Goal: Task Accomplishment & Management: Complete application form

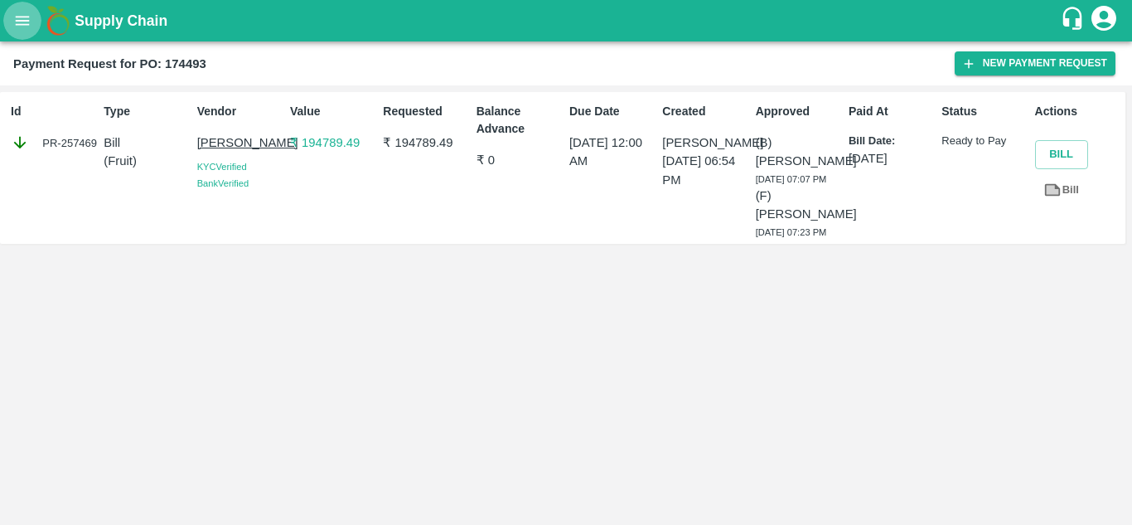
click at [21, 4] on button "open drawer" at bounding box center [22, 21] width 38 height 38
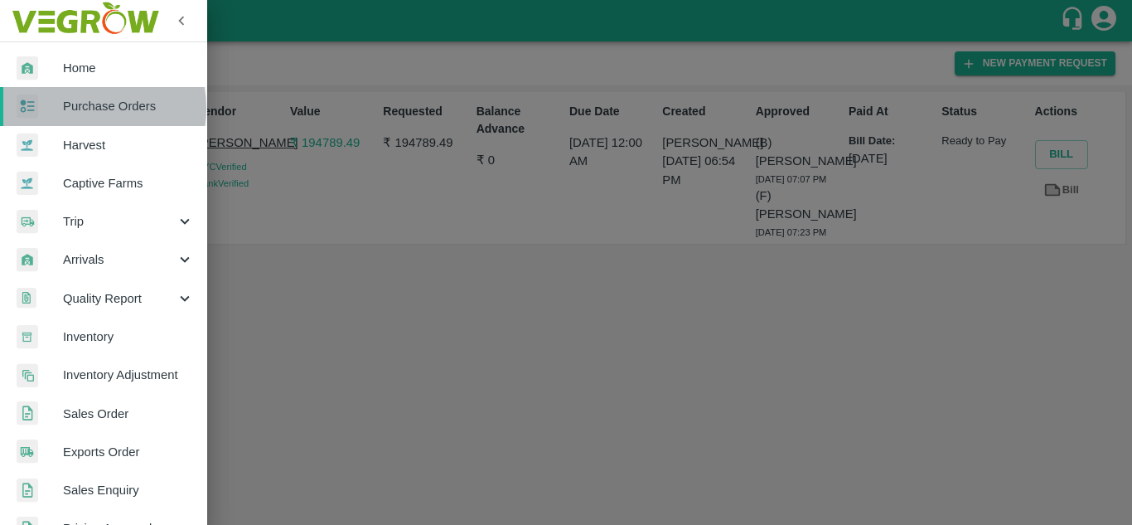
click at [85, 108] on span "Purchase Orders" at bounding box center [128, 106] width 131 height 18
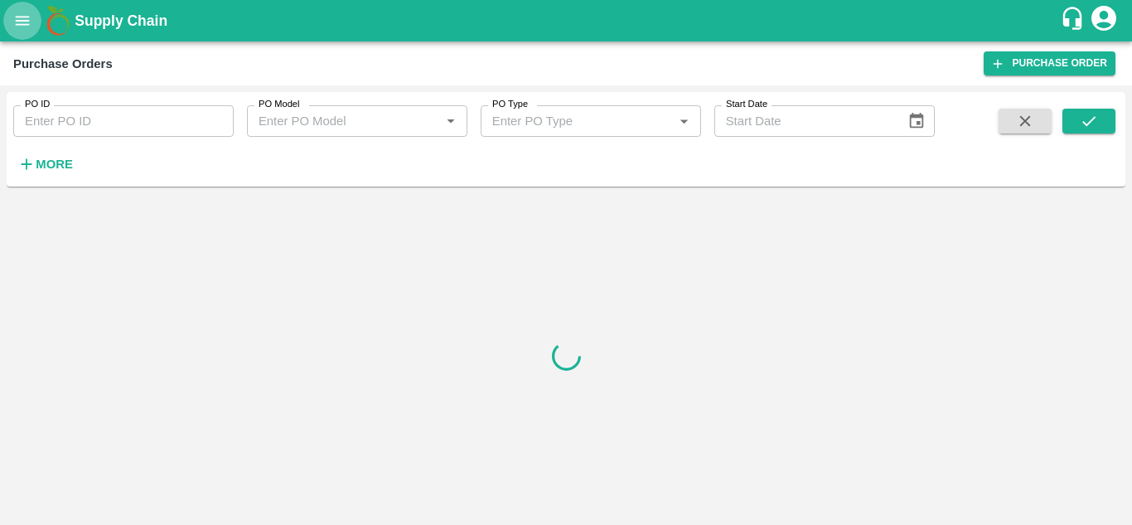
click at [26, 32] on button "open drawer" at bounding box center [22, 21] width 38 height 38
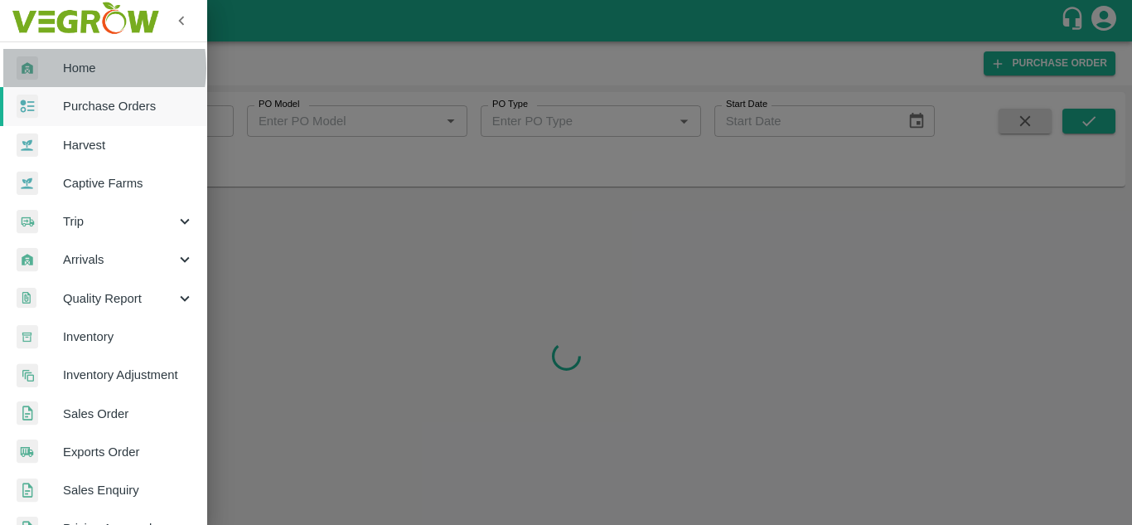
click at [69, 68] on span "Home" at bounding box center [128, 68] width 131 height 18
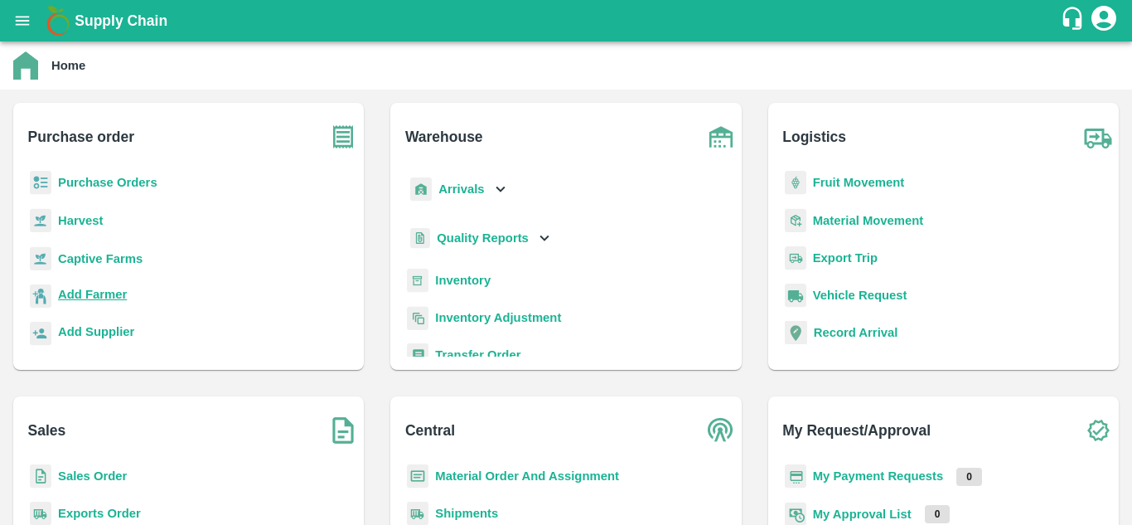
click at [116, 292] on b "Add Farmer" at bounding box center [92, 294] width 69 height 13
click at [123, 192] on p "Purchase Orders" at bounding box center [107, 182] width 99 height 18
click at [114, 189] on b "Purchase Orders" at bounding box center [107, 182] width 99 height 13
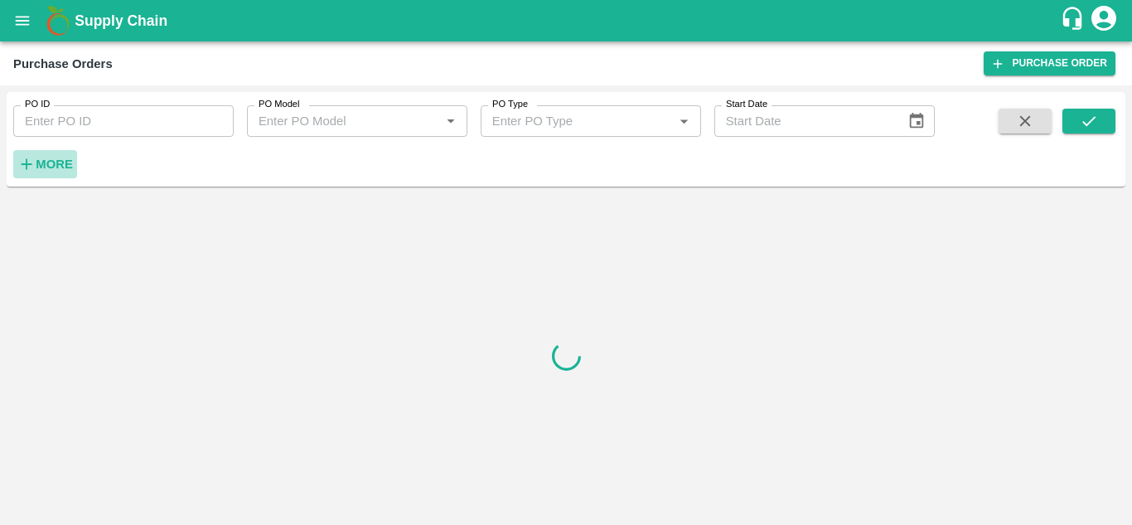
click at [28, 163] on icon "button" at bounding box center [26, 164] width 18 height 18
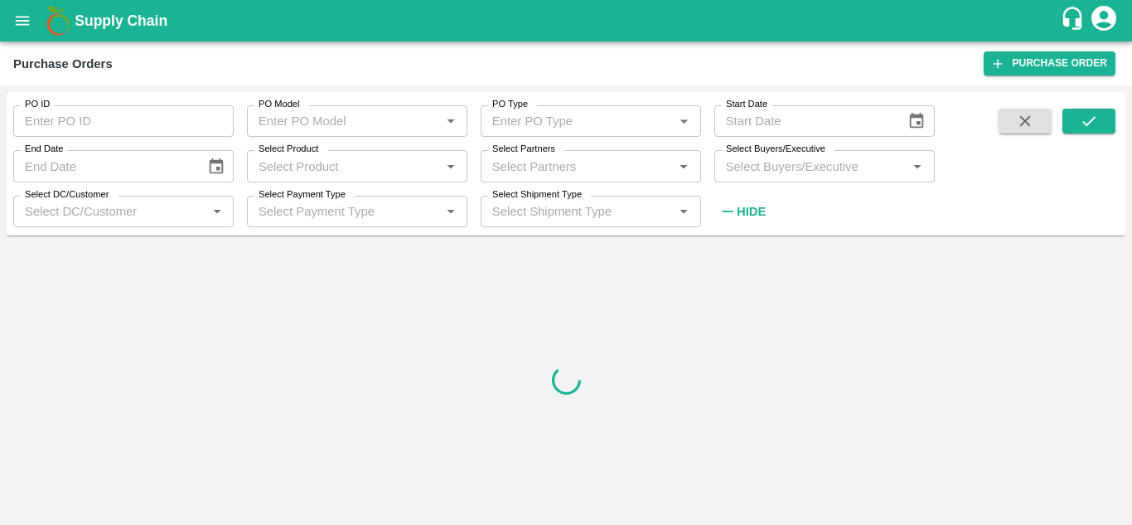
click at [745, 169] on input "Select Buyers/Executive" at bounding box center [811, 166] width 183 height 22
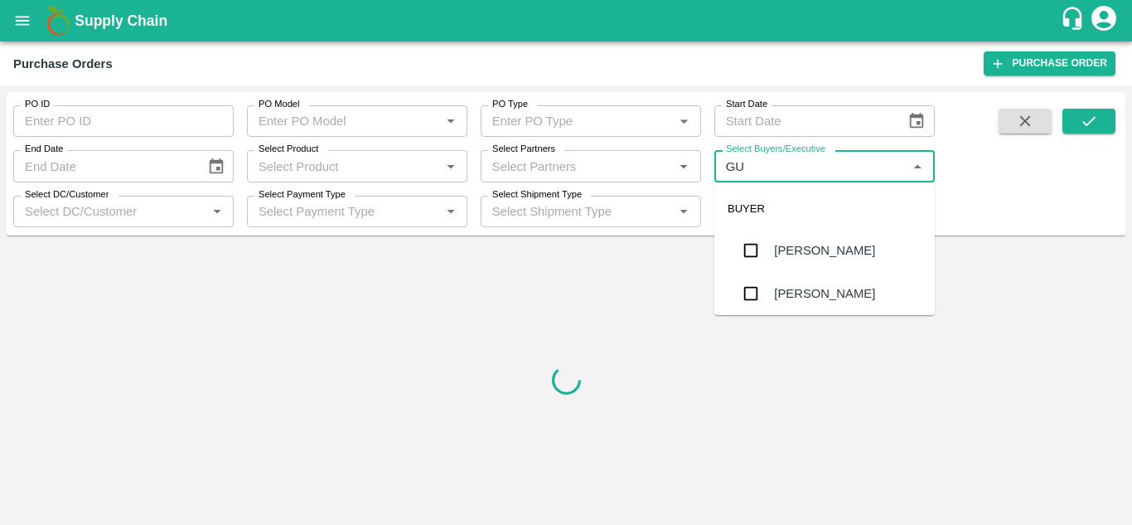
type input "GUN"
click at [825, 255] on div "[PERSON_NAME]" at bounding box center [824, 250] width 101 height 18
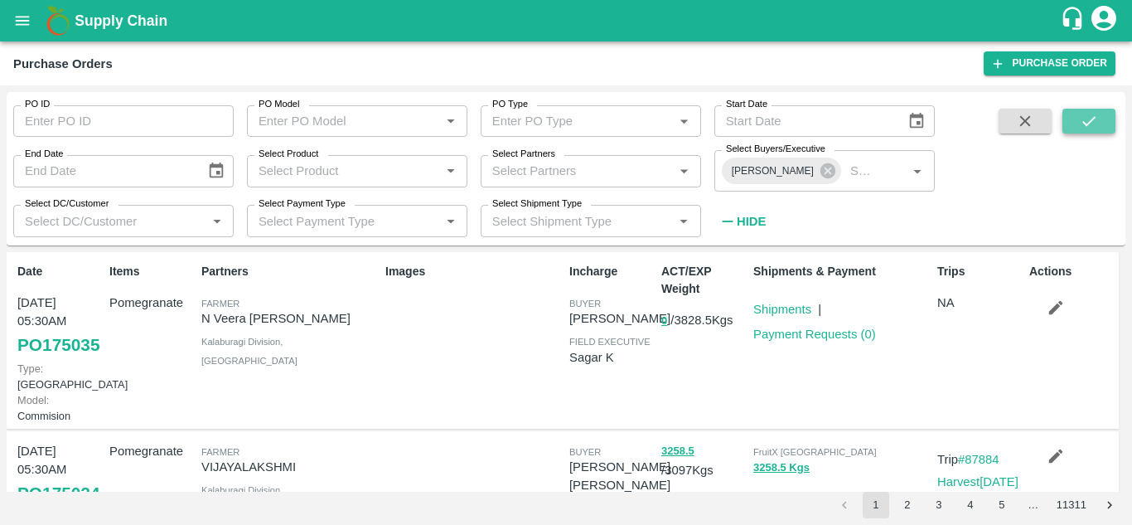
click at [1091, 123] on icon "submit" at bounding box center [1089, 121] width 18 height 18
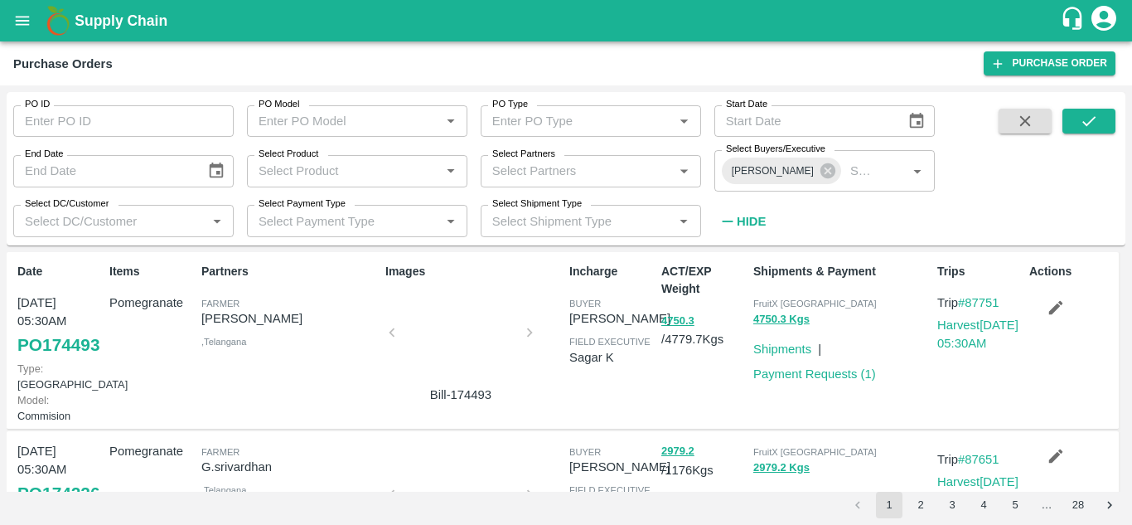
click at [1047, 310] on icon "button" at bounding box center [1056, 307] width 18 height 18
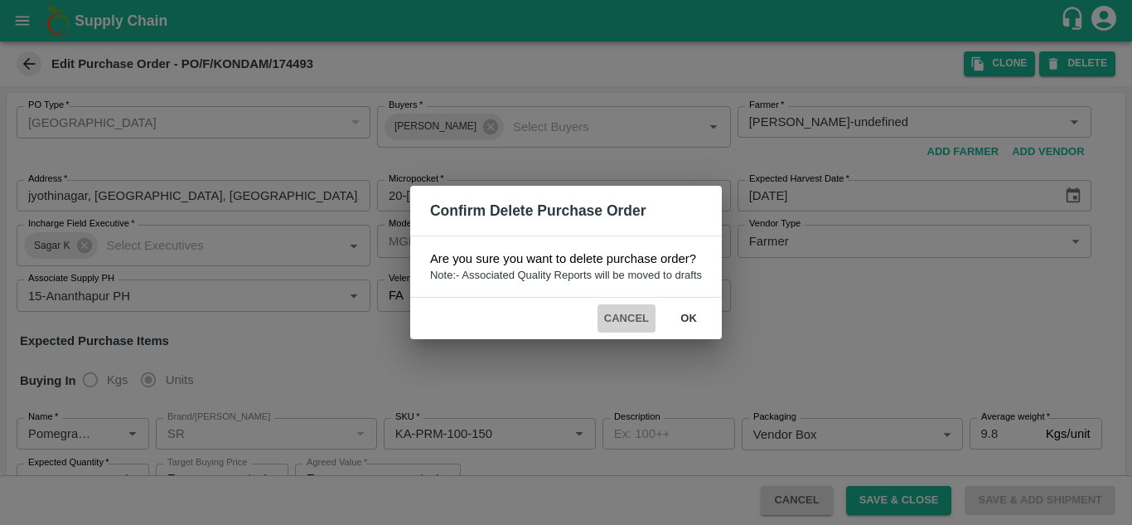
click at [621, 328] on button "Cancel" at bounding box center [627, 318] width 58 height 29
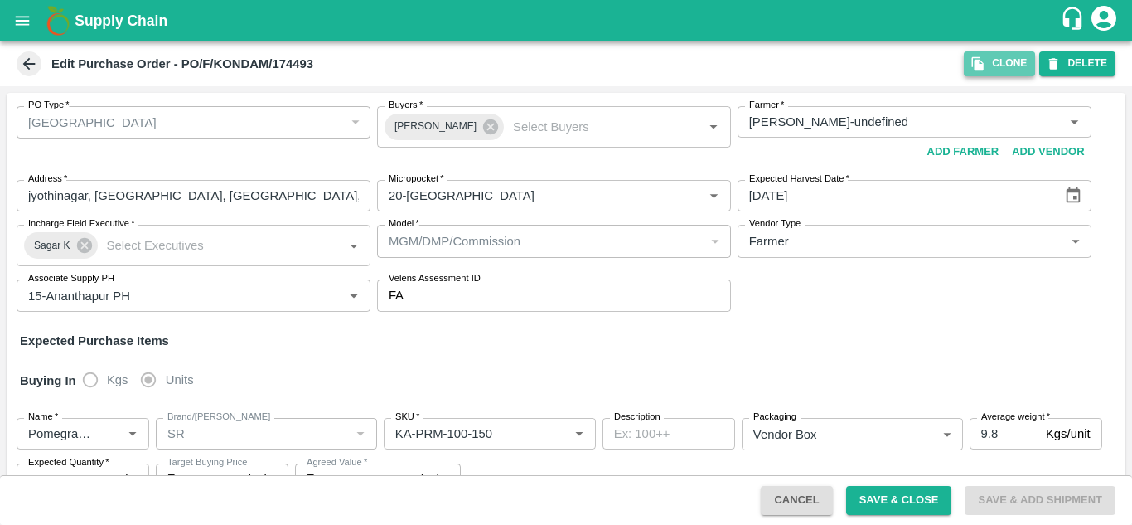
click at [1005, 59] on button "Clone" at bounding box center [999, 63] width 71 height 24
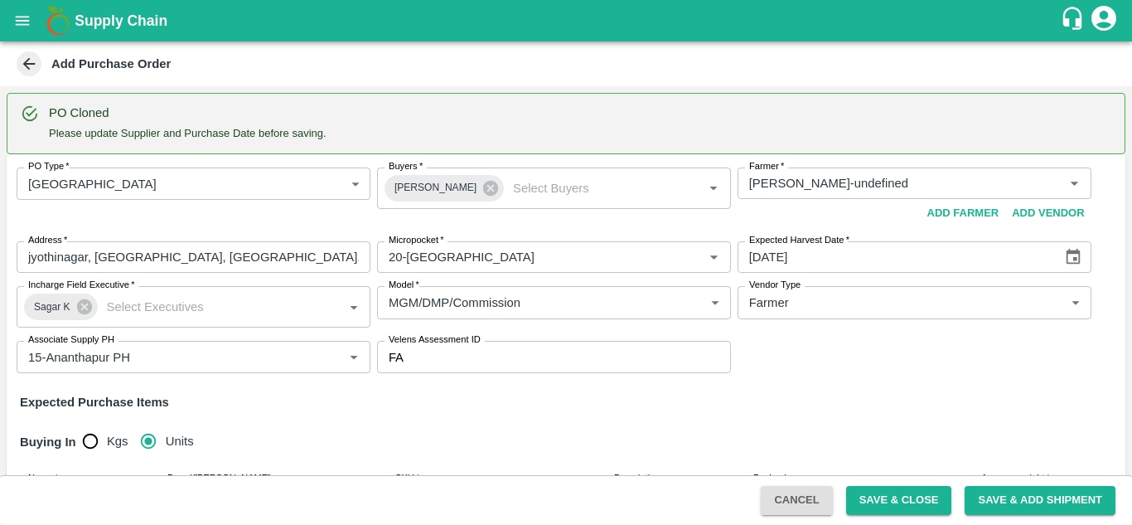
click at [1005, 59] on div "Add Purchase Order" at bounding box center [564, 63] width 1103 height 25
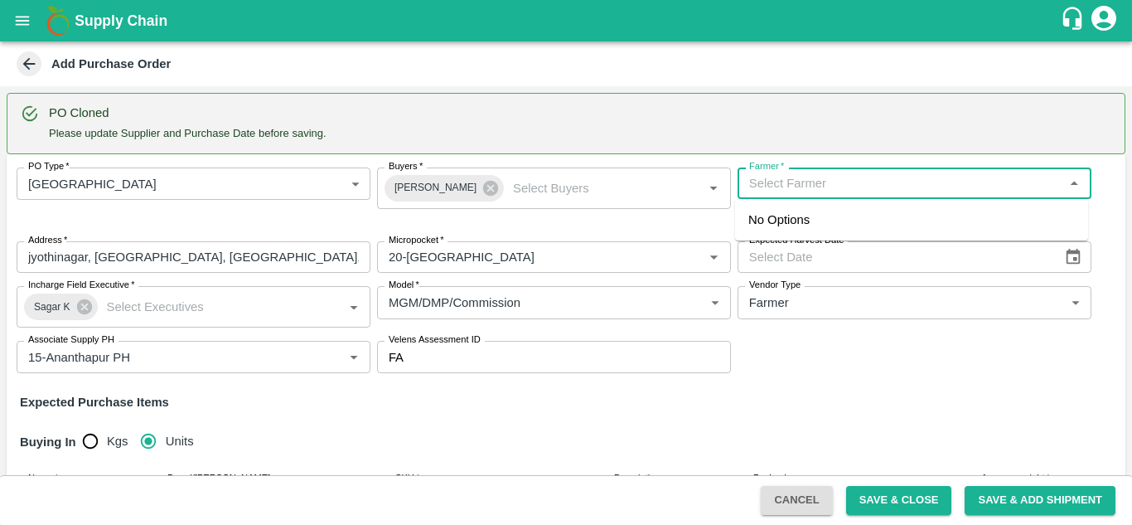
click at [777, 185] on input "Farmer   *" at bounding box center [901, 183] width 317 height 22
click at [822, 216] on div "umapathi-HALAHARVI, BILEHAL-6281464988(Farmer)" at bounding box center [912, 229] width 327 height 37
type input "umapathi-HALAHARVI, BILEHAL-6281464988(Farmer)"
type input "HALAHARVI, BILEHAL, BILEHAL, Andhra Pradesh"
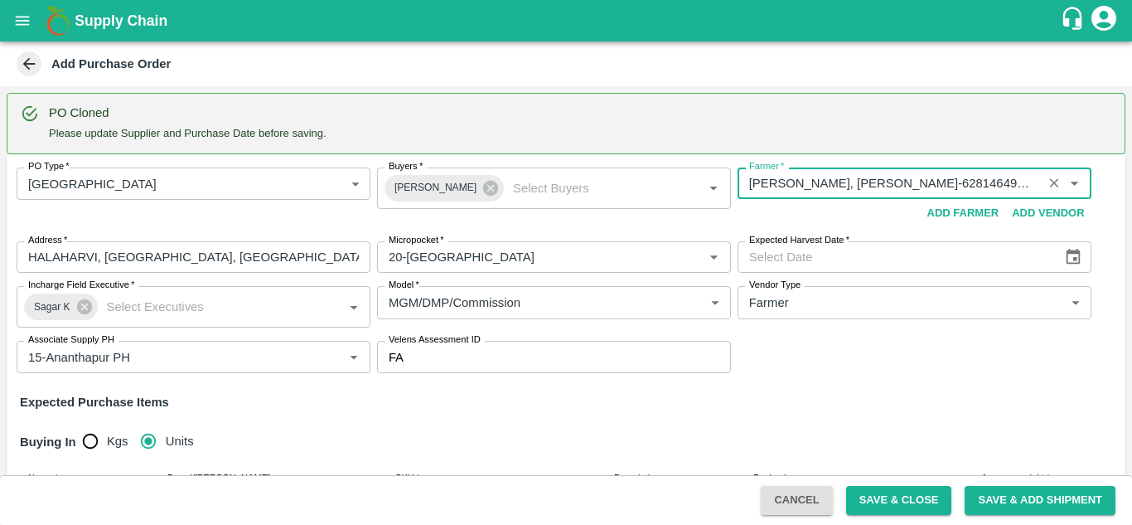
type input "umapathi-HALAHARVI, BILEHAL-6281464988(Farmer)"
click at [1074, 261] on icon "Choose date" at bounding box center [1073, 257] width 18 height 18
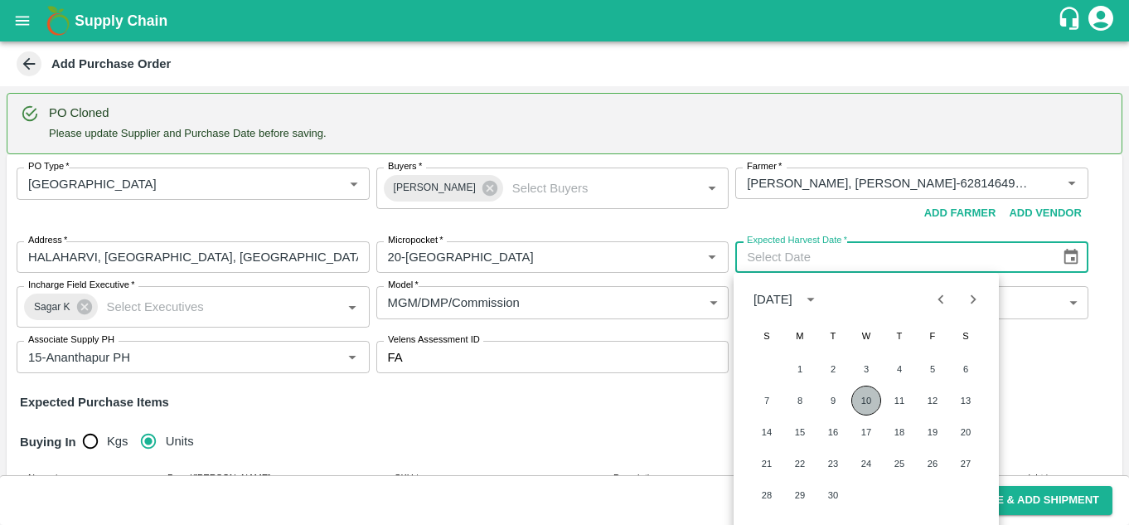
click at [865, 401] on button "10" at bounding box center [866, 400] width 30 height 30
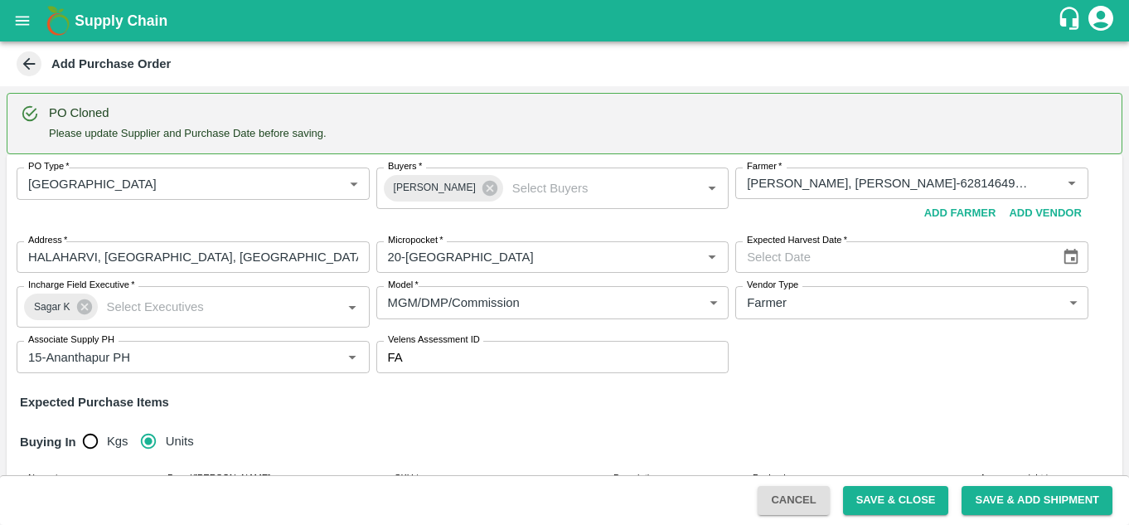
type input "10/09/2025"
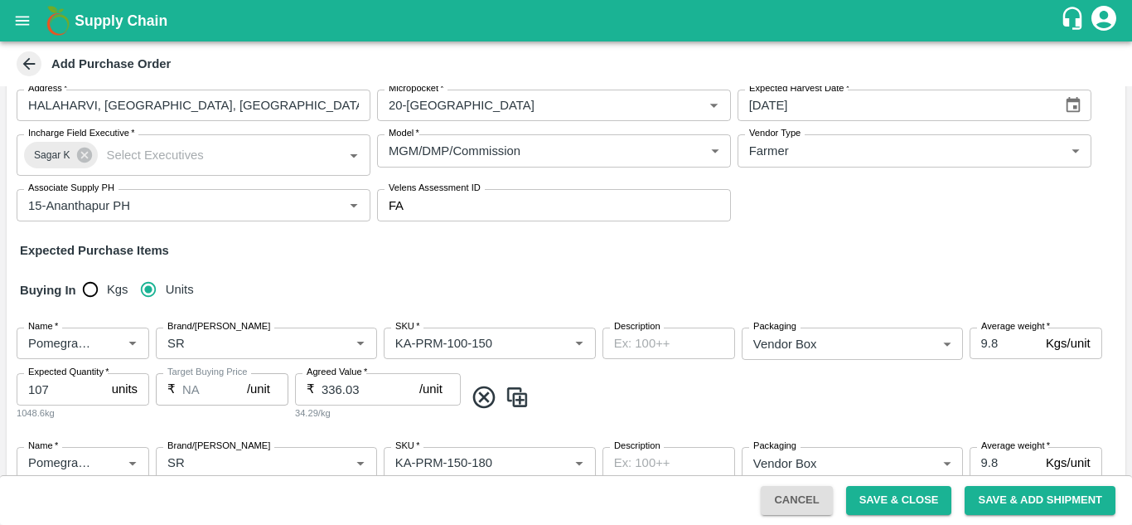
scroll to position [199, 0]
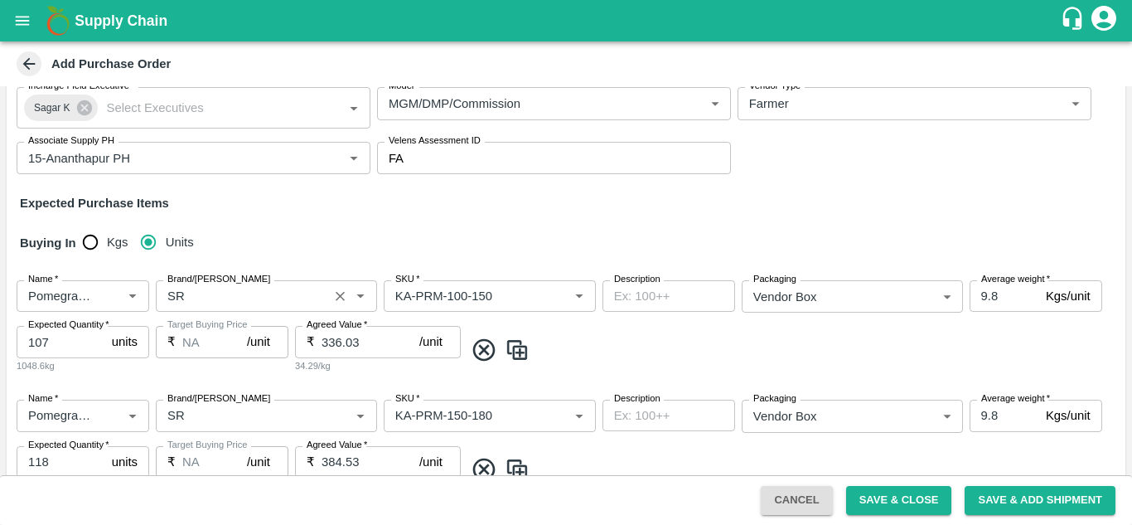
click at [231, 289] on input "Brand/Marka" at bounding box center [242, 296] width 162 height 22
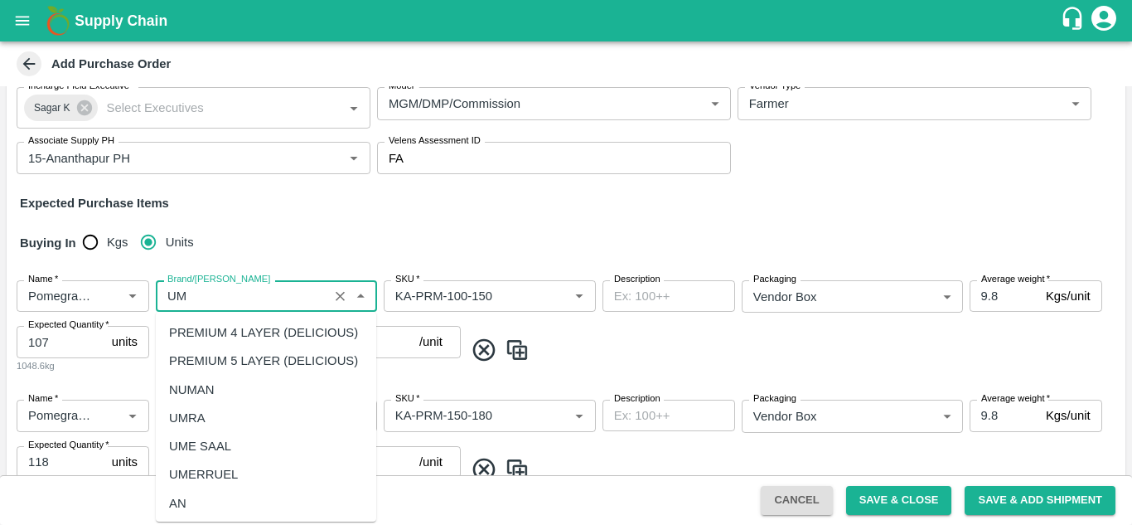
scroll to position [60, 0]
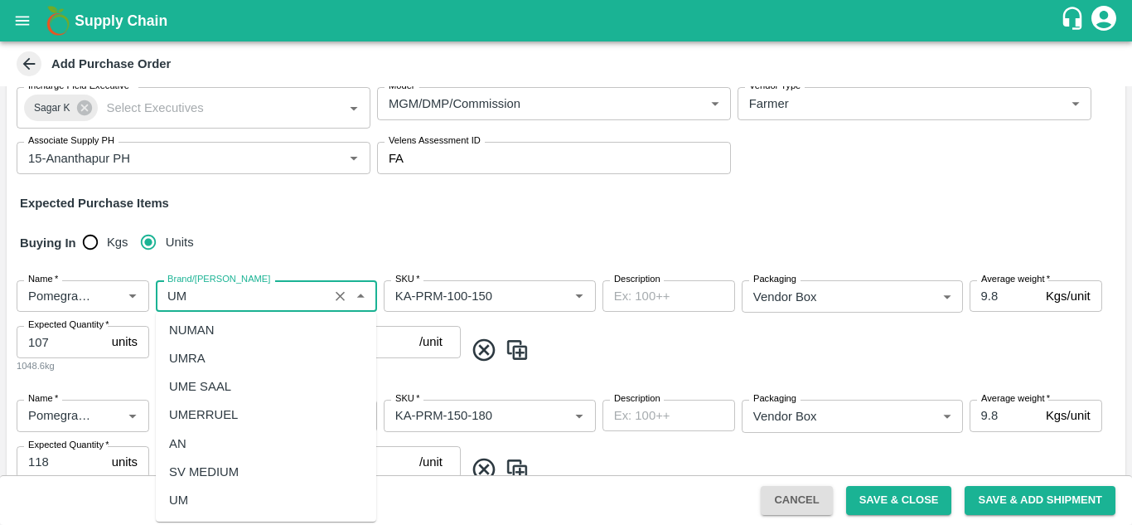
click at [166, 501] on div "UM" at bounding box center [266, 500] width 221 height 28
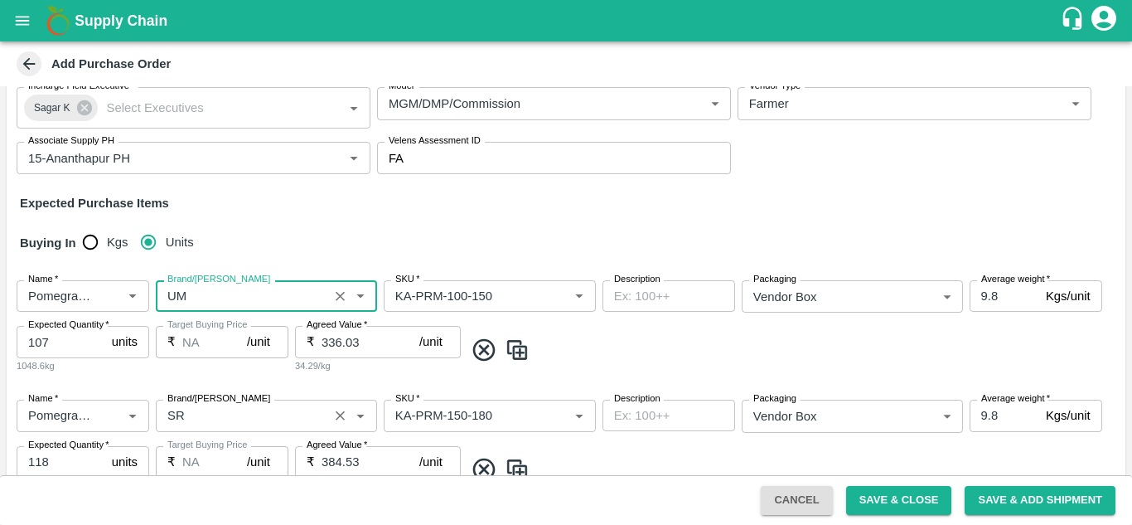
type input "UM"
click at [201, 417] on input "Brand/Marka" at bounding box center [242, 416] width 162 height 22
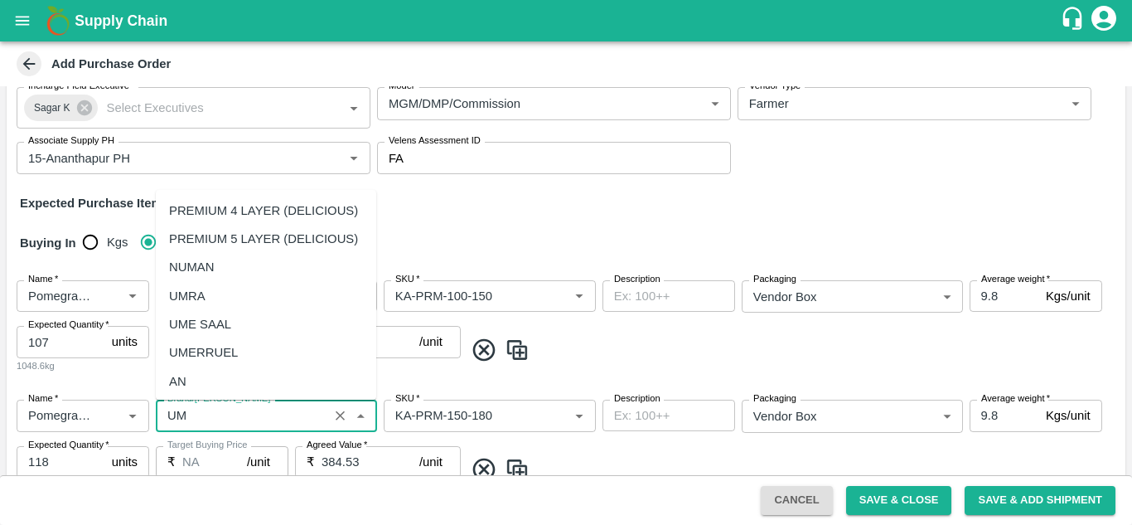
scroll to position [59, 0]
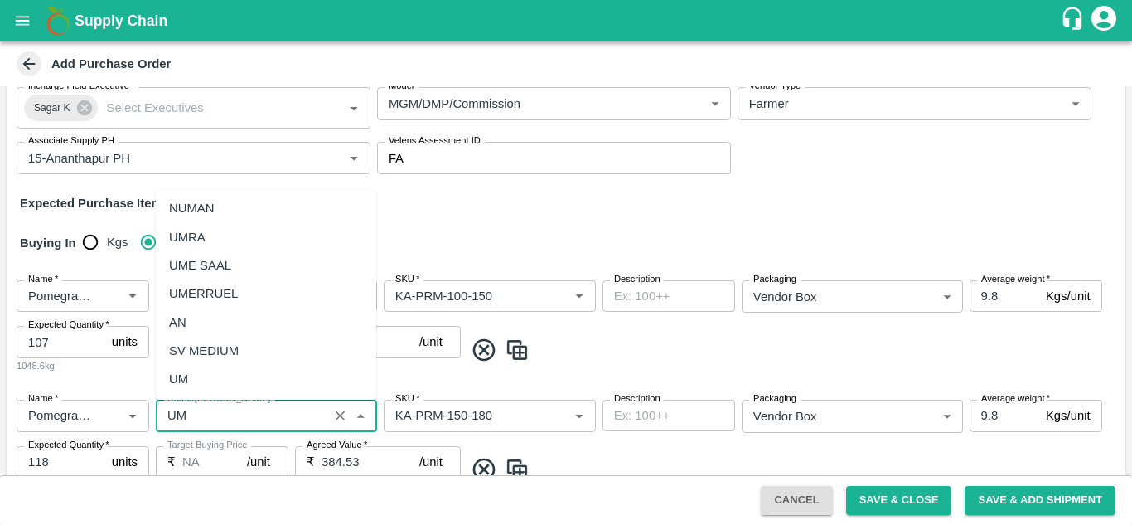
click at [199, 381] on div "UM" at bounding box center [266, 379] width 221 height 28
drag, startPoint x: 167, startPoint y: 409, endPoint x: 197, endPoint y: 408, distance: 30.7
click at [197, 408] on input "Brand/Marka" at bounding box center [242, 416] width 162 height 22
type input "UM"
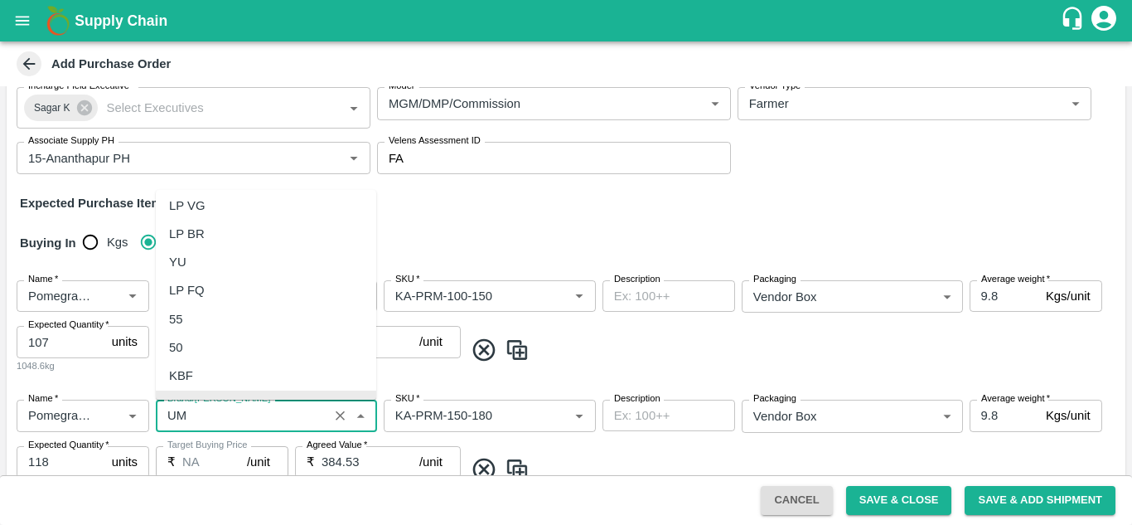
click at [575, 365] on div "Name   * Name   * Brand/Marka Brand/Marka SKU   * SKU   * Description x Descrip…" at bounding box center [566, 326] width 1119 height 119
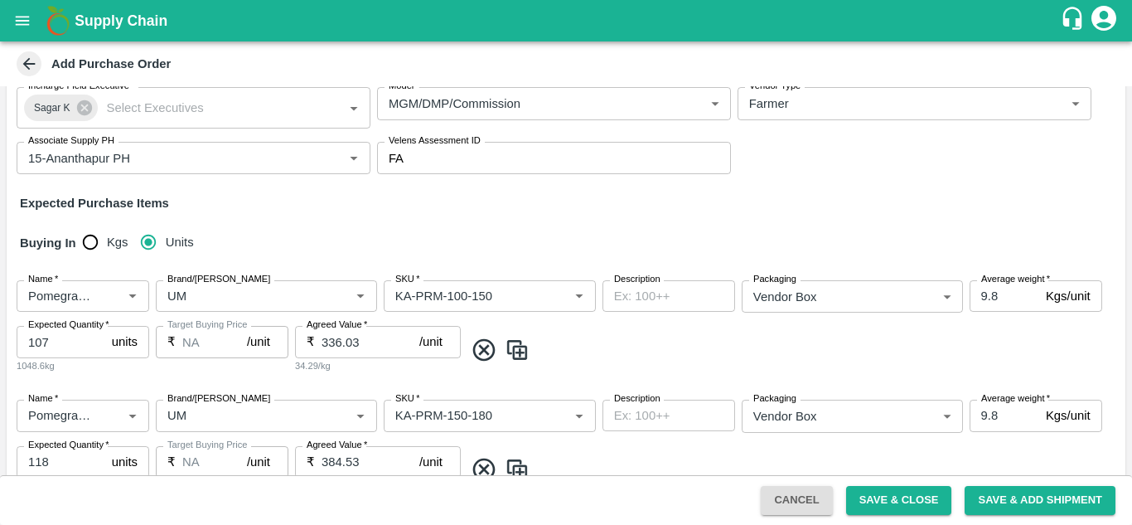
scroll to position [338, 0]
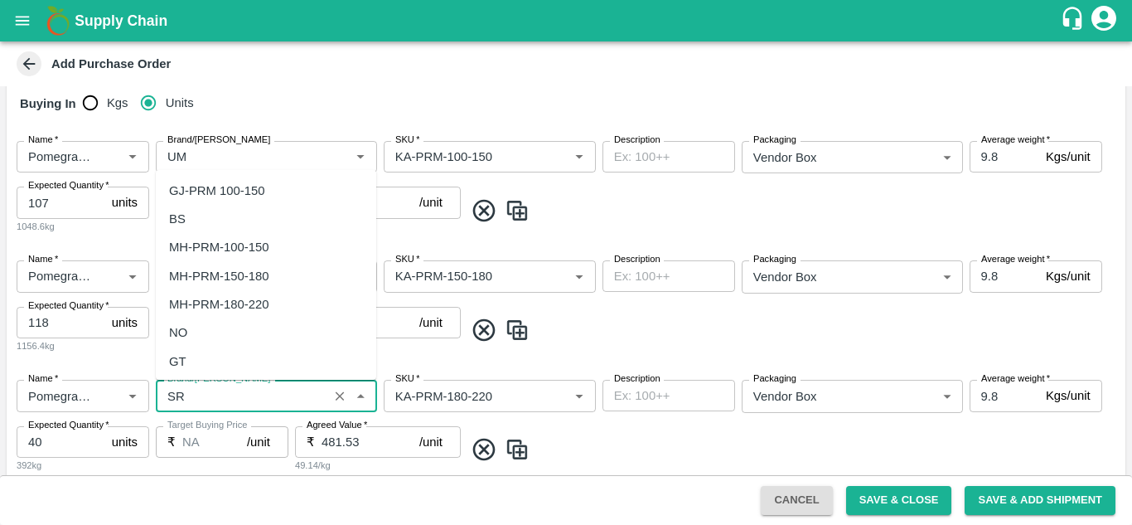
click at [218, 392] on input "Brand/Marka" at bounding box center [242, 396] width 162 height 22
paste input "UM"
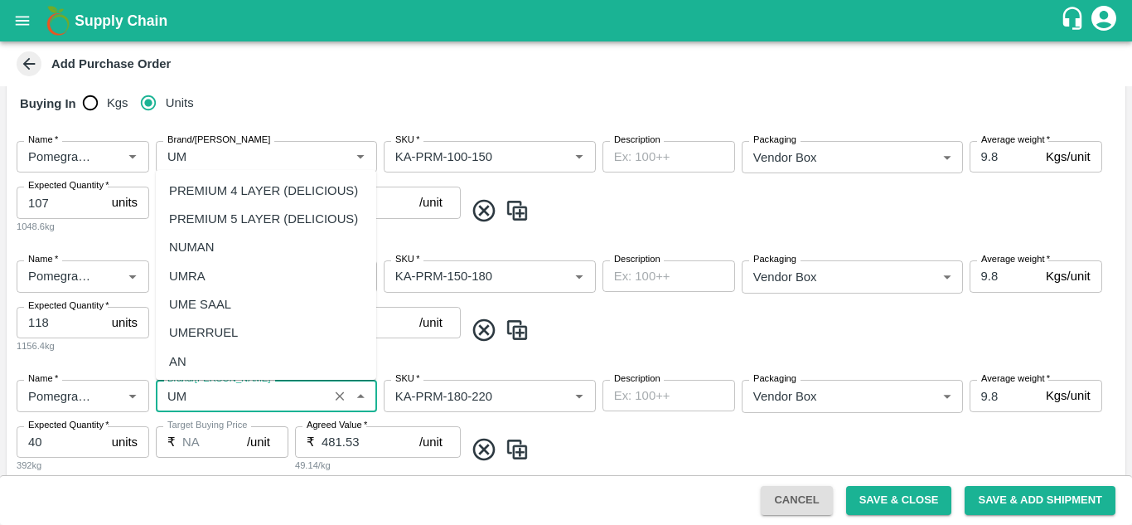
scroll to position [59, 0]
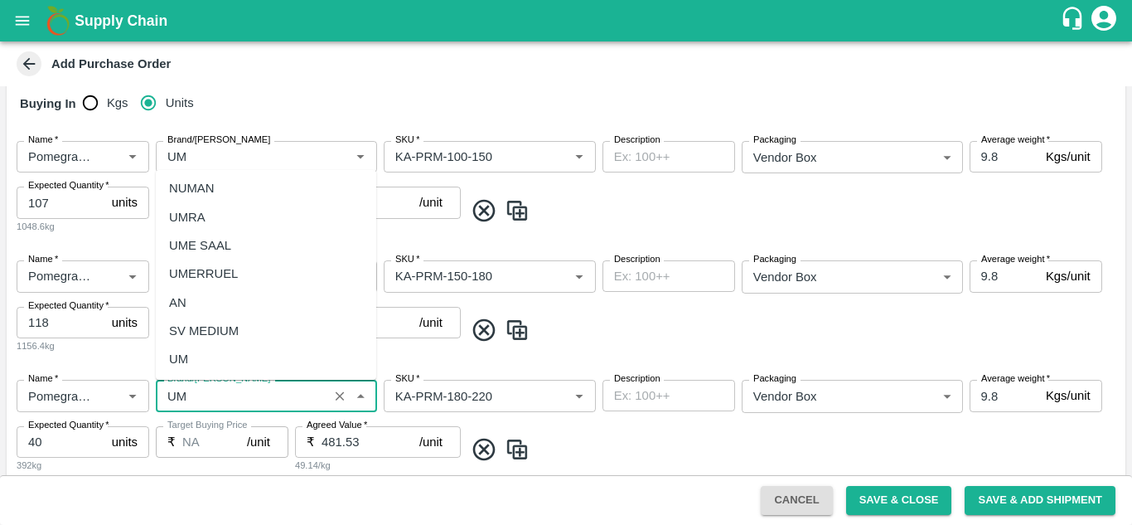
click at [201, 371] on div "UM" at bounding box center [266, 359] width 221 height 28
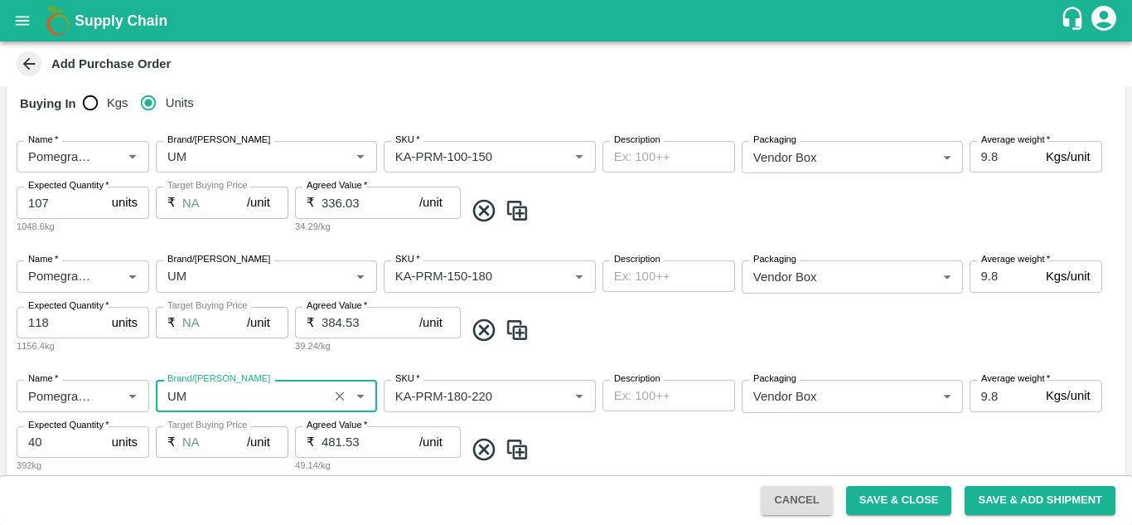
scroll to position [512, 0]
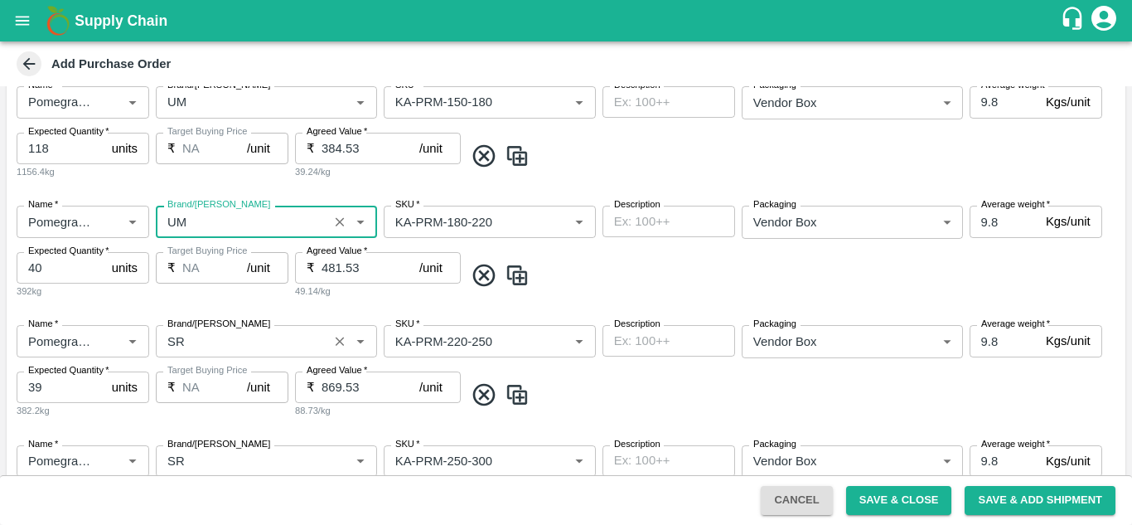
click at [225, 352] on div "Brand/Marka" at bounding box center [266, 341] width 221 height 32
type input "UM"
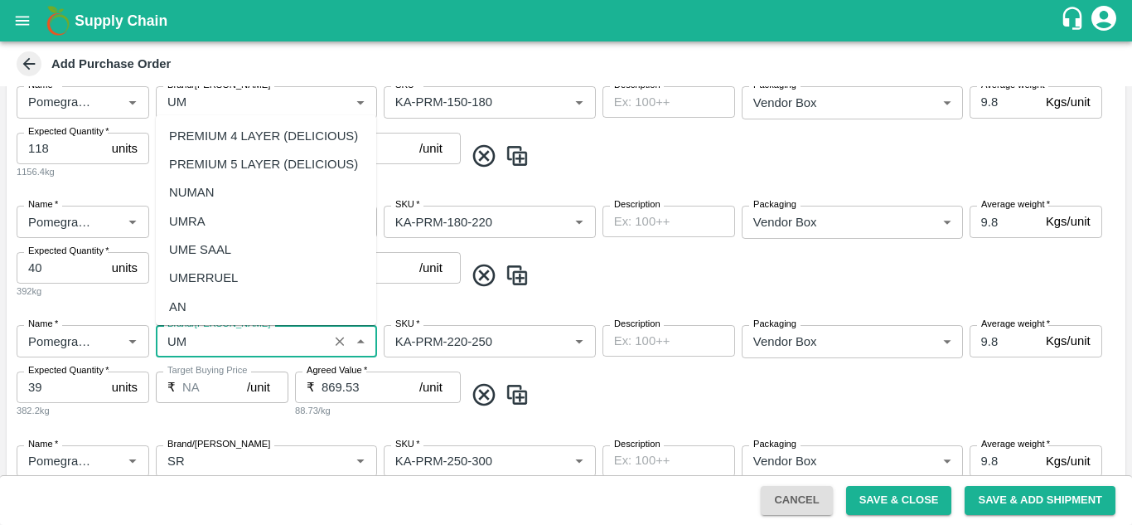
scroll to position [59, 0]
click at [195, 303] on div "UM" at bounding box center [266, 304] width 221 height 28
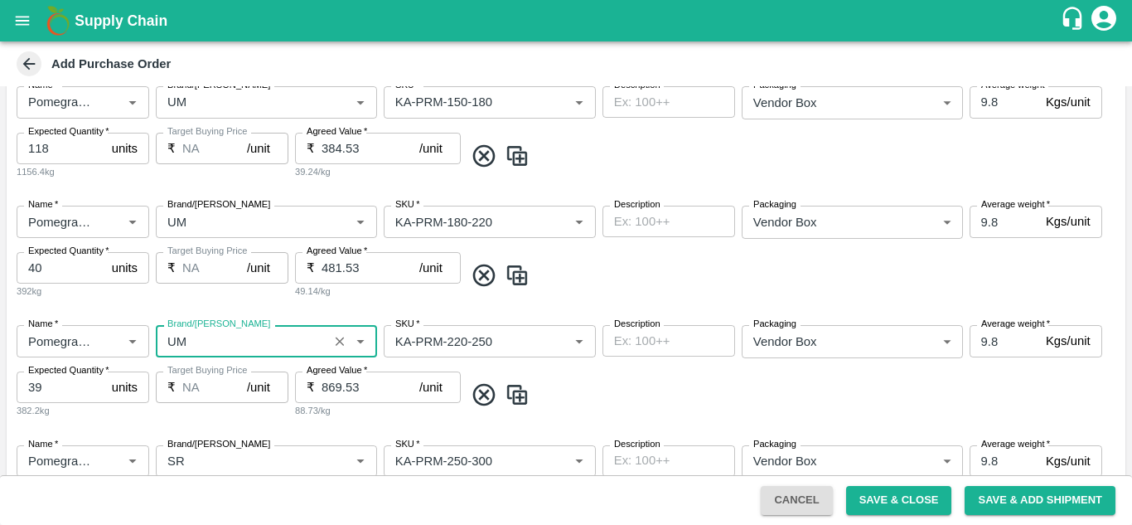
scroll to position [696, 0]
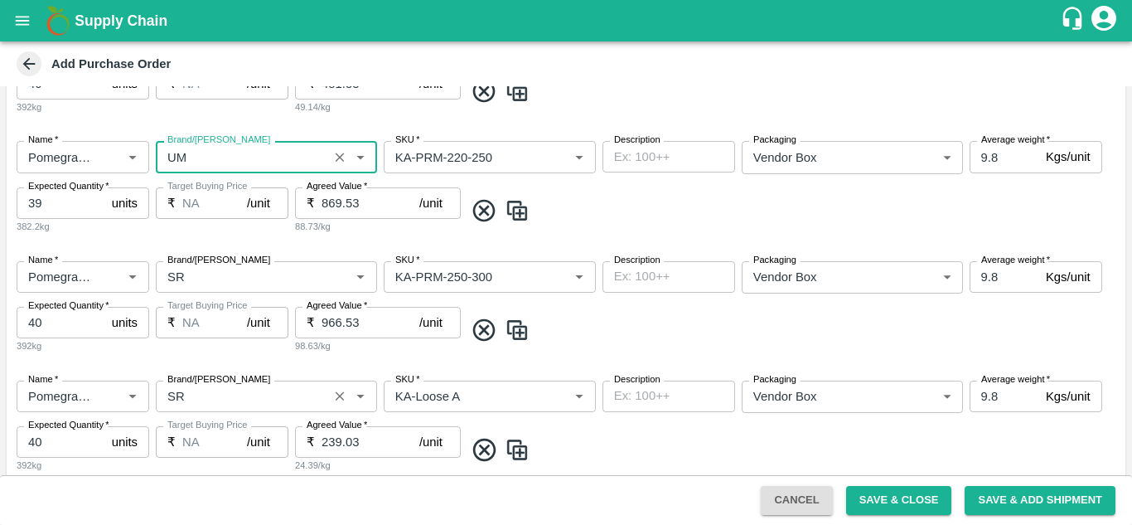
type input "UM"
click at [211, 392] on input "Brand/Marka" at bounding box center [242, 396] width 162 height 22
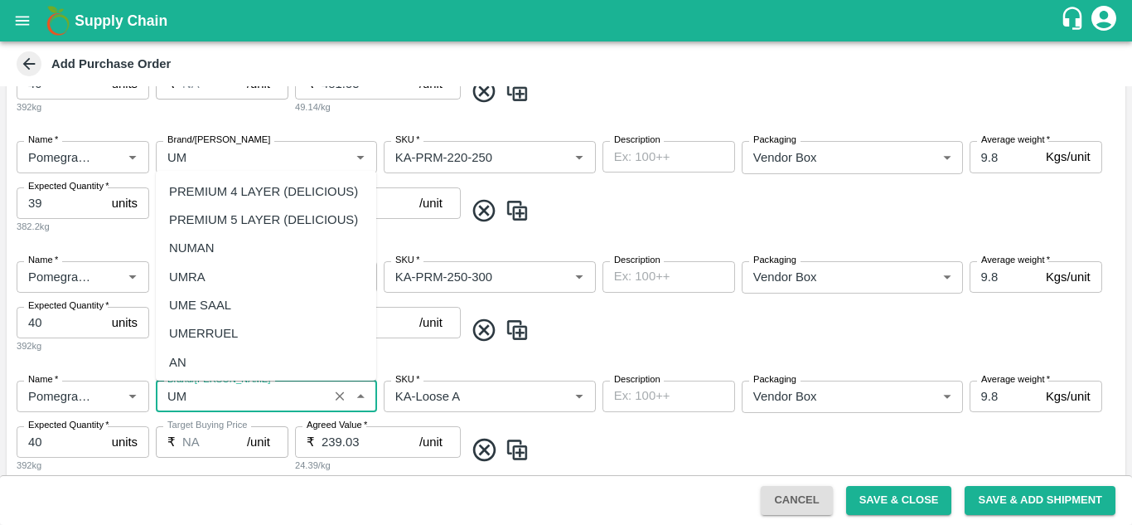
scroll to position [59, 0]
click at [206, 356] on div "UM" at bounding box center [266, 360] width 221 height 28
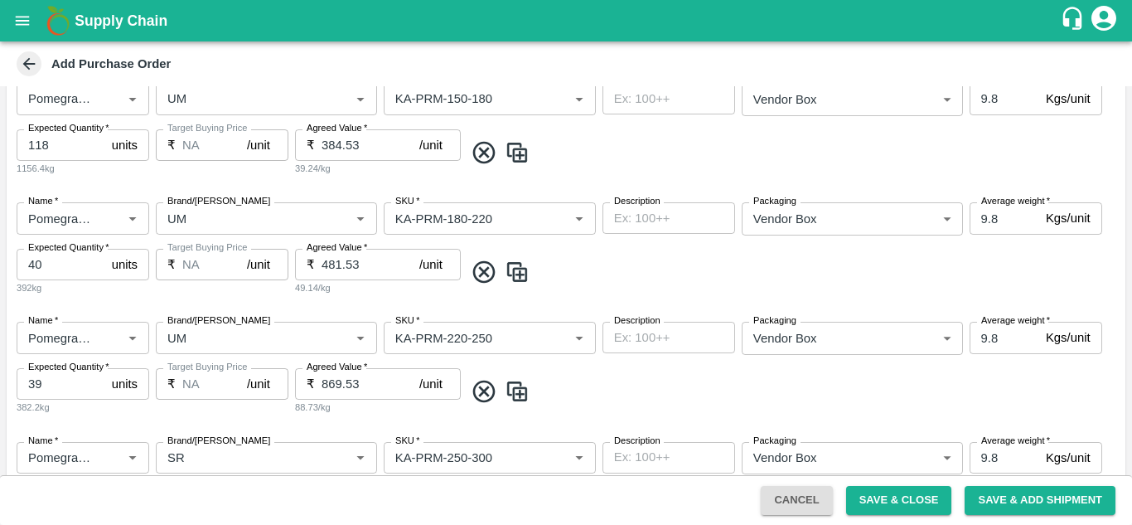
scroll to position [555, 0]
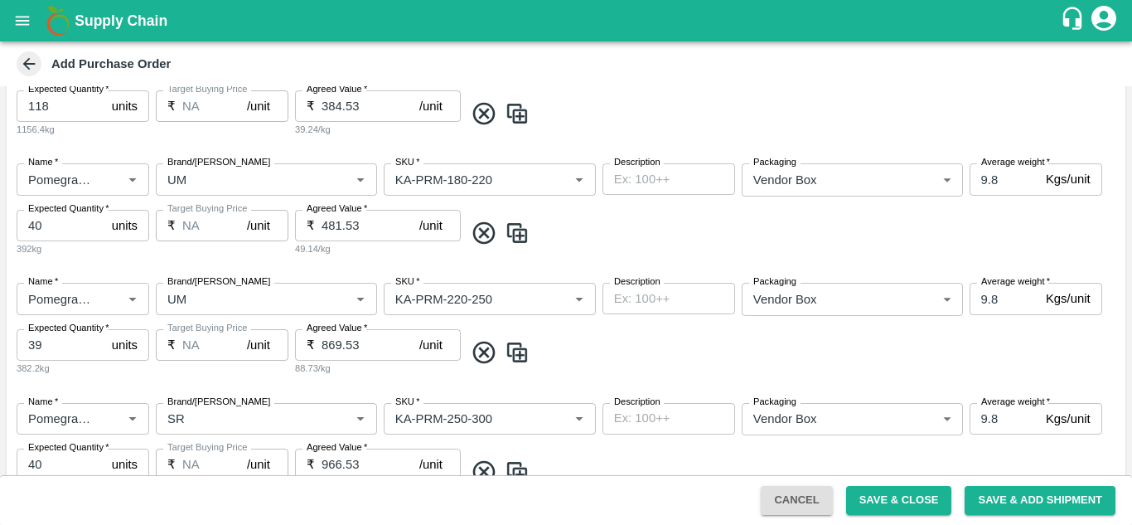
type input "UM"
click at [482, 357] on icon at bounding box center [484, 352] width 27 height 27
type input "40"
type input "966.53"
type input "239.03"
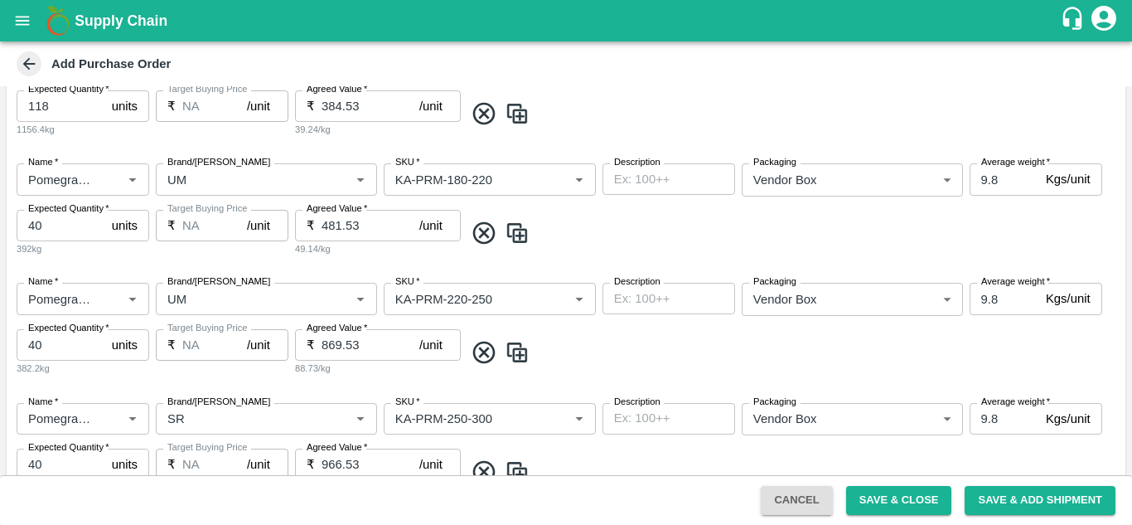
type input "9.5"
type input "59"
type input "239.13"
type input "48"
type input "336.13"
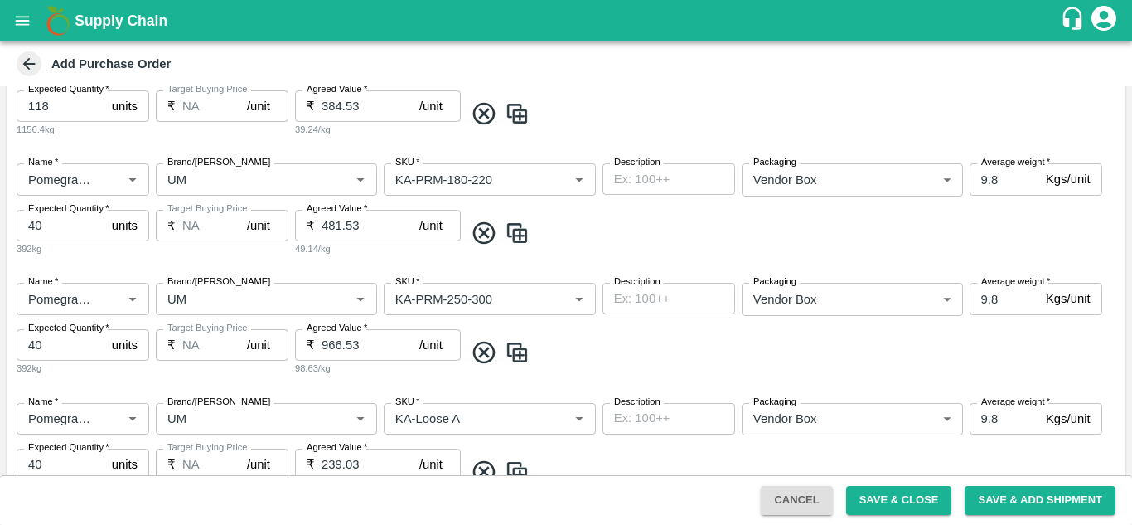
type input "SR"
type input "KA-PRM-250-300"
type input "UM"
type input "KA-Loose A"
type input "SR"
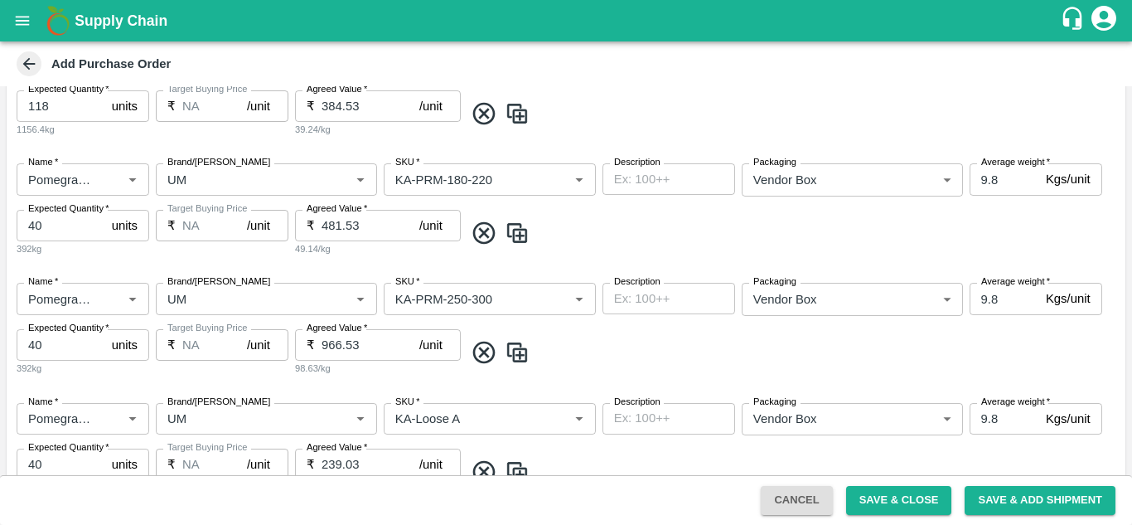
type input "KA-SUPR-100++"
type input "KA-SUPR-180++"
click at [482, 357] on icon at bounding box center [484, 352] width 27 height 27
type input "239.03"
type input "9.5"
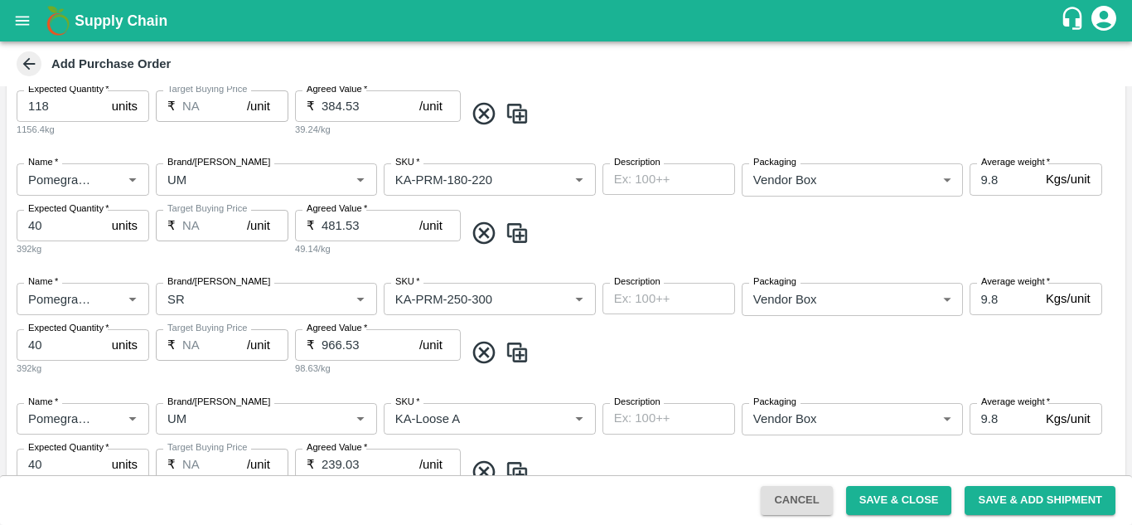
type input "59"
type input "239.13"
type input "48"
type input "336.13"
type input "UM"
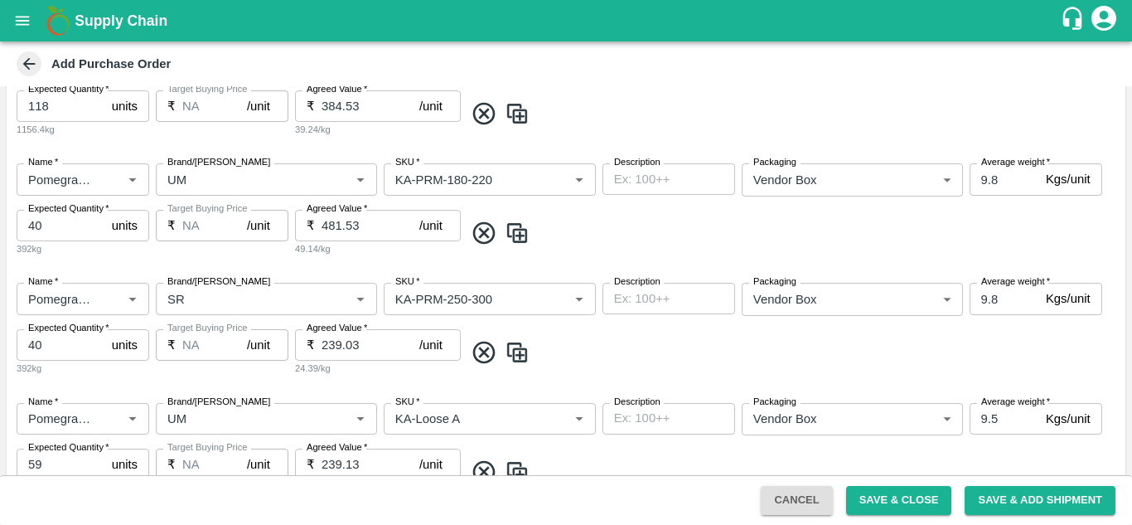
type input "KA-Loose A"
type input "SR"
type input "KA-SUPR-100++"
type input "KA-SUPR-180++"
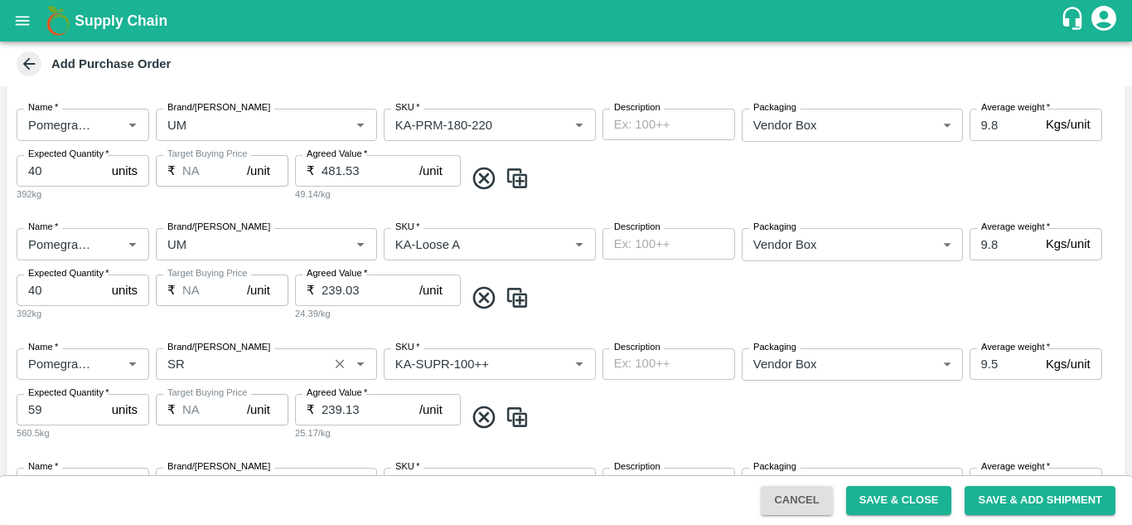
click at [289, 371] on input "Brand/Marka" at bounding box center [242, 364] width 162 height 22
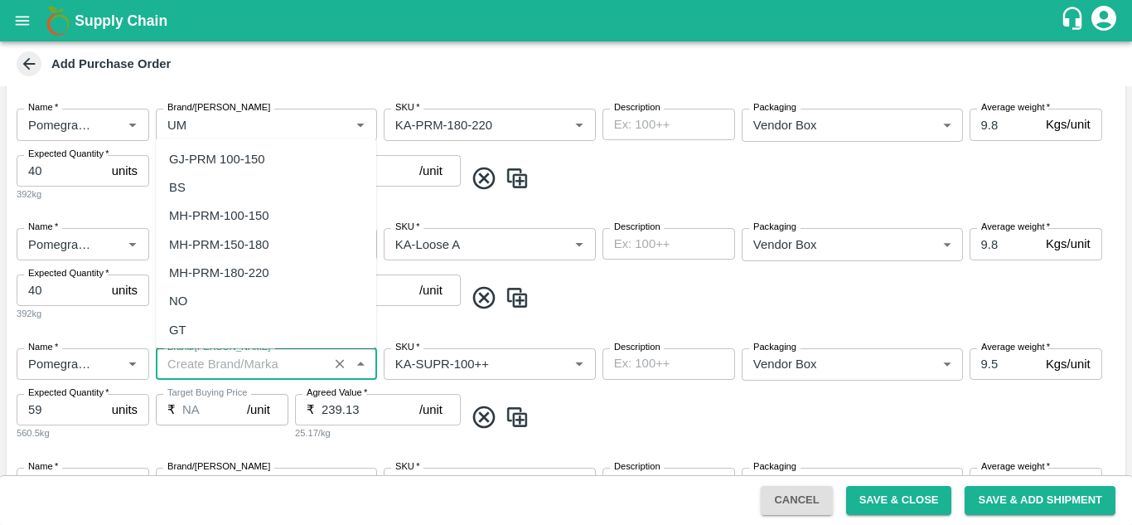
scroll to position [0, 0]
paste input "UM"
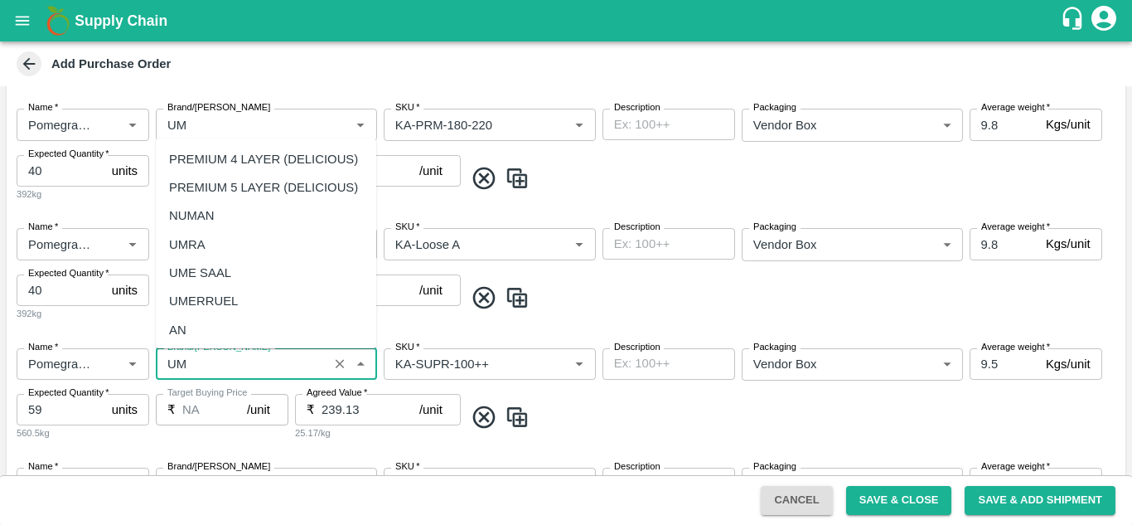
scroll to position [59, 0]
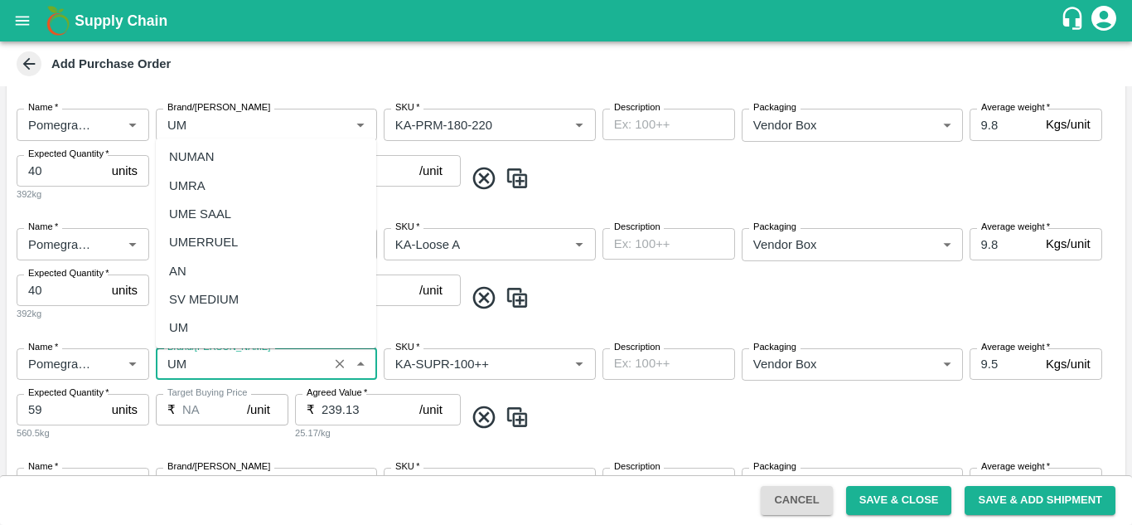
click at [194, 332] on div "UM" at bounding box center [266, 327] width 221 height 28
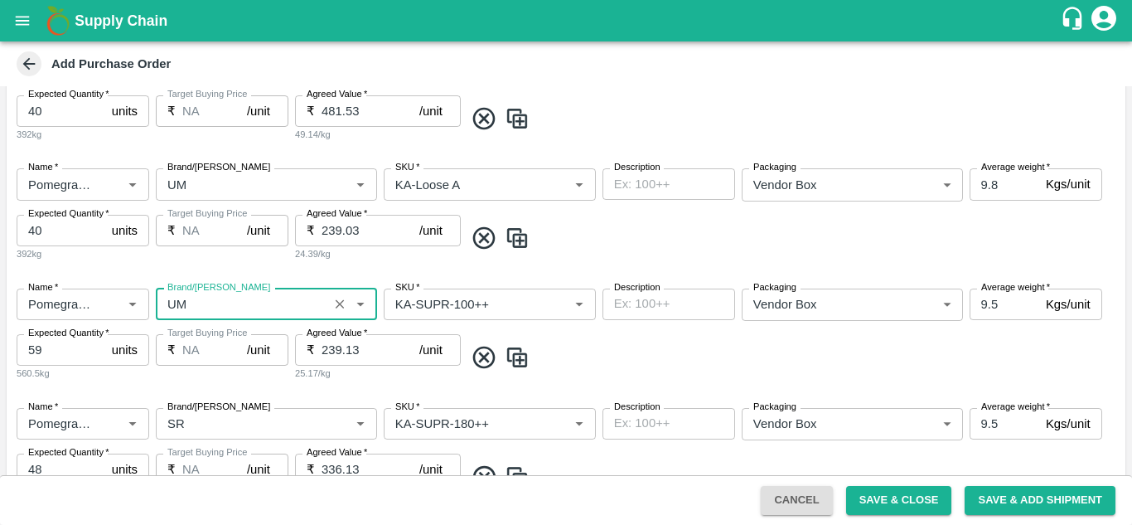
scroll to position [637, 0]
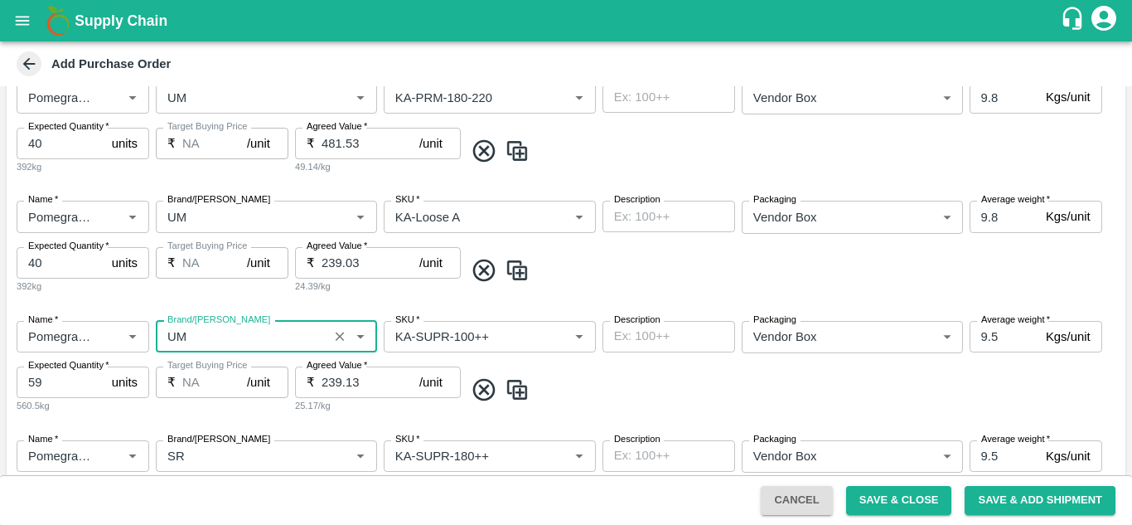
type input "UM"
click at [525, 267] on img at bounding box center [517, 270] width 25 height 27
type input "9.8"
type input "40"
type input "239.03"
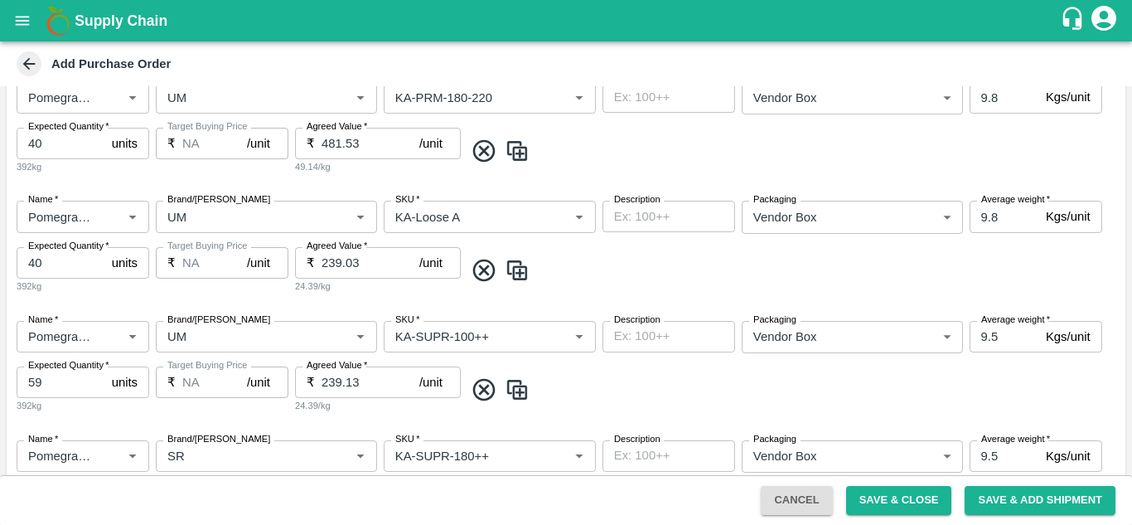
type input "59"
type input "239.13"
type input "276"
type input "9.5"
type input "48"
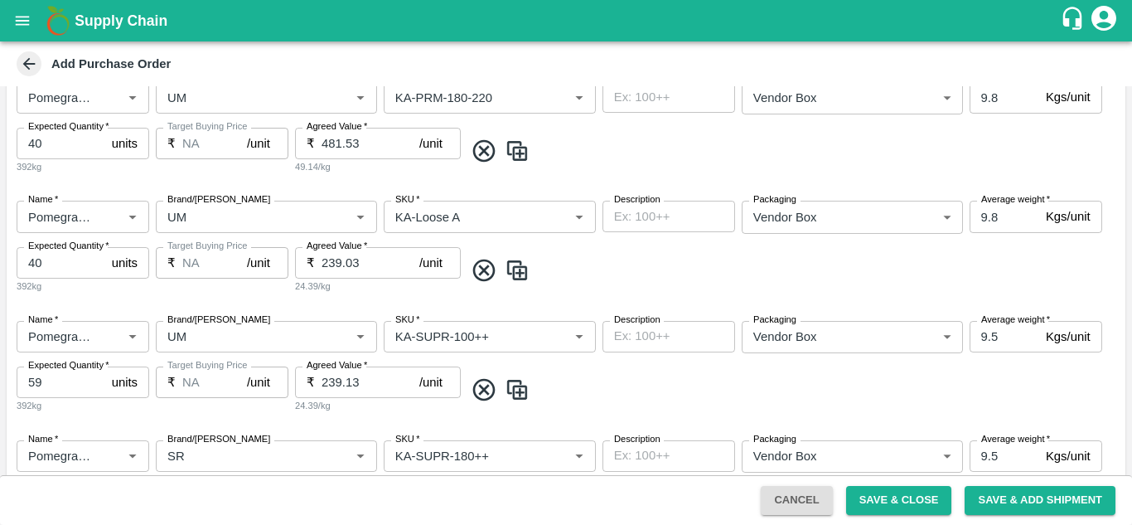
type input "336.13"
type input "KA-Loose A"
type input "UM"
type input "KA-SUPR-100++"
type input "Pomegranate"
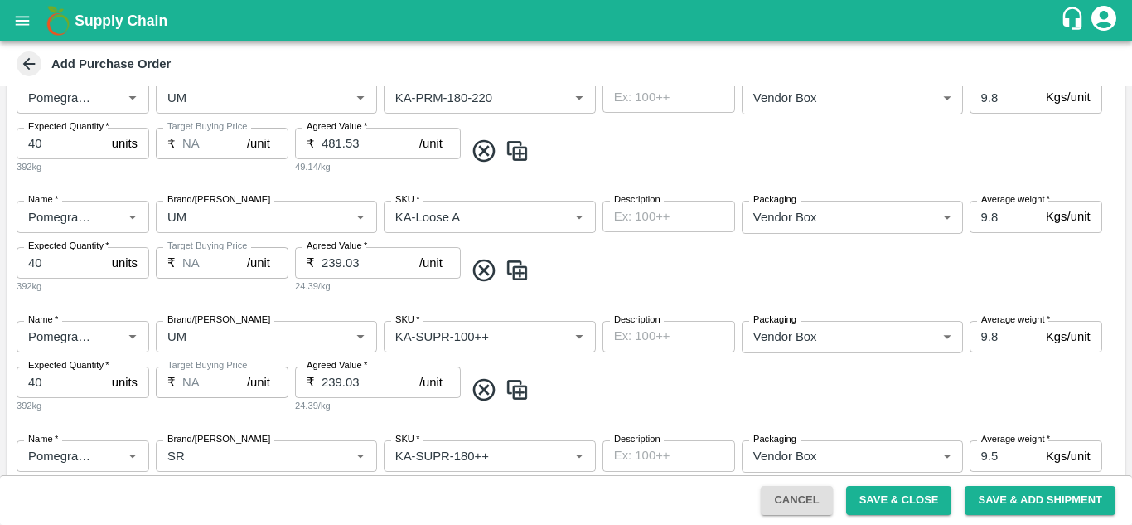
type input "KA-SUPR-180++"
click at [524, 340] on input "SKU   *" at bounding box center [465, 337] width 153 height 22
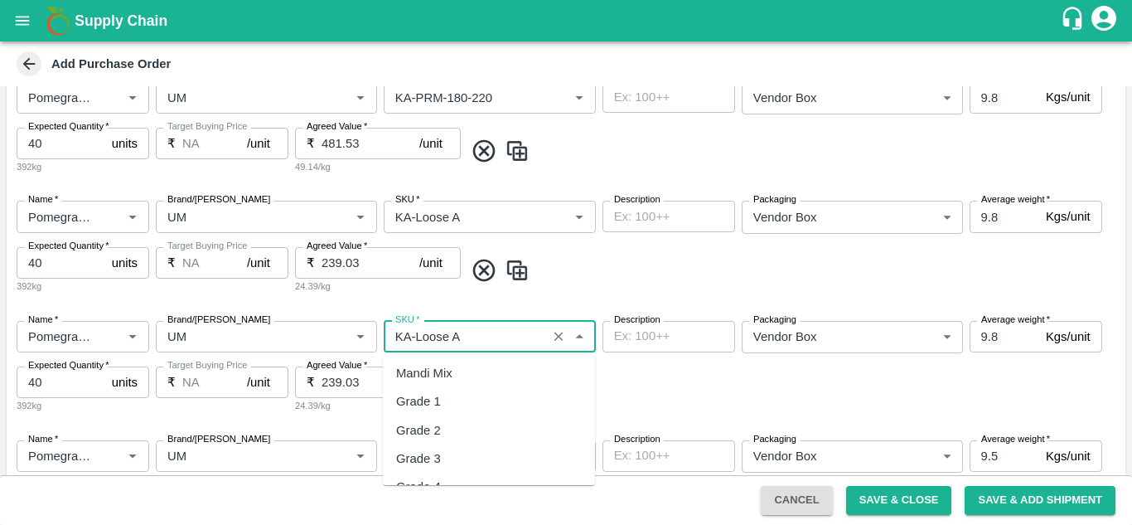
click at [524, 340] on input "SKU   *" at bounding box center [465, 337] width 153 height 22
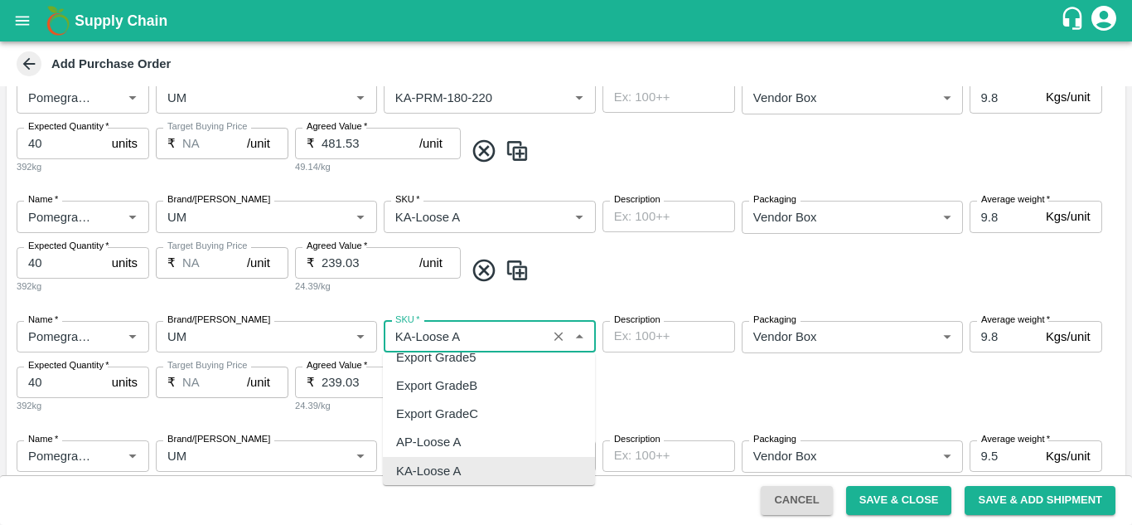
click at [524, 340] on input "SKU   *" at bounding box center [465, 337] width 153 height 22
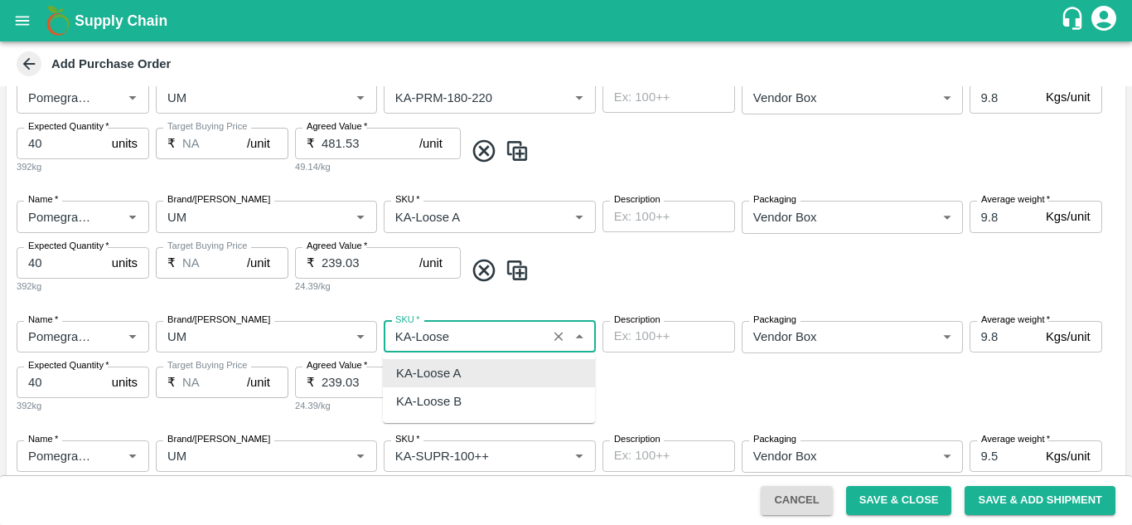
scroll to position [0, 0]
click at [468, 371] on div "KA-Loose B" at bounding box center [489, 373] width 212 height 28
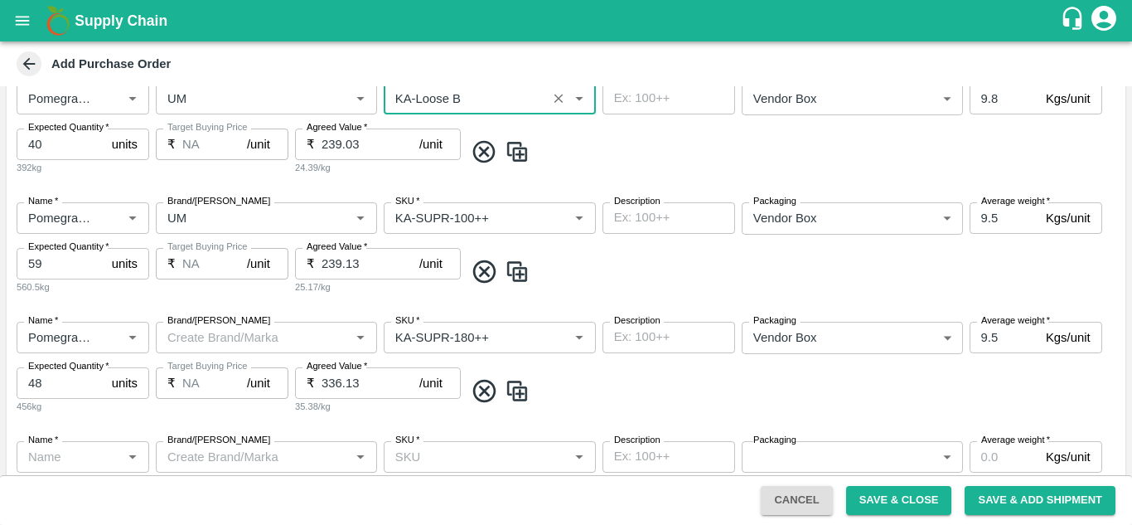
scroll to position [875, 0]
type input "KA-Loose B"
click at [482, 394] on icon at bounding box center [484, 389] width 27 height 27
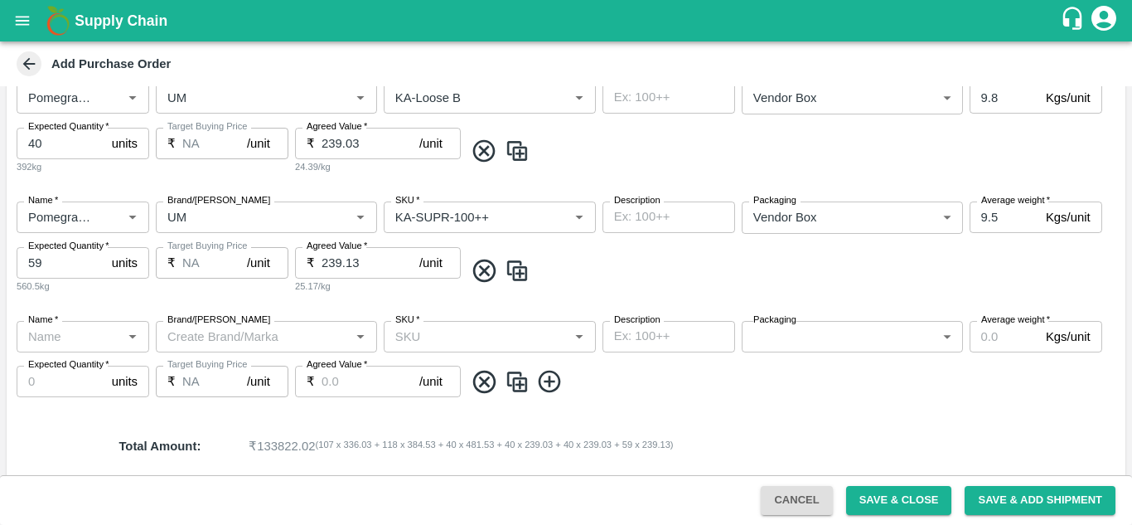
click at [480, 385] on icon at bounding box center [484, 382] width 22 height 22
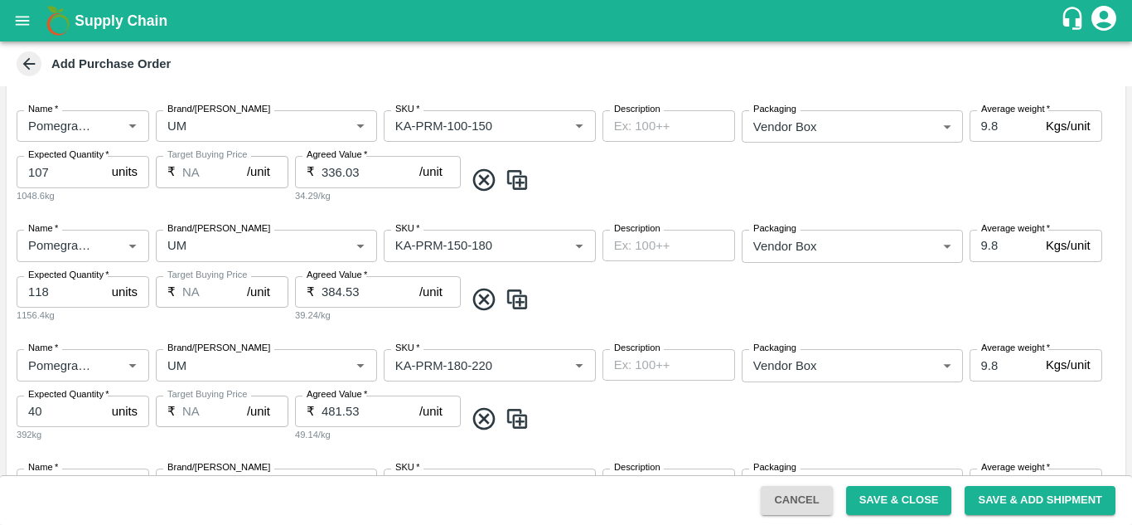
scroll to position [879, 0]
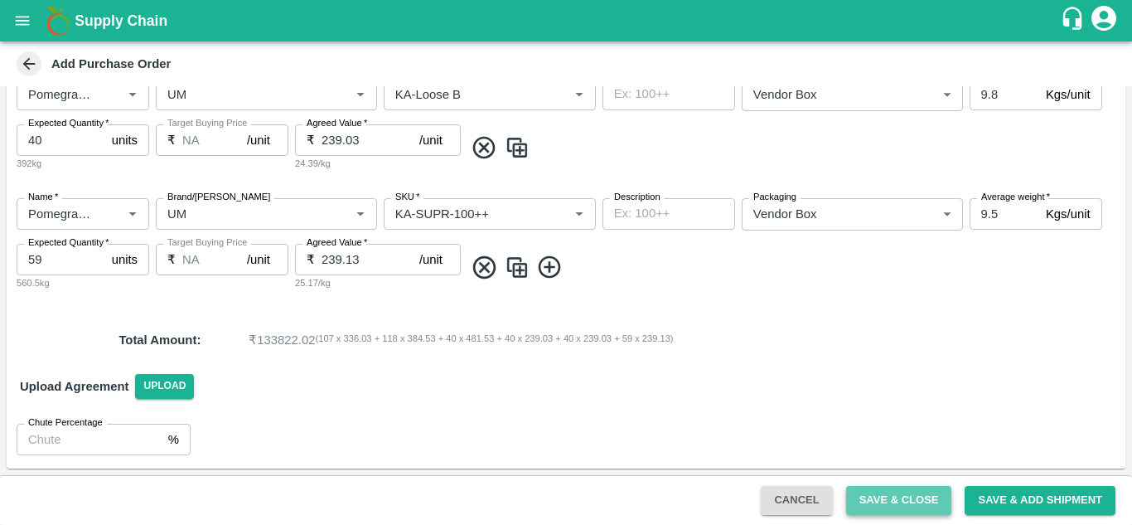
click at [900, 500] on button "Save & Close" at bounding box center [899, 500] width 106 height 29
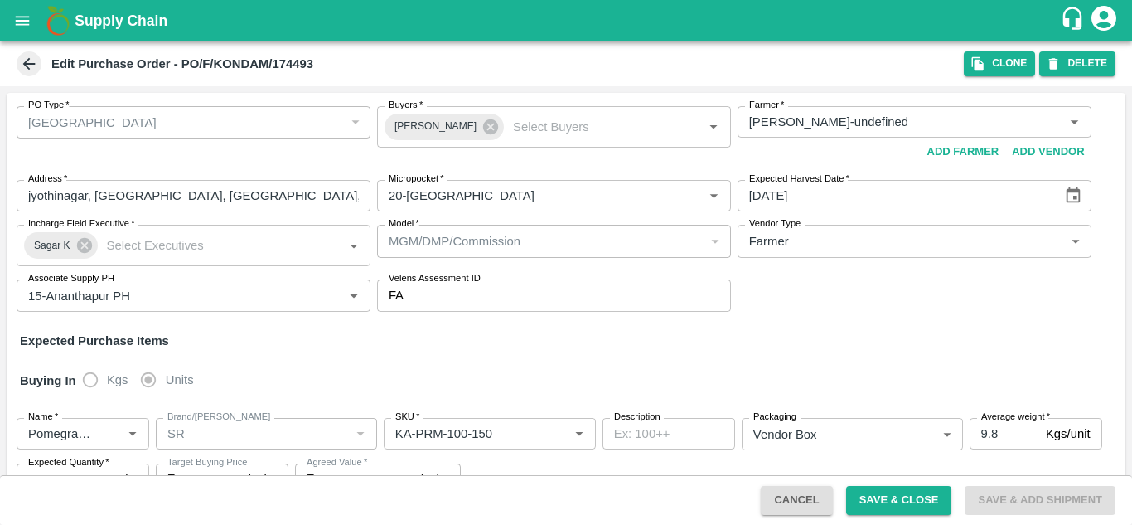
click at [18, 20] on icon "open drawer" at bounding box center [22, 21] width 18 height 18
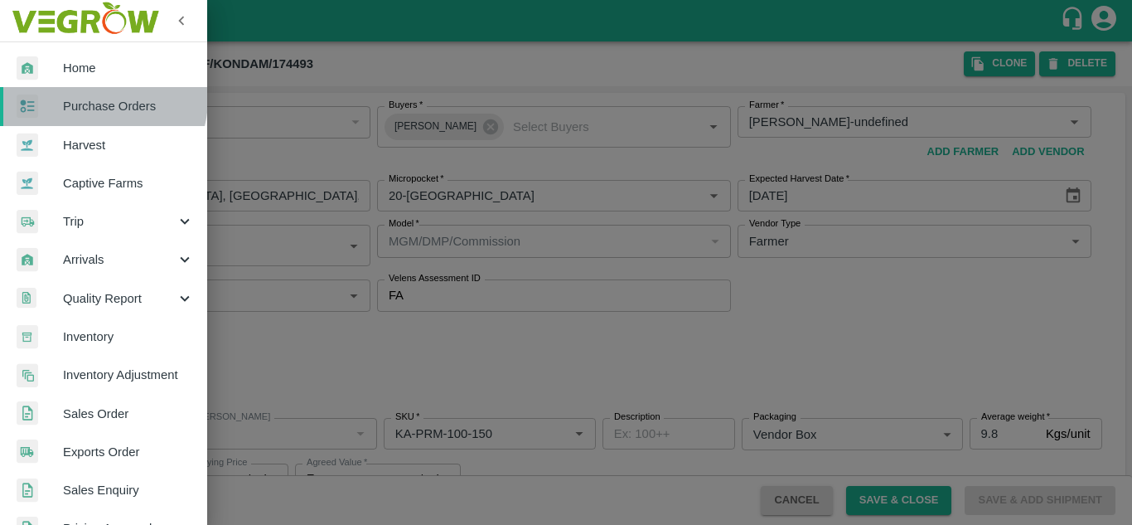
click at [95, 99] on span "Purchase Orders" at bounding box center [128, 106] width 131 height 18
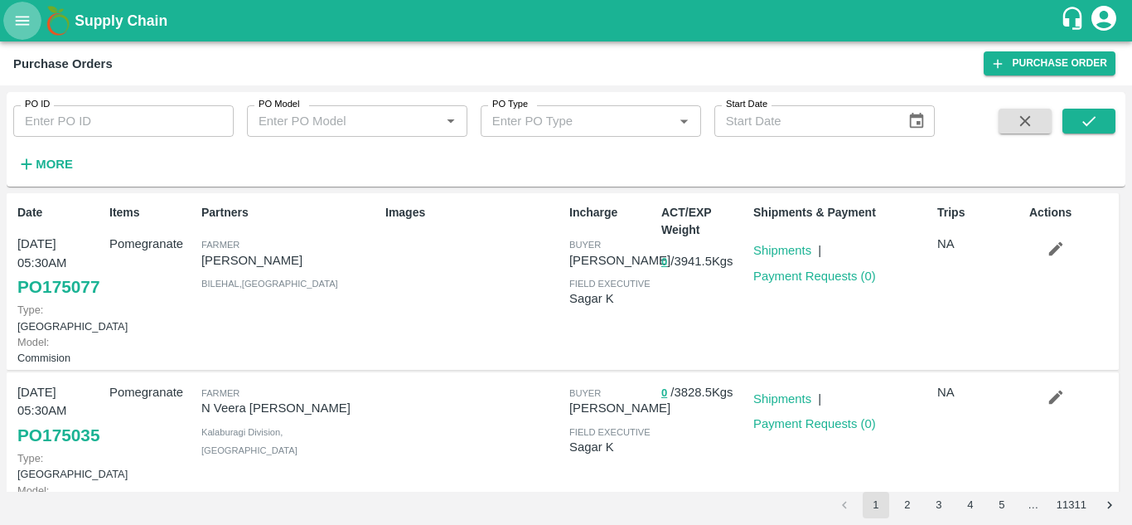
click at [20, 30] on icon "open drawer" at bounding box center [22, 21] width 18 height 18
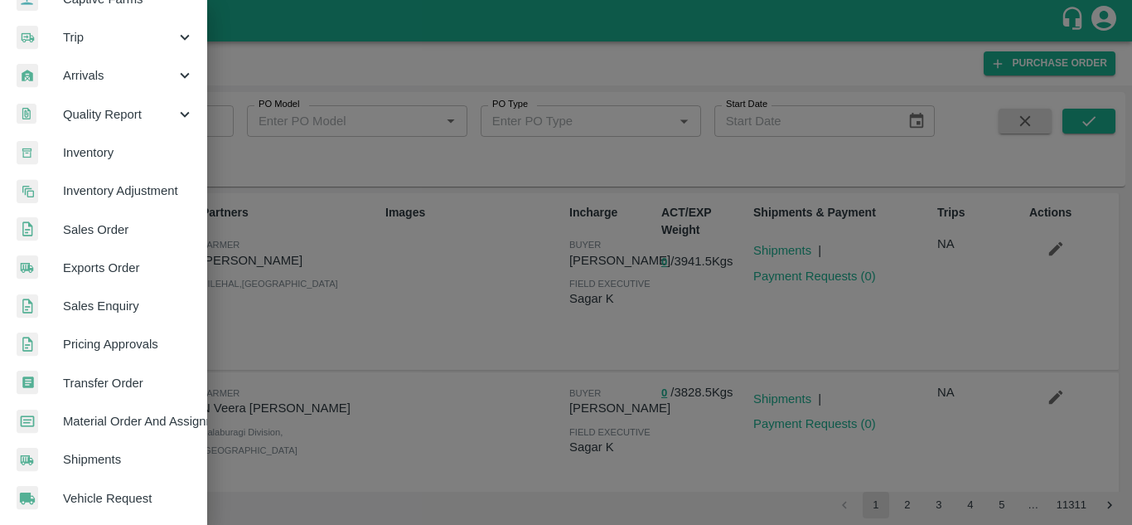
scroll to position [186, 0]
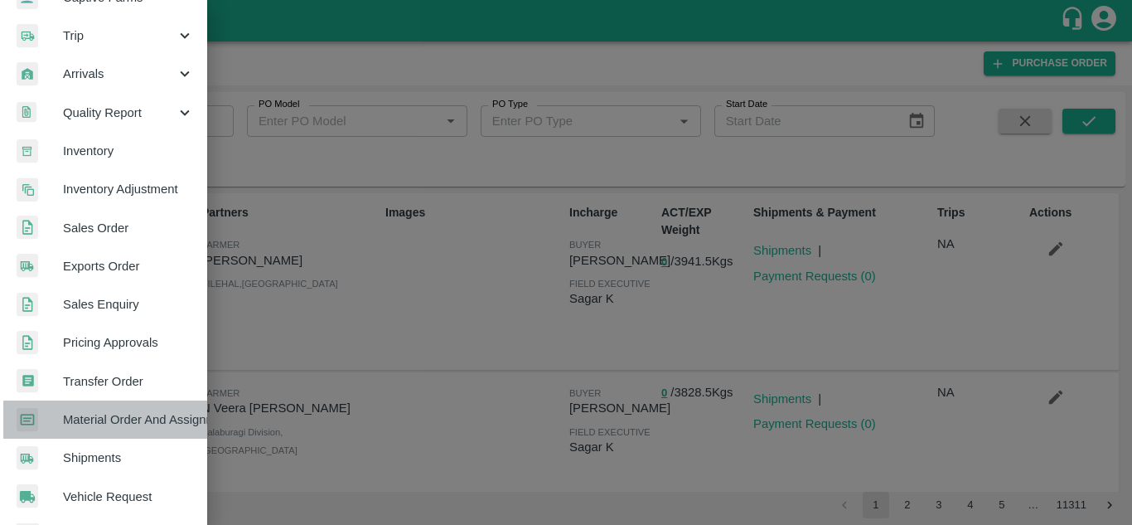
click at [122, 421] on span "Material Order And Assignment" at bounding box center [128, 419] width 131 height 18
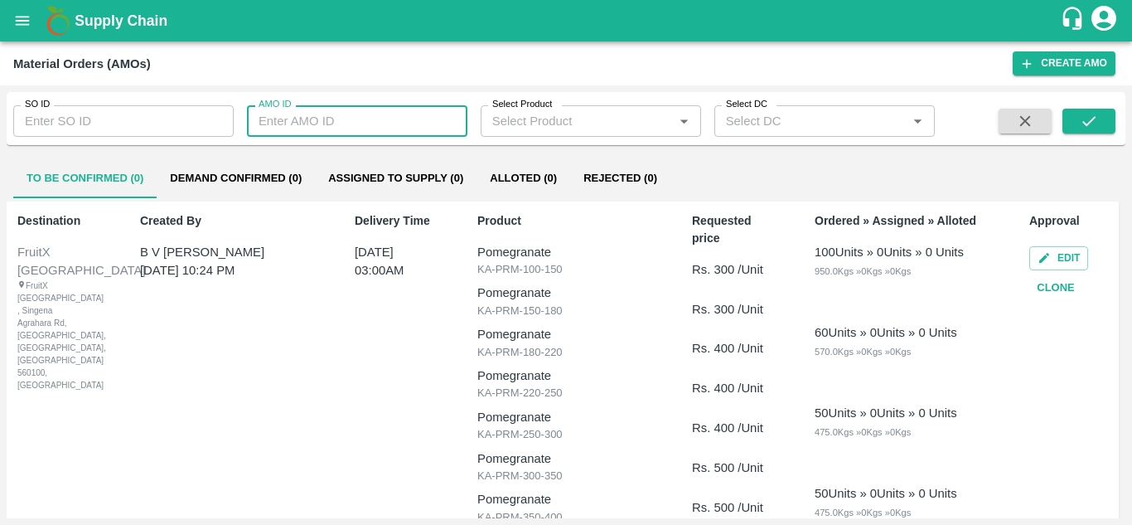
click at [264, 117] on input "AMO ID" at bounding box center [357, 121] width 221 height 32
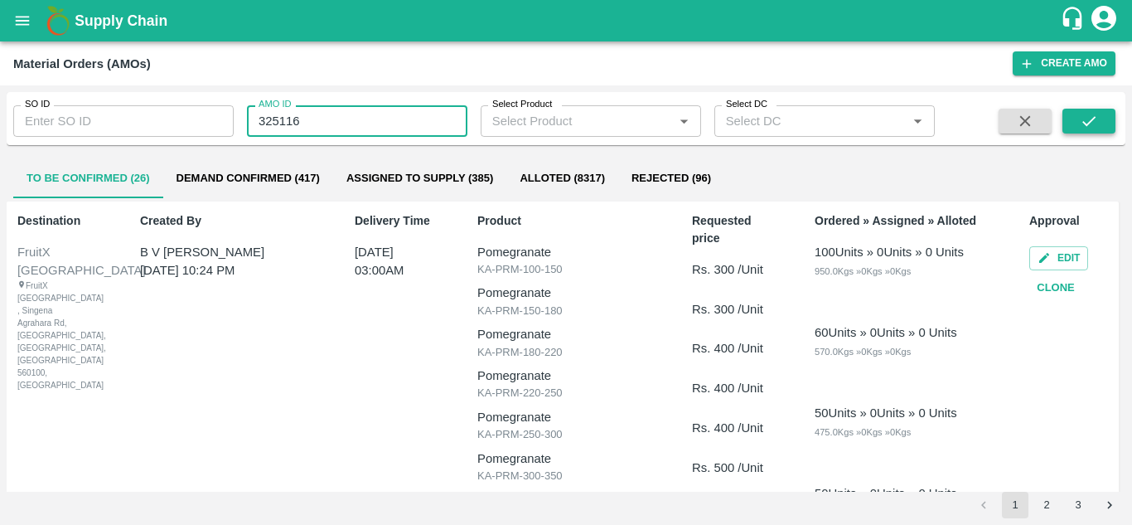
type input "325116"
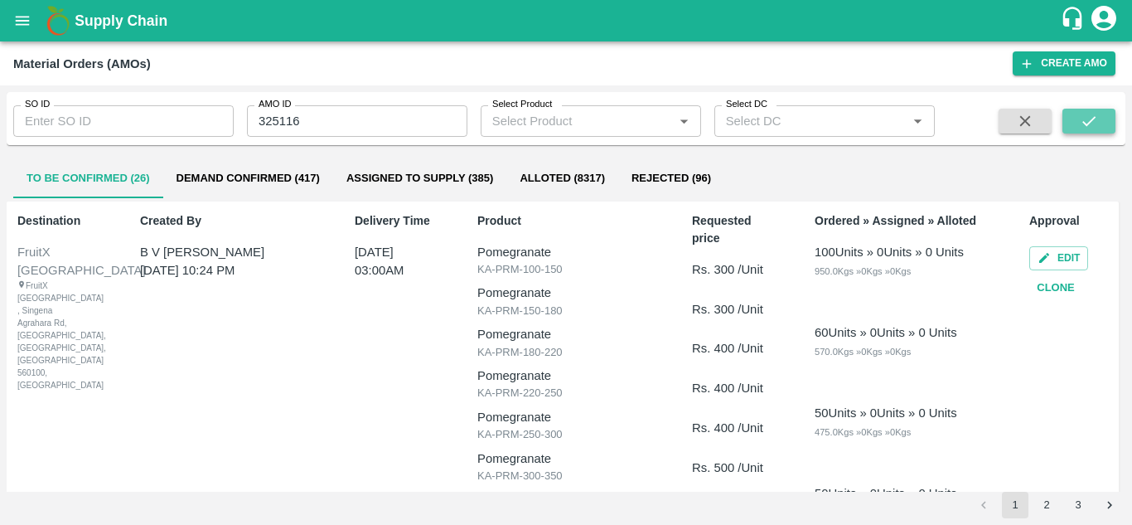
click at [1093, 131] on button "submit" at bounding box center [1089, 121] width 53 height 25
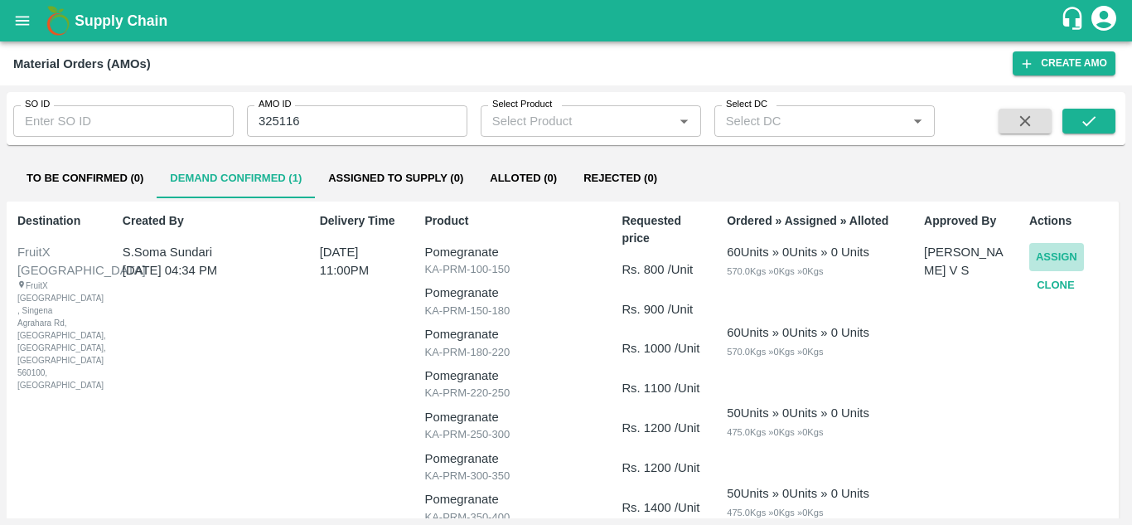
click at [1069, 259] on button "Assign" at bounding box center [1057, 257] width 55 height 29
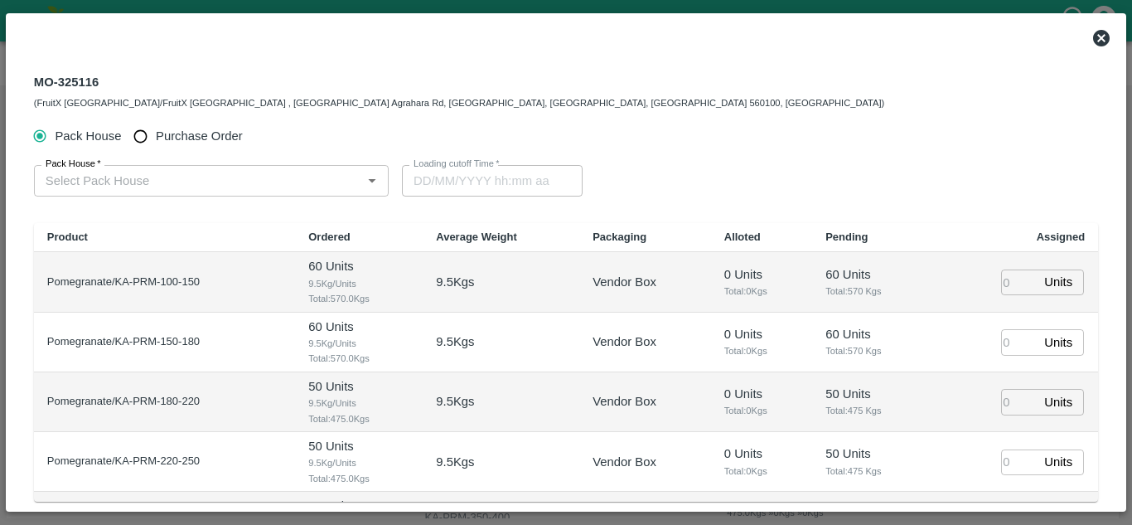
type input "16/09/2025 11:00 PM"
click at [145, 134] on input "Purchase Order" at bounding box center [140, 136] width 31 height 31
radio input "true"
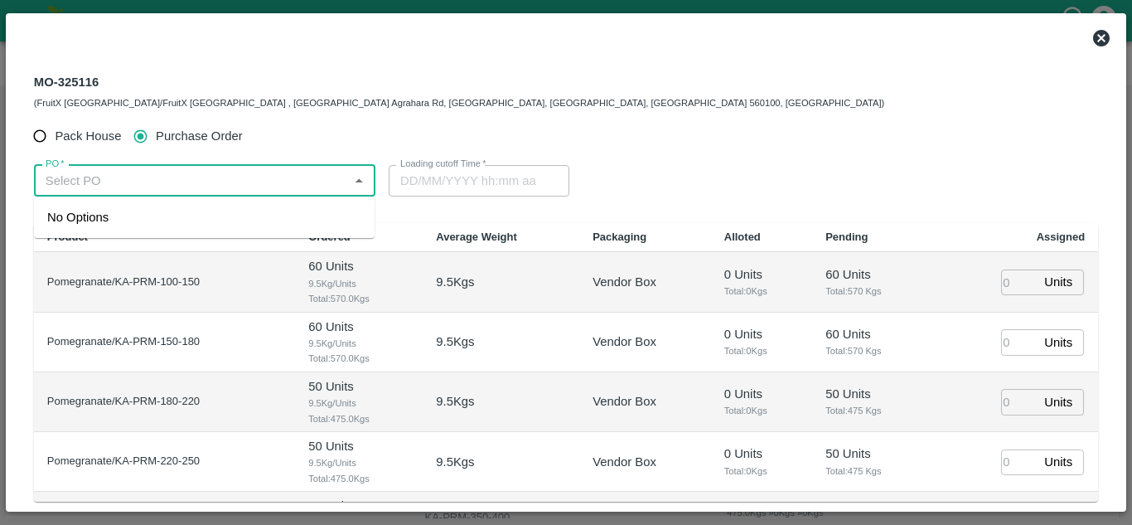
click at [145, 180] on input "PO   *" at bounding box center [191, 181] width 304 height 22
click at [165, 206] on div "PO-175077(umapathi-6281464988)" at bounding box center [204, 217] width 341 height 28
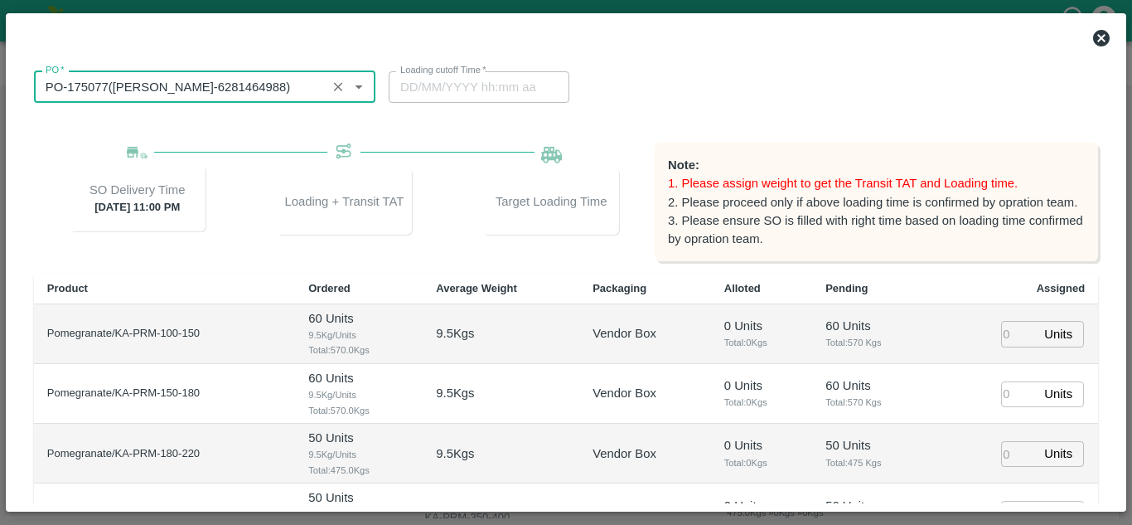
scroll to position [95, 0]
type input "PO-175077(umapathi-6281464988)"
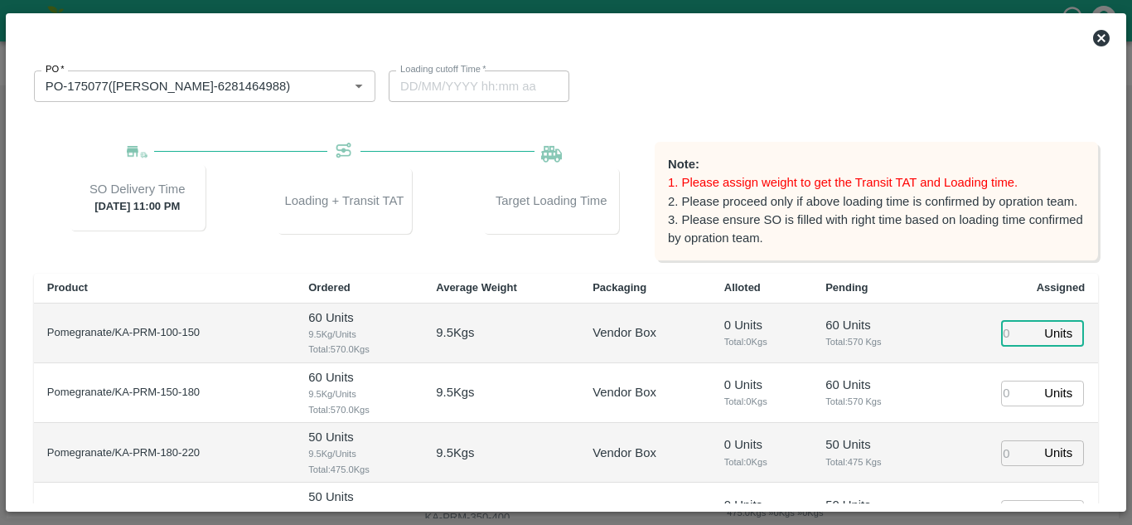
click at [1006, 333] on input "number" at bounding box center [1019, 333] width 36 height 26
type input "1"
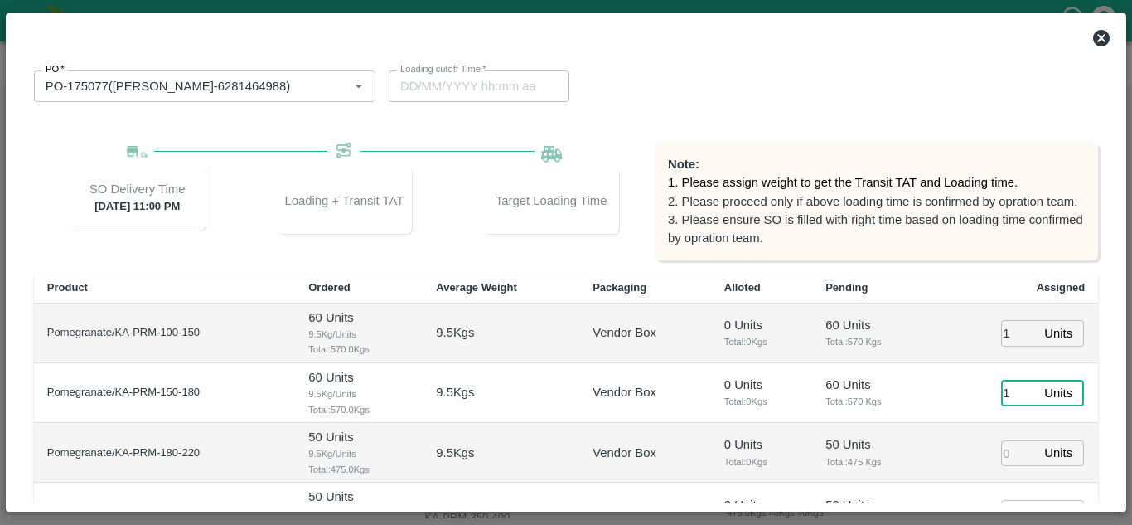
type input "1"
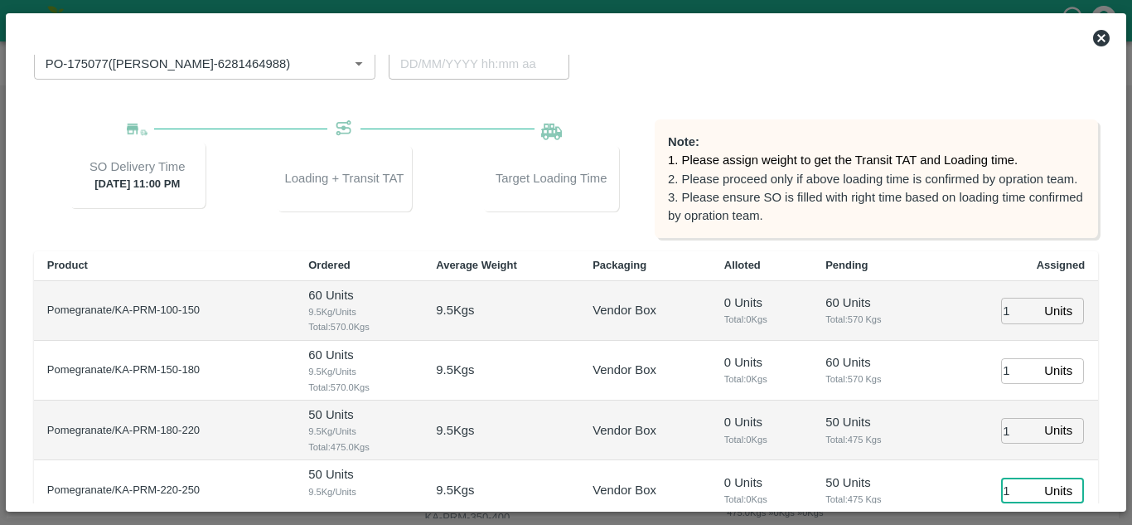
type input "1"
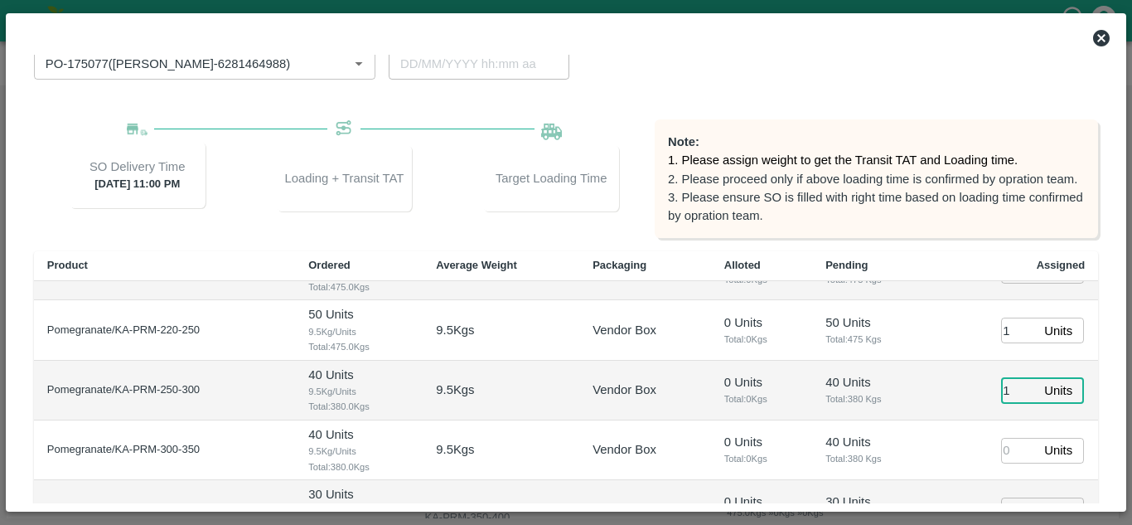
type input "1"
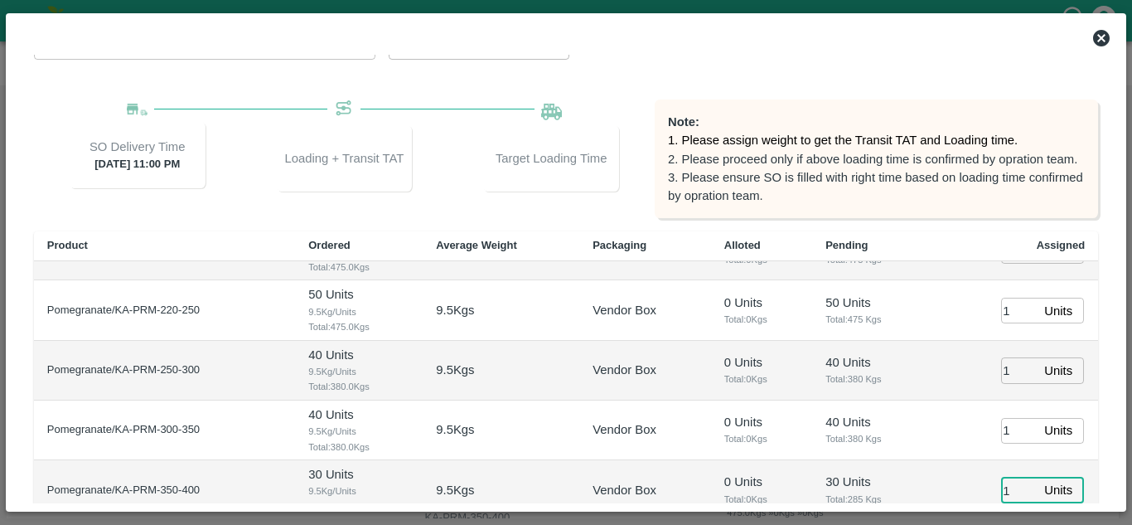
type input "1"
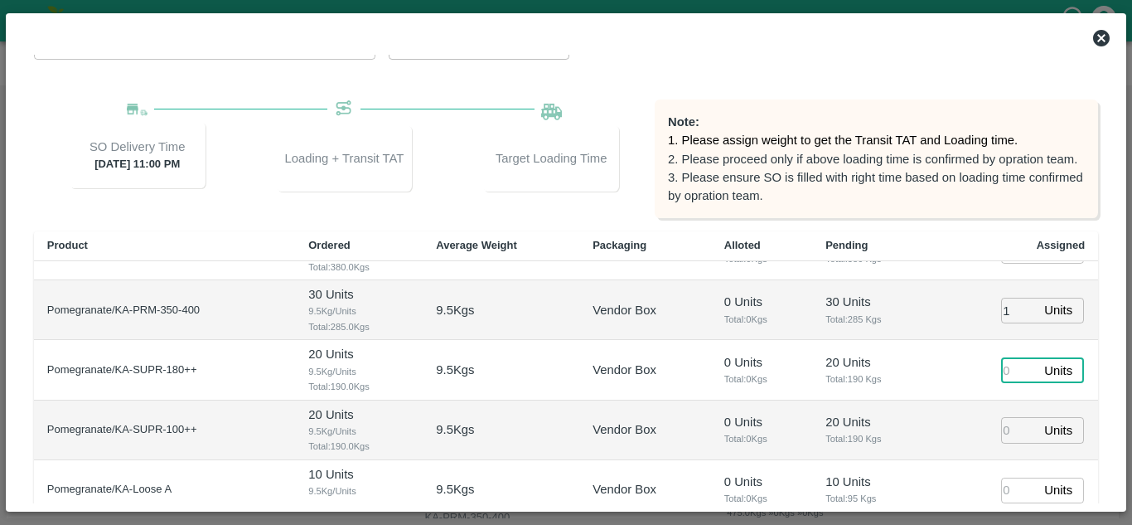
type input "1"
type input "16/09/2025 11:00 AM"
type input "1"
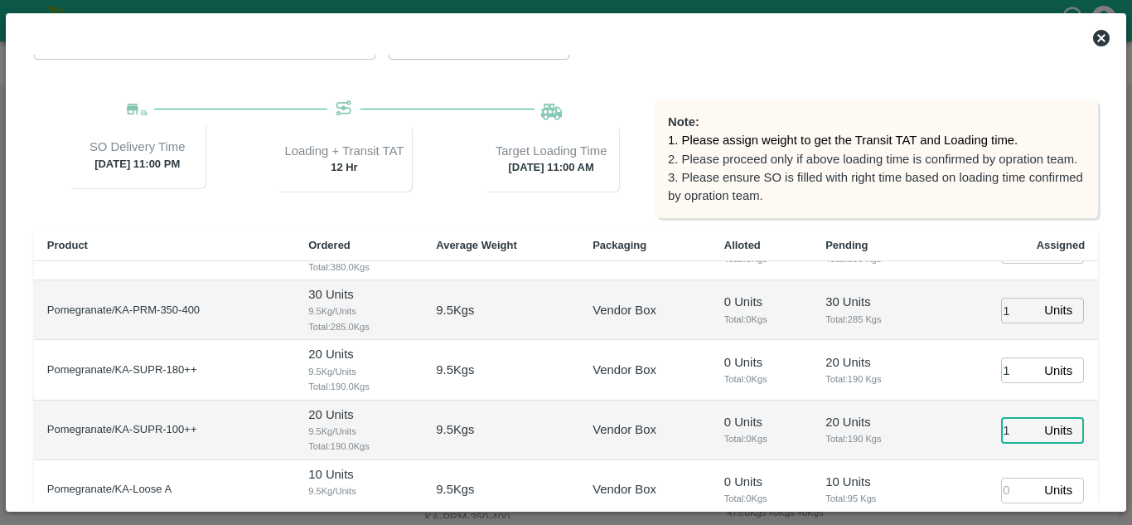
type input "1"
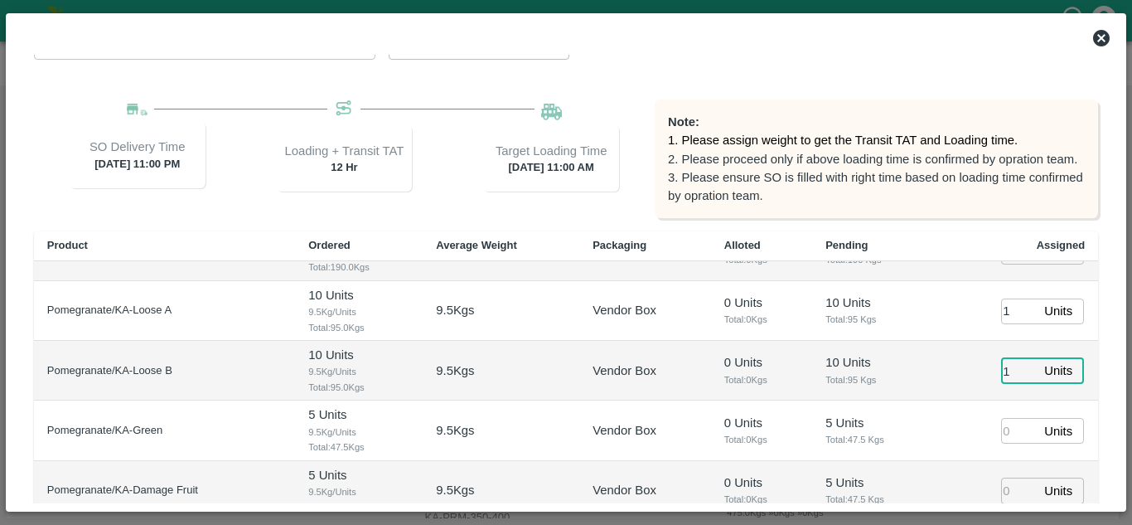
type input "1"
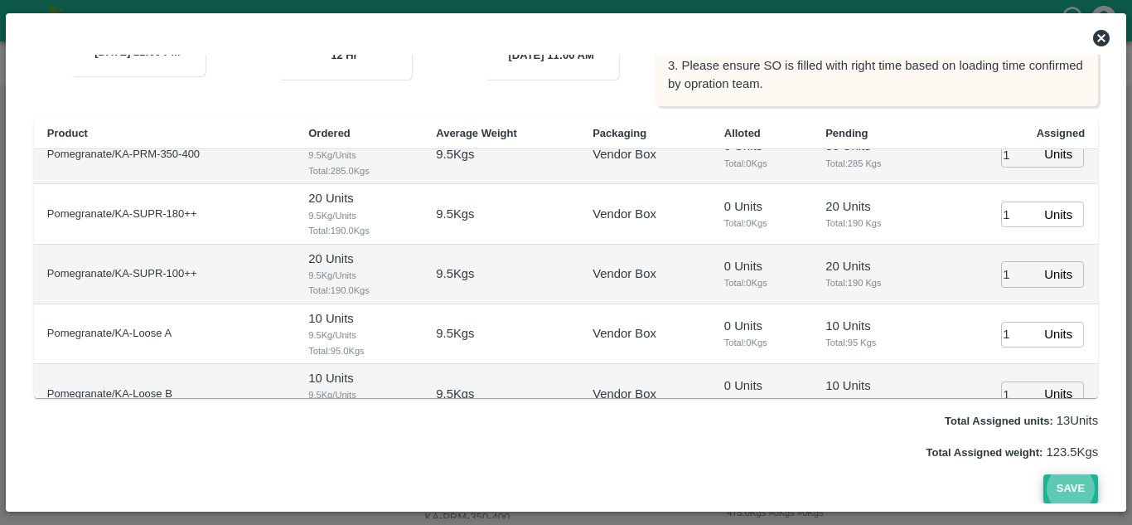
scroll to position [383, 0]
click at [1084, 489] on button "Save" at bounding box center [1071, 488] width 55 height 29
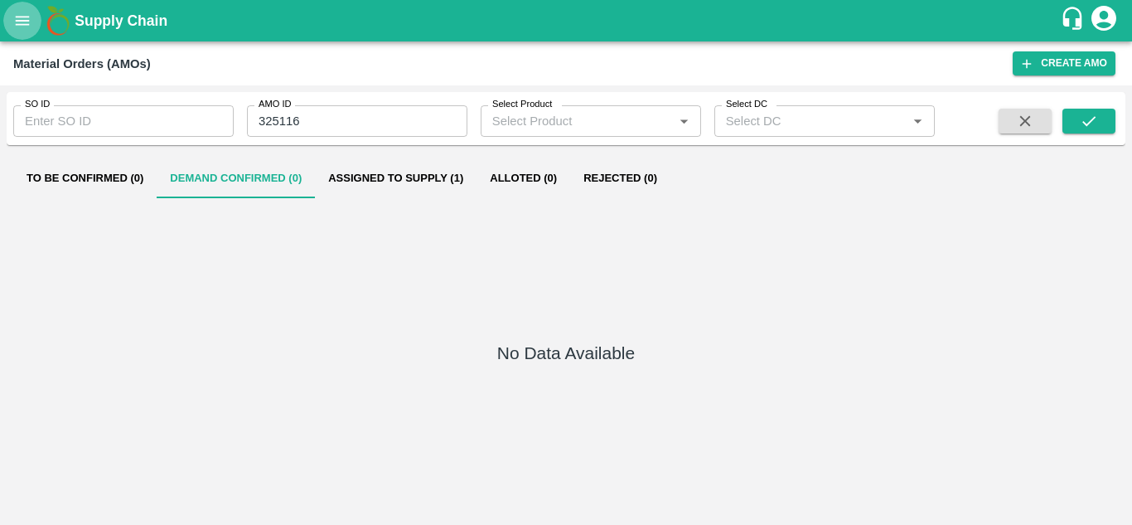
click at [20, 13] on icon "open drawer" at bounding box center [22, 21] width 18 height 18
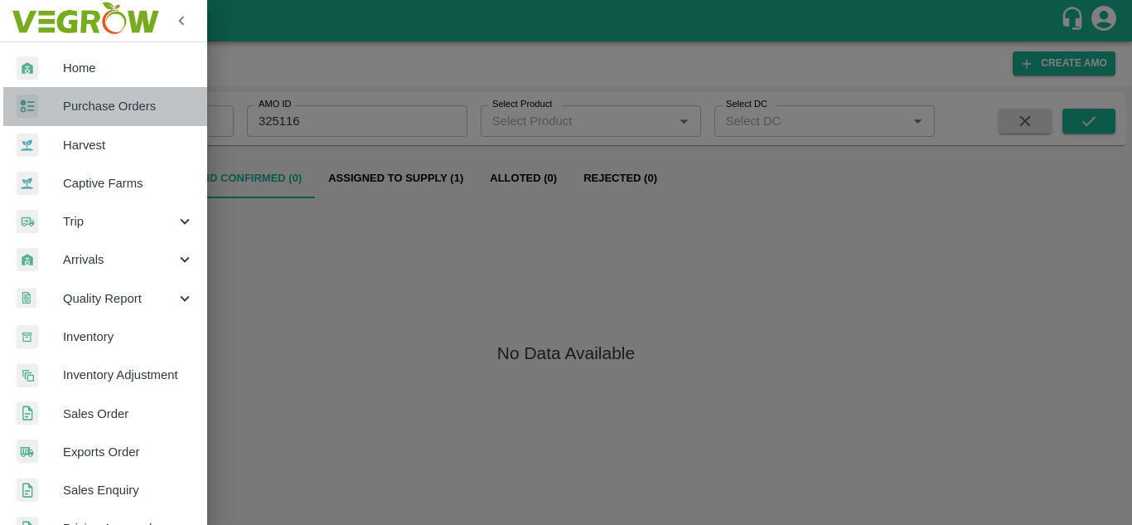
click at [129, 95] on link "Purchase Orders" at bounding box center [103, 106] width 207 height 38
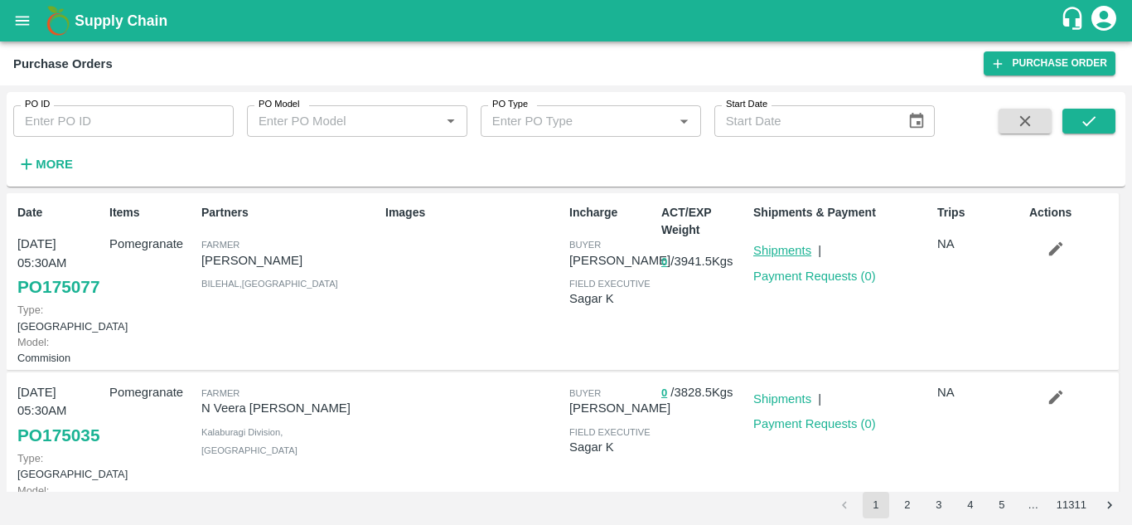
click at [787, 247] on link "Shipments" at bounding box center [783, 250] width 58 height 13
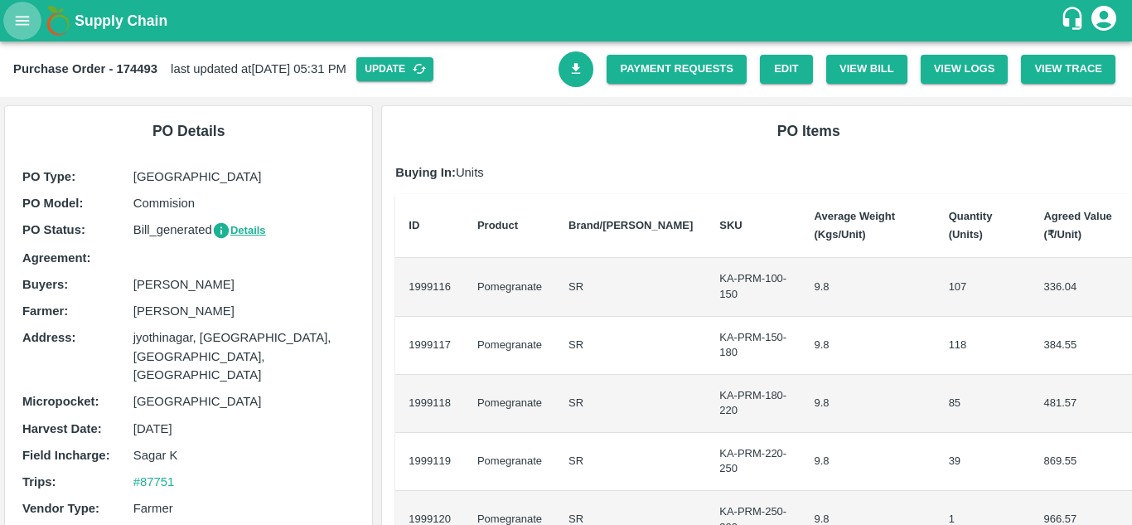
click at [20, 30] on icon "open drawer" at bounding box center [22, 21] width 18 height 18
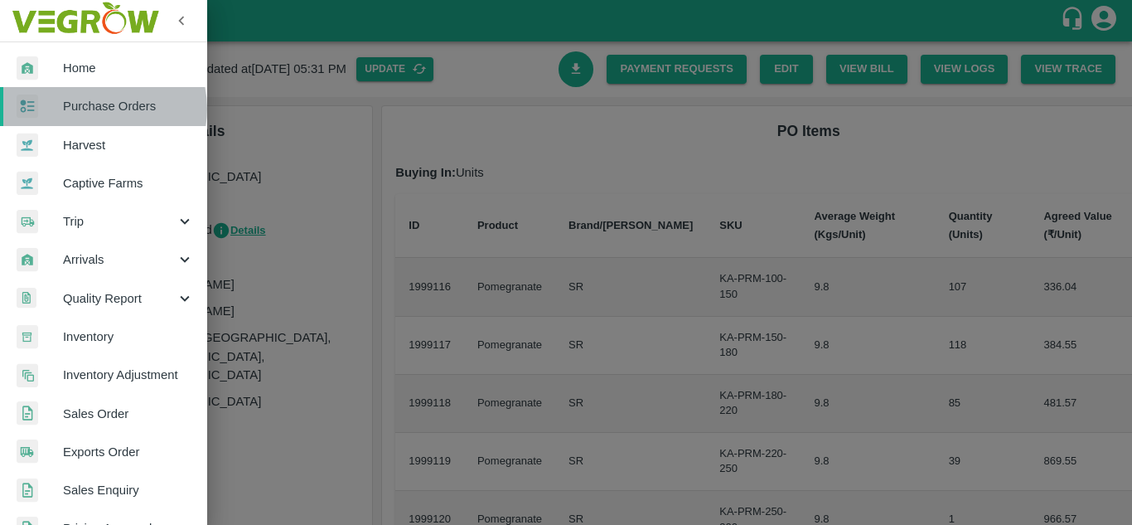
click at [101, 109] on span "Purchase Orders" at bounding box center [128, 106] width 131 height 18
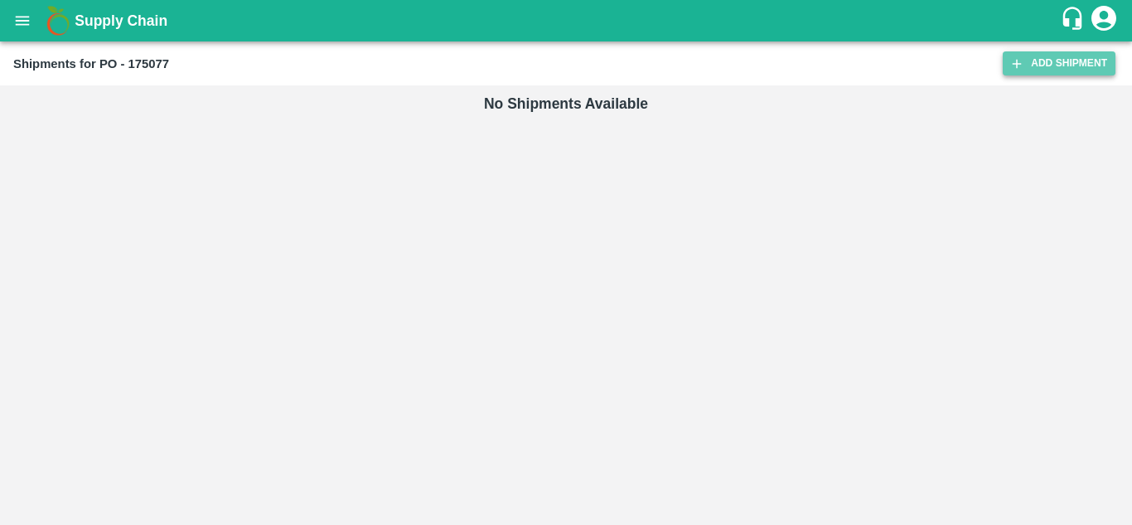
click at [1058, 64] on link "Add Shipment" at bounding box center [1059, 63] width 113 height 24
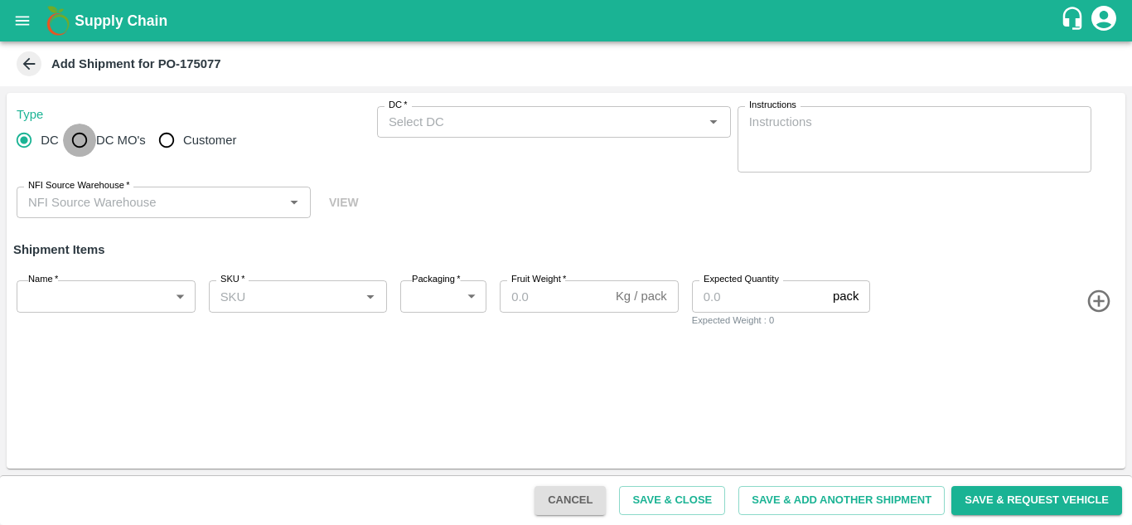
click at [75, 136] on input "DC MO's" at bounding box center [79, 140] width 33 height 33
radio input "true"
click at [412, 134] on div "DC (Material Orders)   *" at bounding box center [554, 122] width 354 height 32
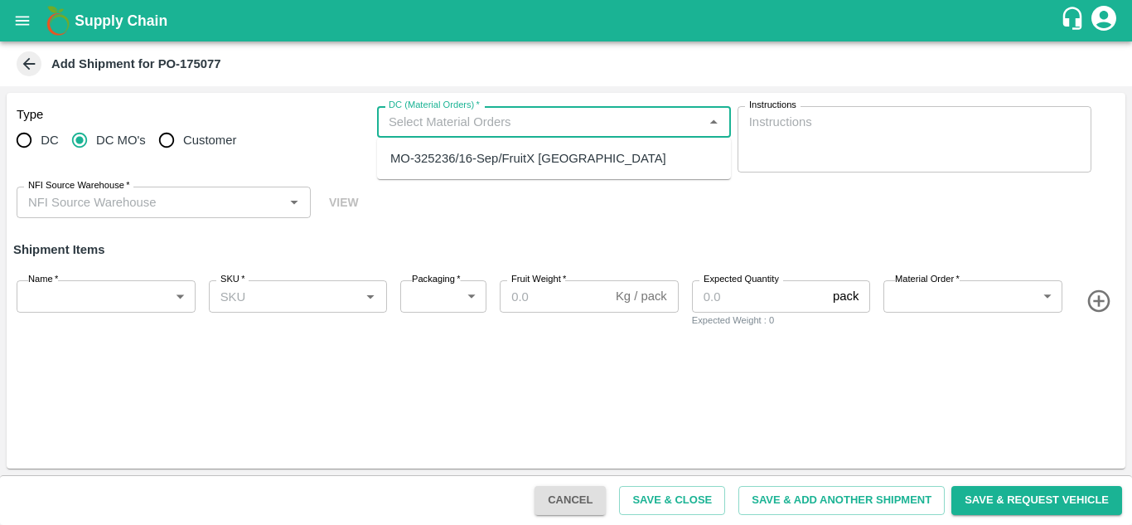
click at [424, 173] on ul "MO-325236/16-Sep/FruitX [GEOGRAPHIC_DATA]" at bounding box center [554, 158] width 354 height 41
click at [454, 150] on div "MO-325236/16-Sep/FruitX [GEOGRAPHIC_DATA]" at bounding box center [528, 158] width 276 height 18
type input "MO-325236/16-Sep/FruitX [GEOGRAPHIC_DATA]"
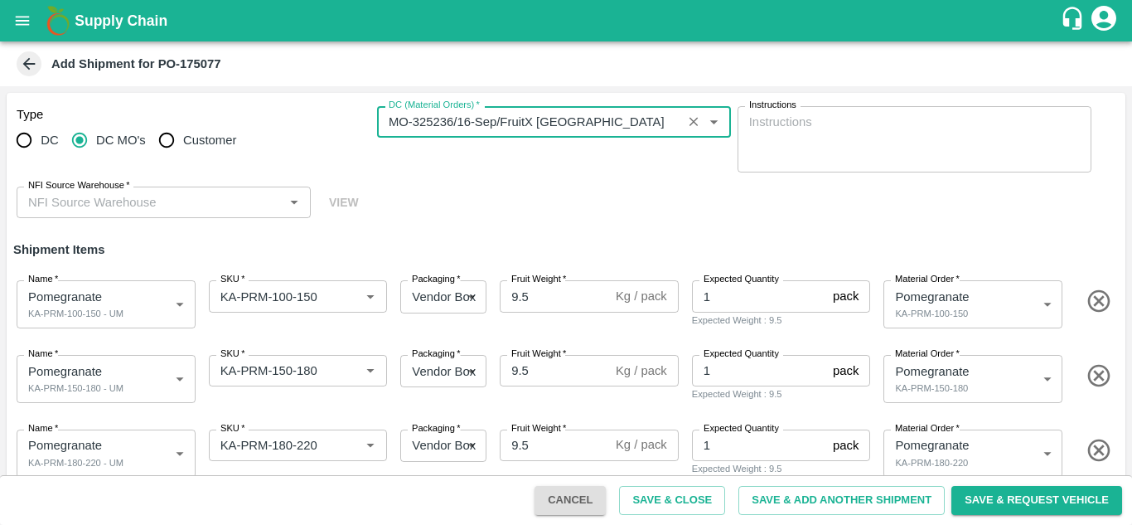
click at [206, 206] on input "NFI Source Warehouse   *" at bounding box center [150, 203] width 257 height 22
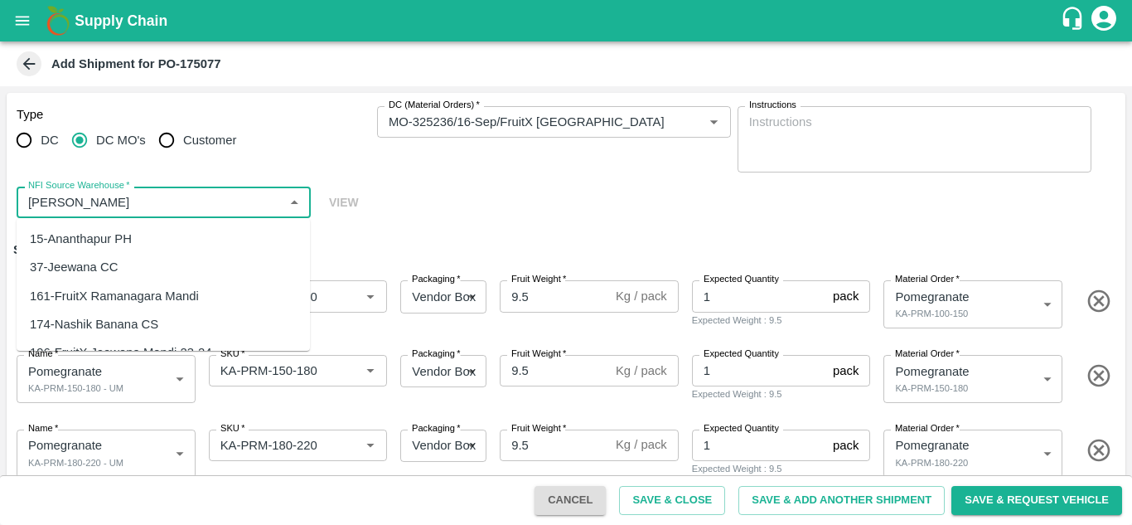
click at [85, 235] on div "15-Ananthapur PH" at bounding box center [81, 239] width 102 height 18
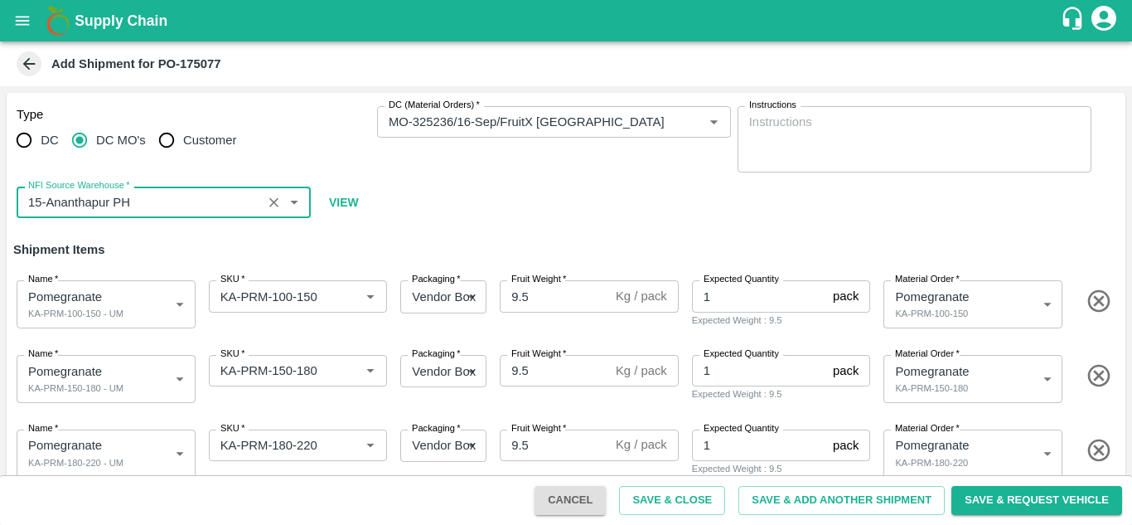
type input "15-Ananthapur PH"
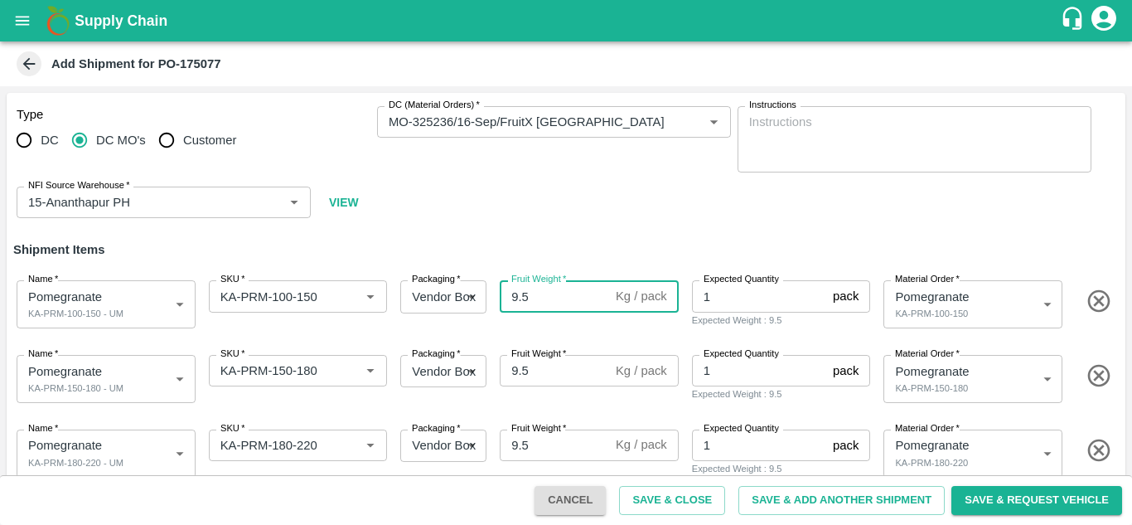
click at [578, 304] on input "9.5" at bounding box center [554, 296] width 109 height 32
type input "9.8"
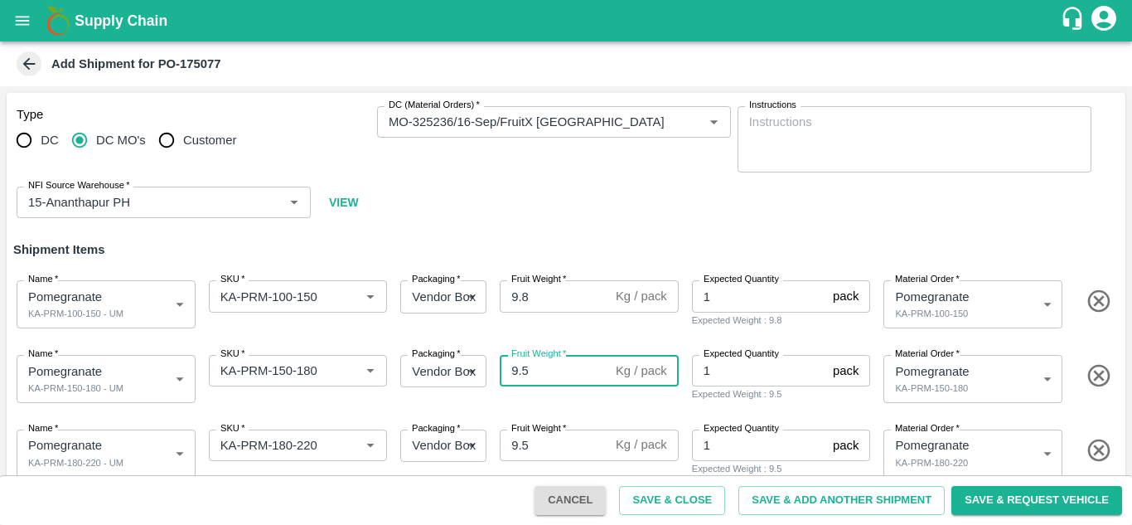
click at [560, 371] on input "9.5" at bounding box center [554, 371] width 109 height 32
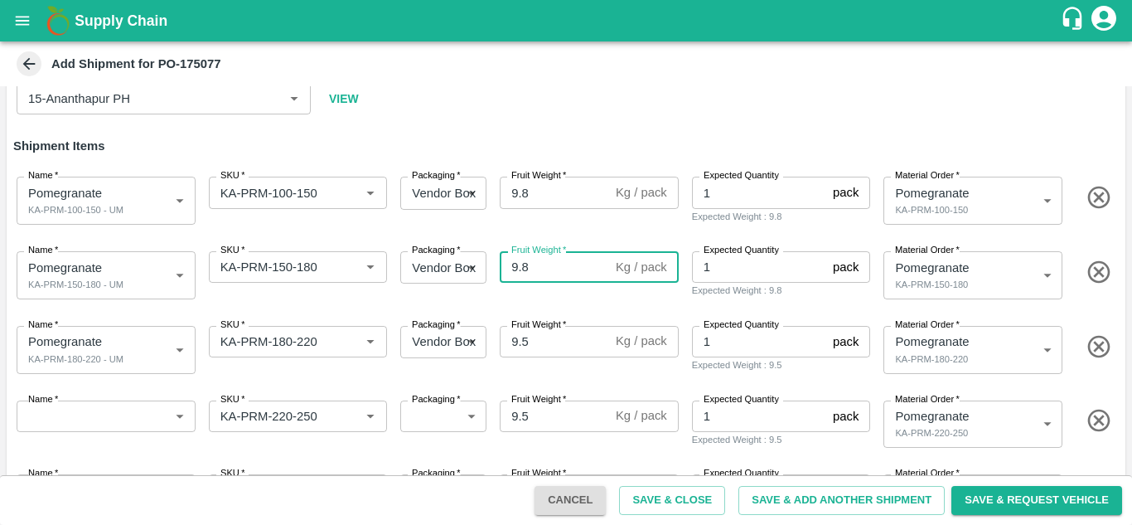
scroll to position [104, 0]
type input "9.8"
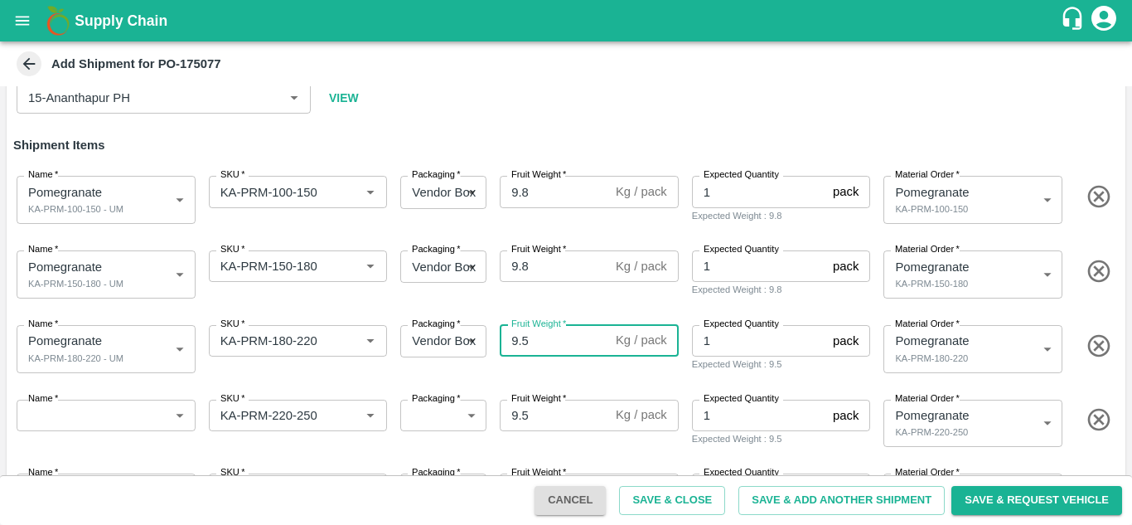
click at [554, 335] on input "9.5" at bounding box center [554, 341] width 109 height 32
type input "9.8"
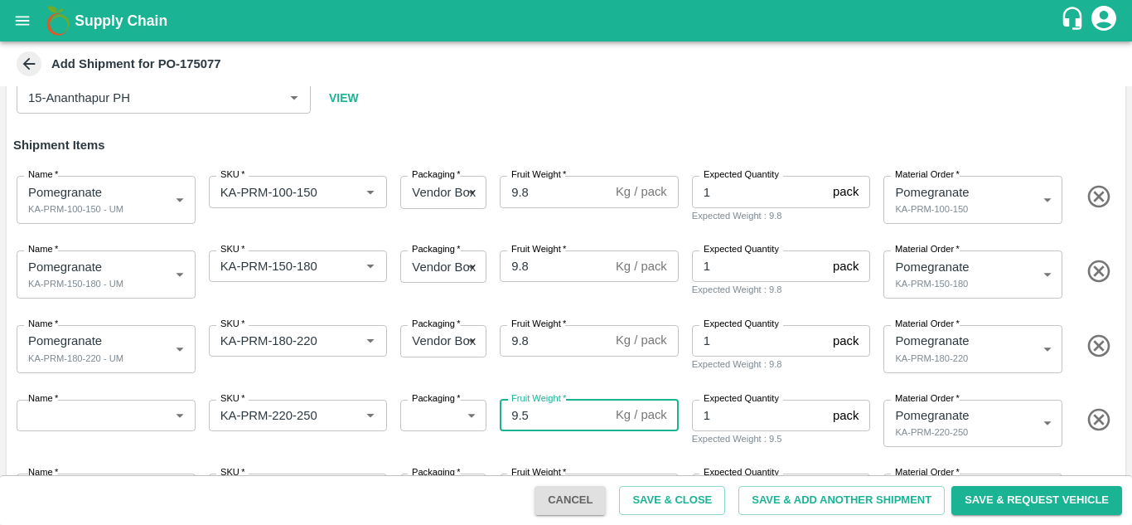
click at [549, 412] on input "9.5" at bounding box center [554, 416] width 109 height 32
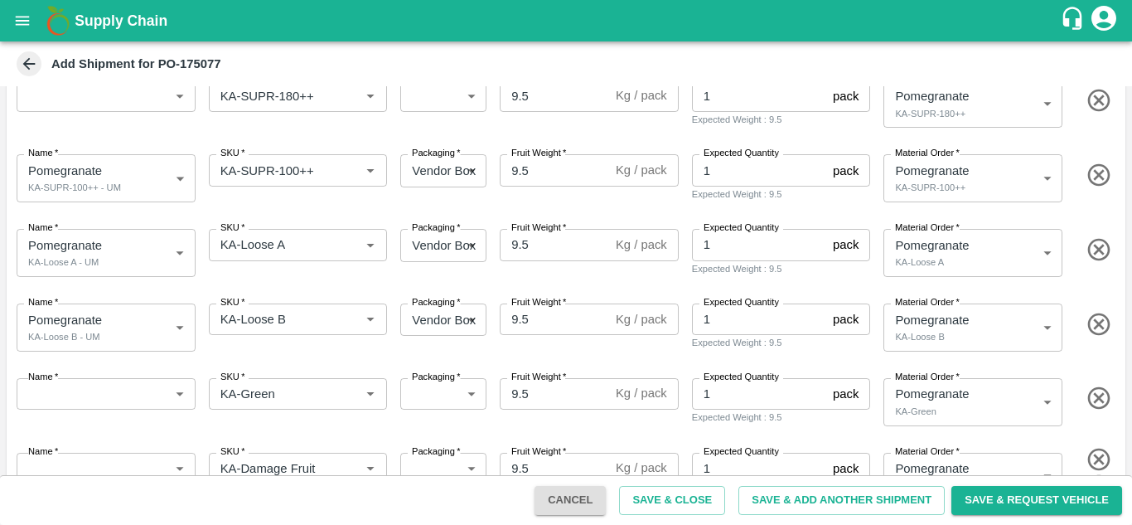
scroll to position [722, 0]
click at [1099, 395] on icon "button" at bounding box center [1099, 397] width 22 height 22
type input "KA-Damage Fruit"
type input "461017"
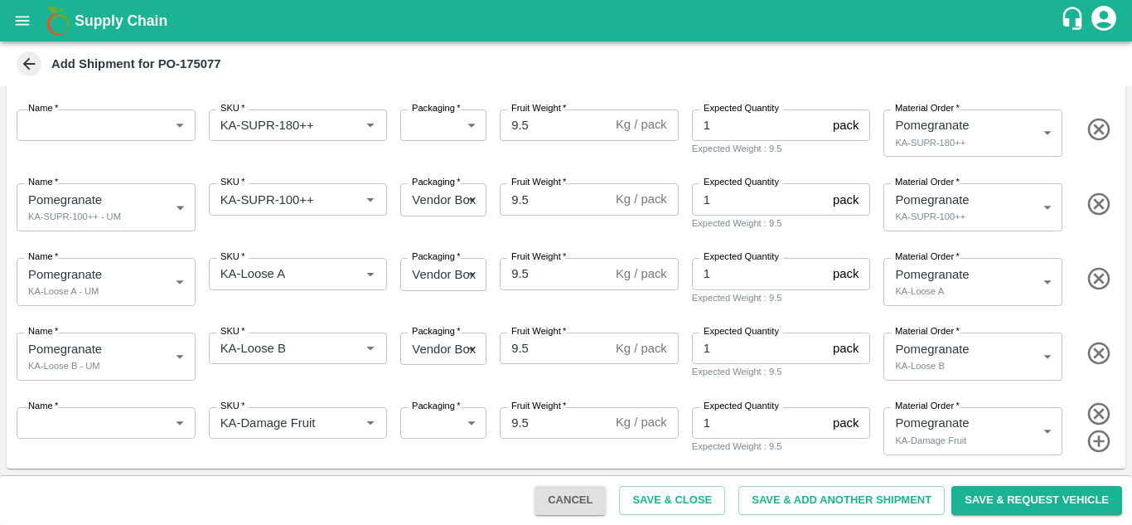
scroll to position [692, 0]
click at [1101, 409] on icon "button" at bounding box center [1099, 413] width 27 height 27
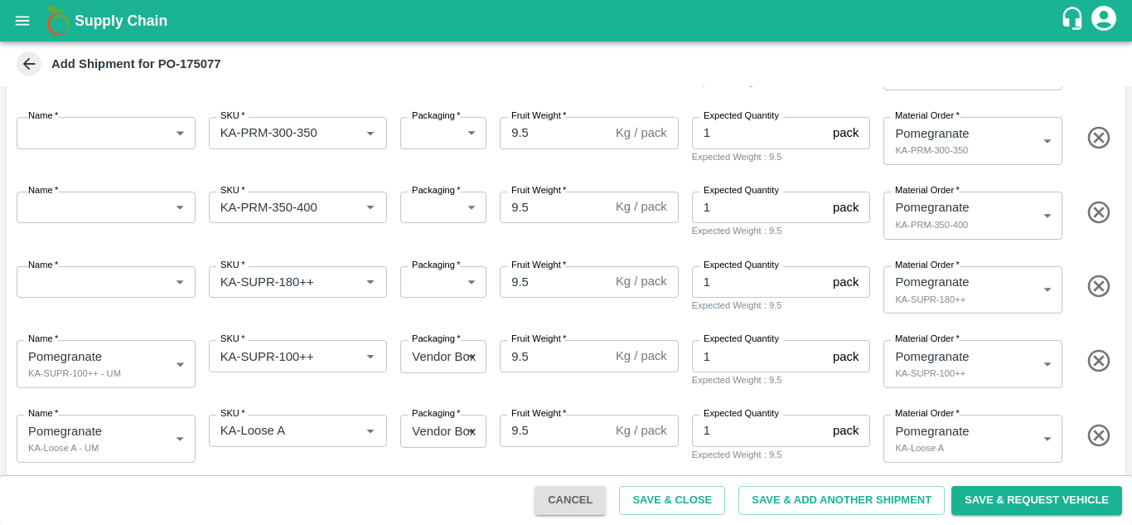
scroll to position [522, 0]
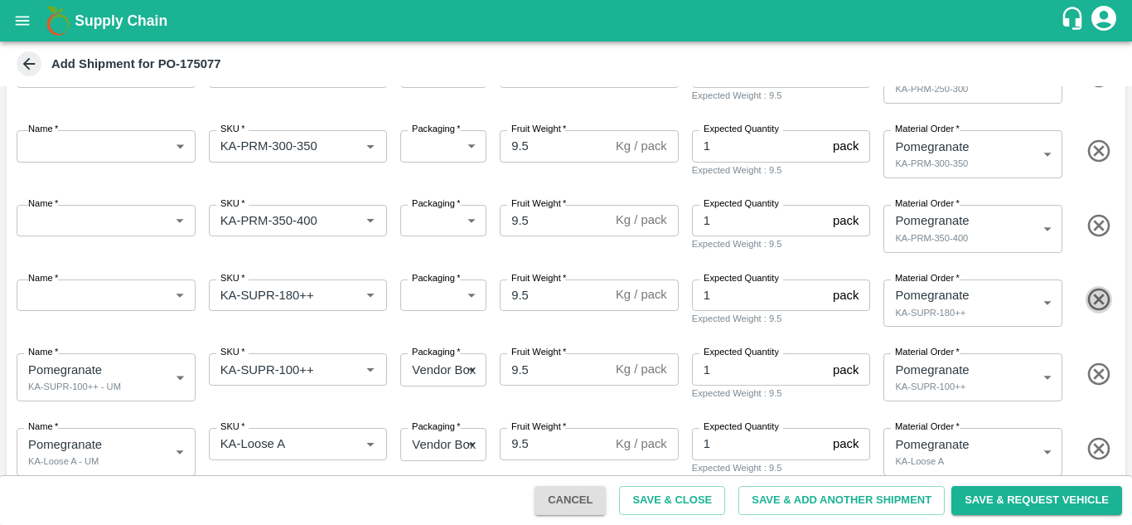
click at [1097, 301] on icon "button" at bounding box center [1099, 299] width 22 height 22
click at [1102, 212] on icon "button" at bounding box center [1099, 225] width 27 height 27
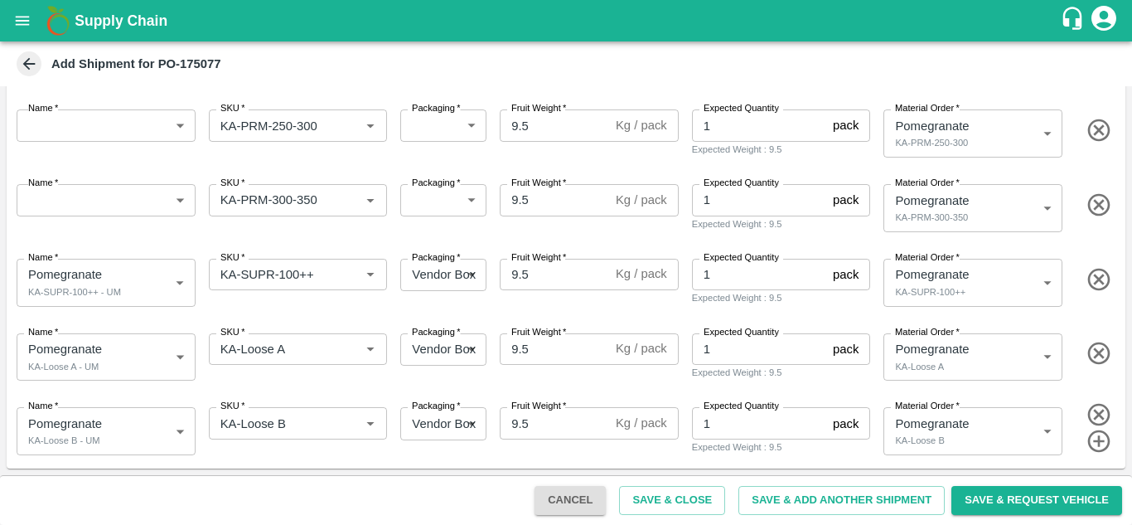
scroll to position [322, 0]
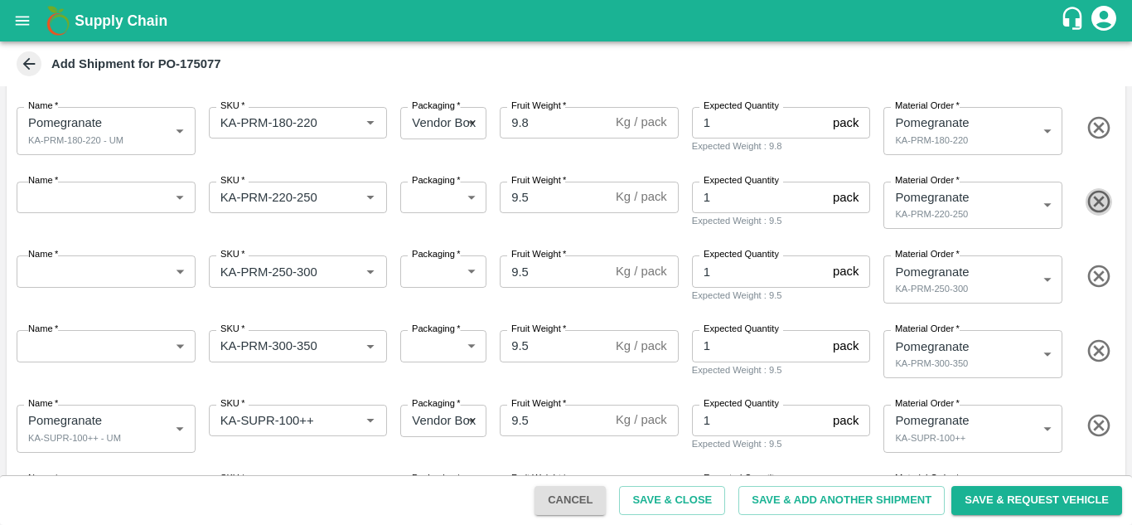
click at [1092, 202] on icon "button" at bounding box center [1099, 201] width 27 height 27
type input "KA-PRM-250-300"
type input "461009"
type input "KA-PRM-300-350"
type input "461010"
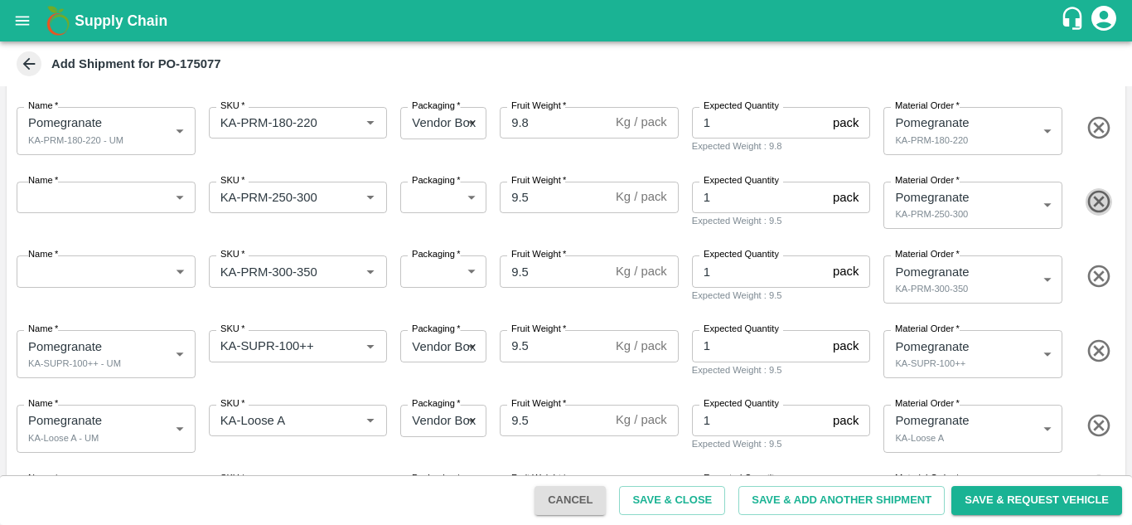
click at [1098, 201] on icon "button" at bounding box center [1099, 202] width 22 height 22
type input "KA-PRM-300-350"
type input "461010"
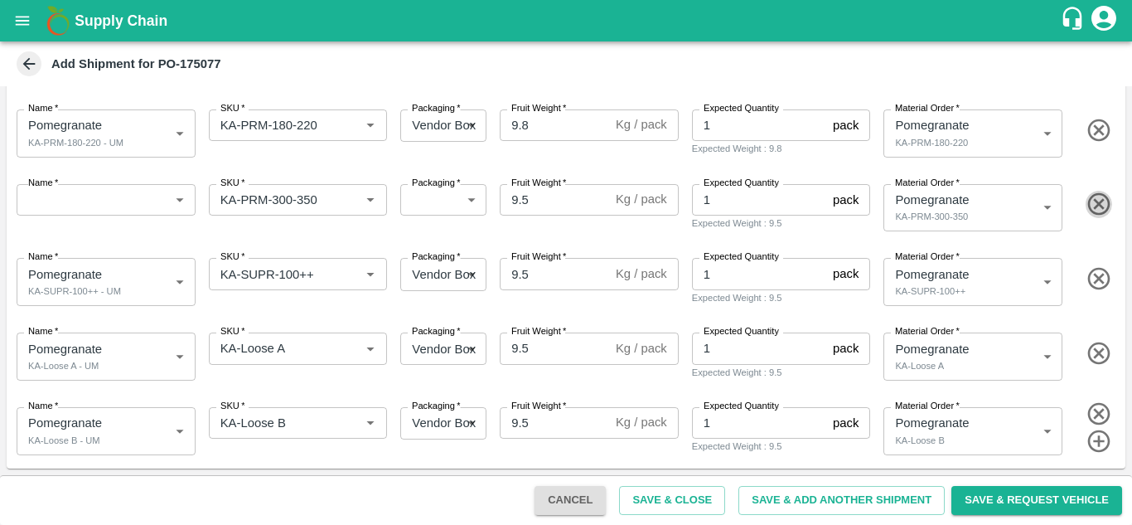
click at [1098, 201] on icon "button" at bounding box center [1099, 204] width 22 height 22
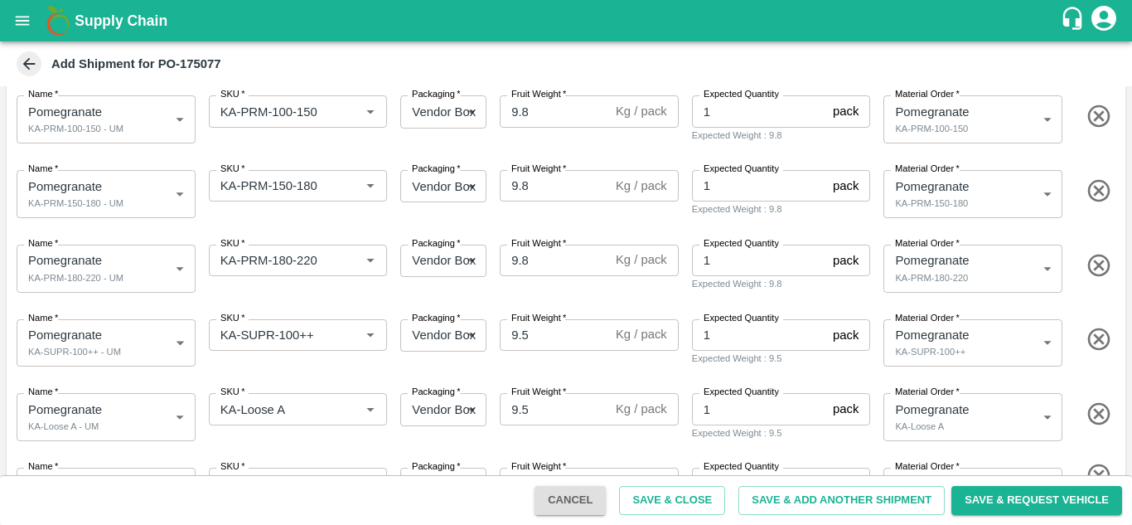
scroll to position [216, 0]
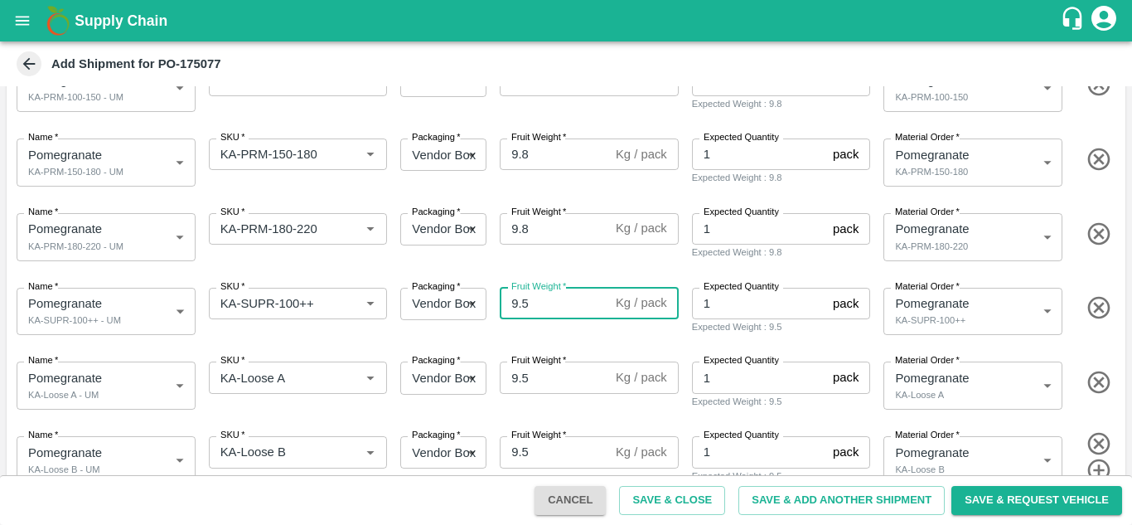
click at [527, 311] on input "9.5" at bounding box center [554, 304] width 109 height 32
type input "9.8"
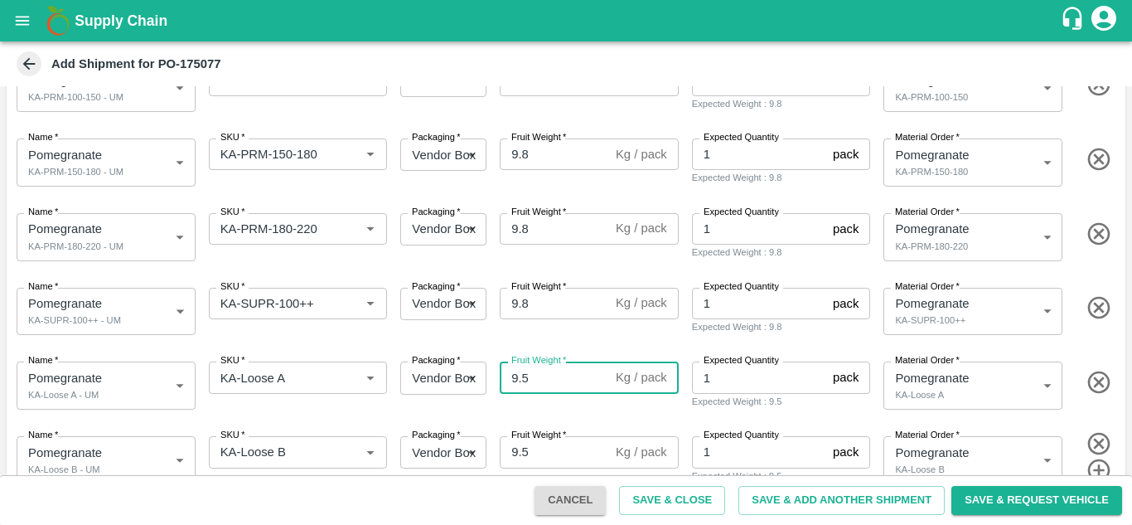
click at [549, 376] on input "9.5" at bounding box center [554, 377] width 109 height 32
type input "9.8"
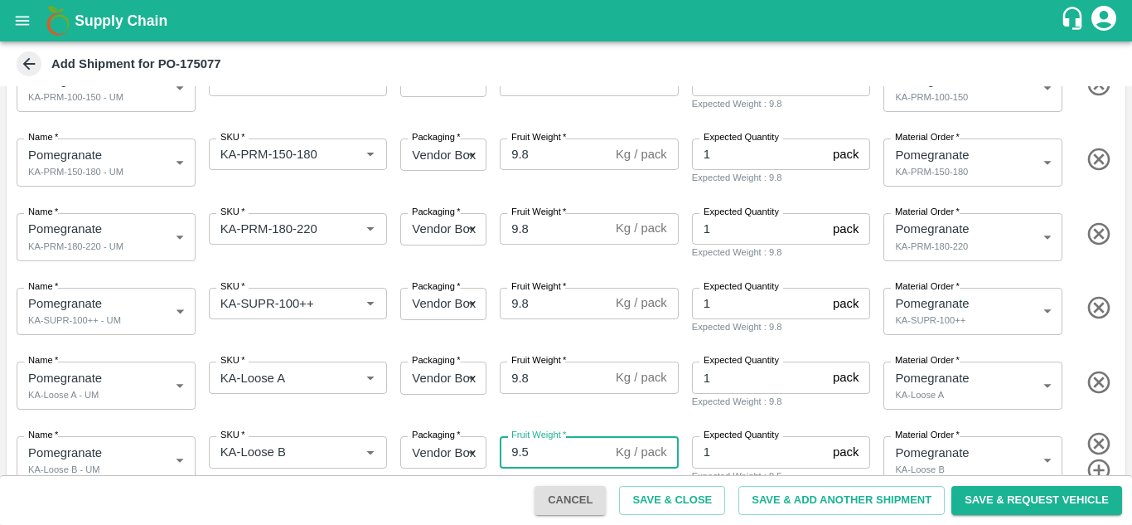
click at [546, 453] on input "9.5" at bounding box center [554, 452] width 109 height 32
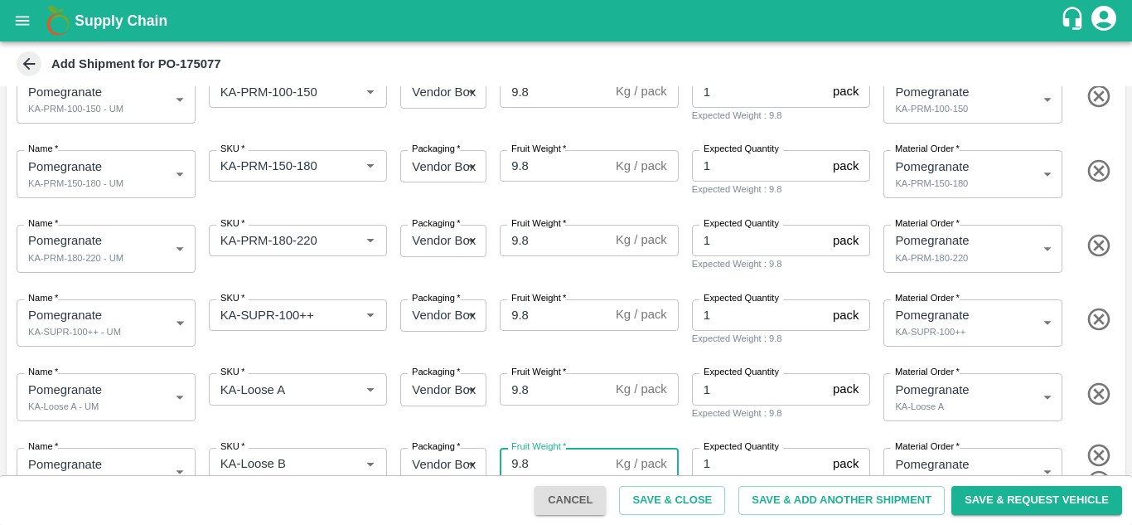
scroll to position [245, 0]
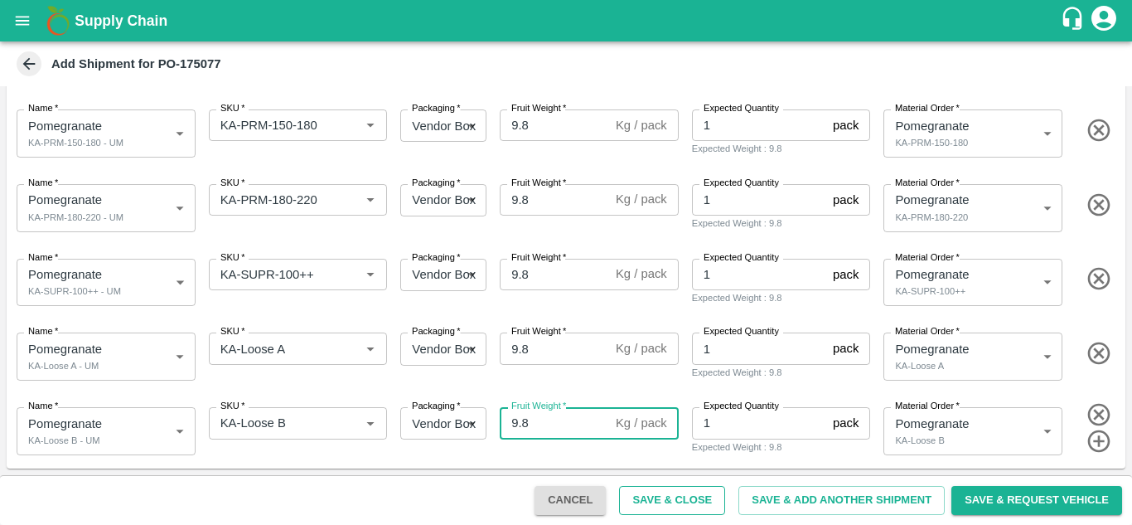
type input "9.8"
click at [680, 507] on button "Save & Close" at bounding box center [672, 500] width 106 height 29
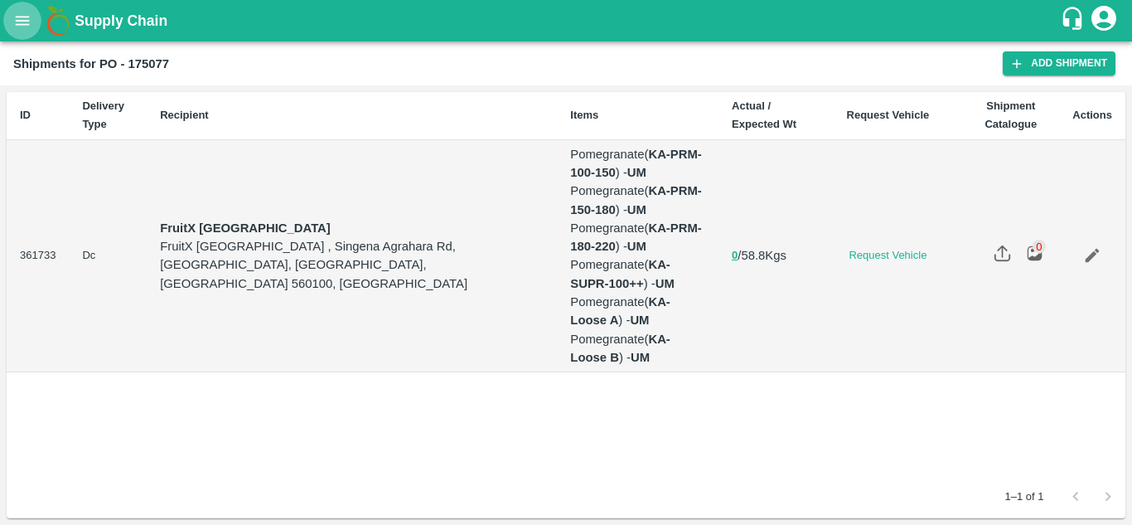
click at [35, 22] on button "open drawer" at bounding box center [22, 21] width 38 height 38
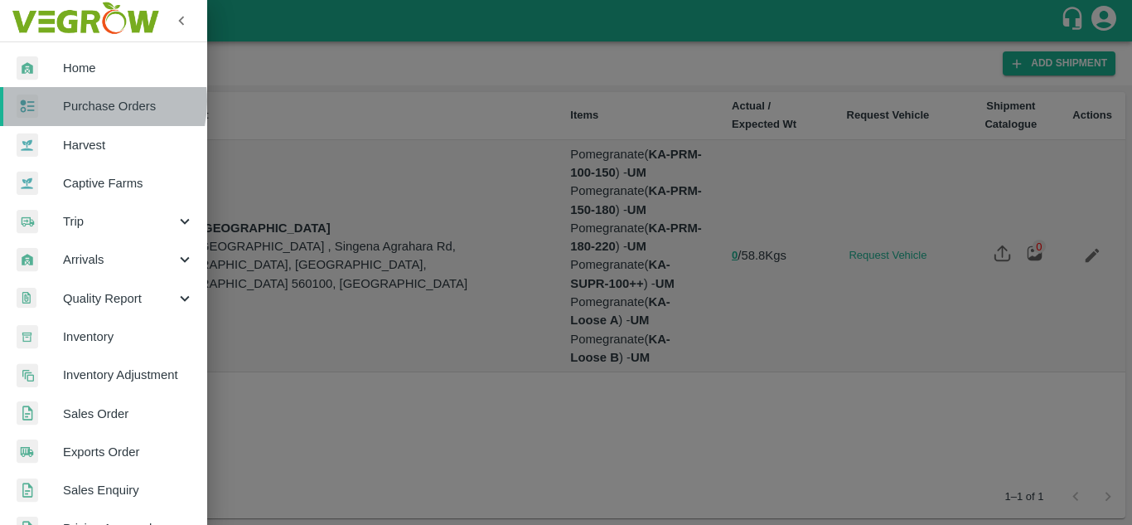
click at [80, 101] on span "Purchase Orders" at bounding box center [128, 106] width 131 height 18
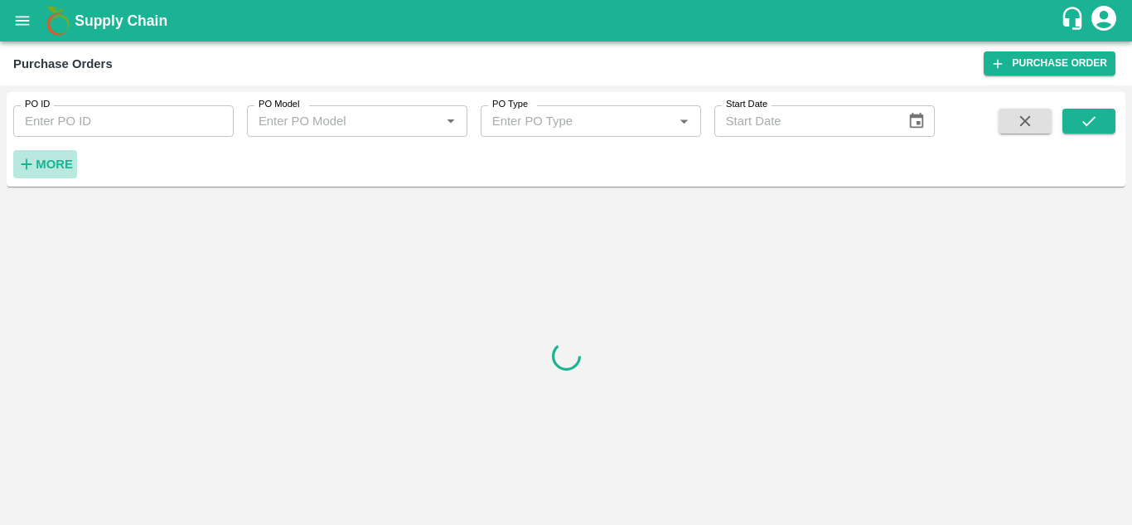
click at [65, 172] on h6 "More" at bounding box center [54, 164] width 37 height 22
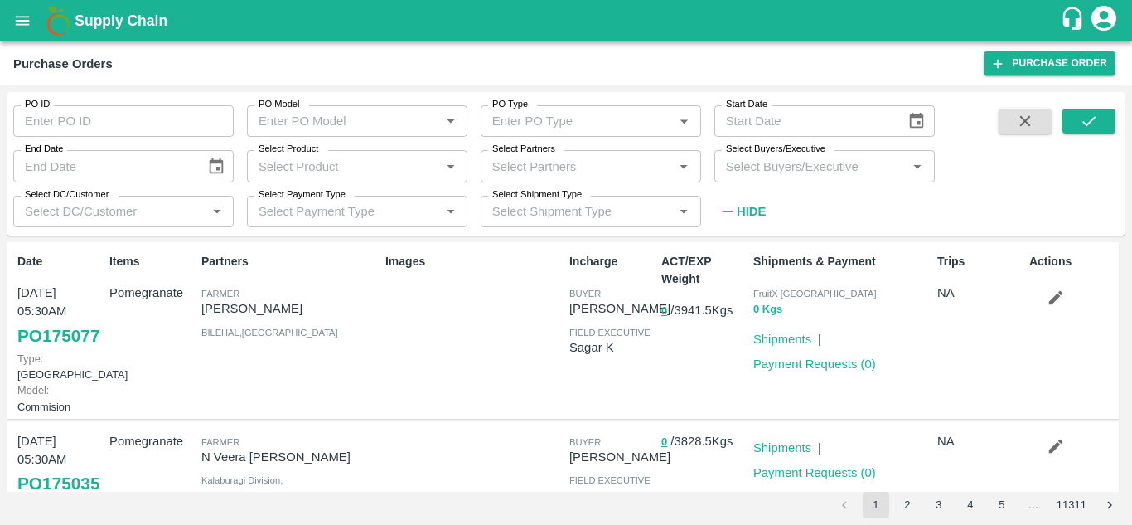
click at [457, 366] on div "Images" at bounding box center [471, 330] width 184 height 168
click at [23, 33] on button "open drawer" at bounding box center [22, 21] width 38 height 38
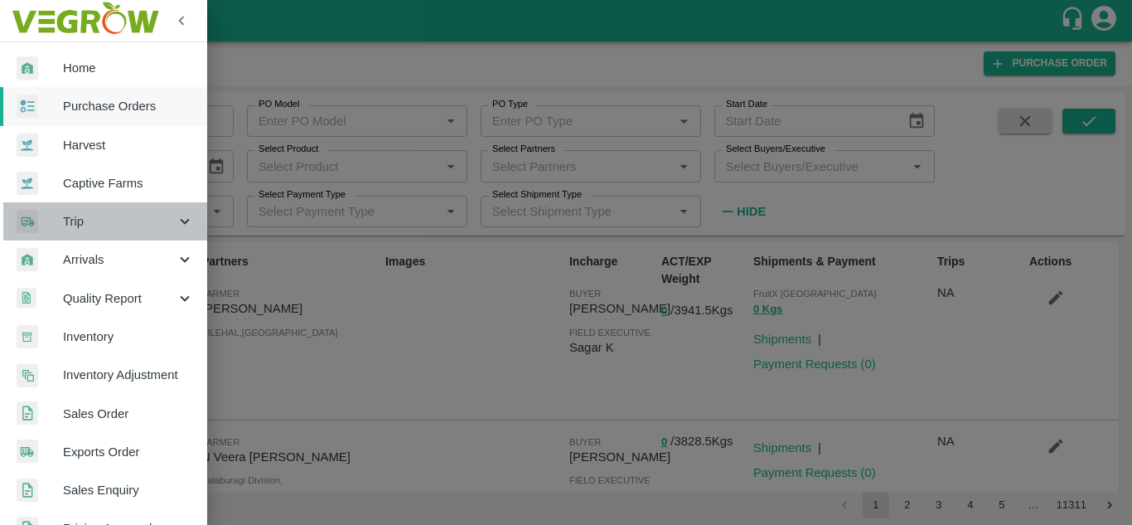
click at [111, 233] on div "Trip" at bounding box center [103, 221] width 207 height 38
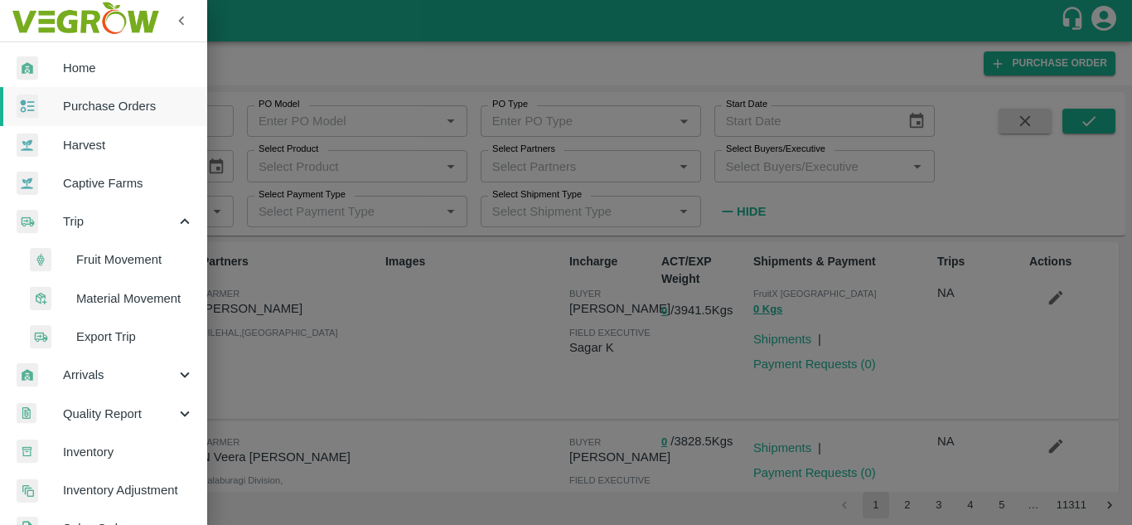
click at [117, 257] on span "Fruit Movement" at bounding box center [135, 259] width 118 height 18
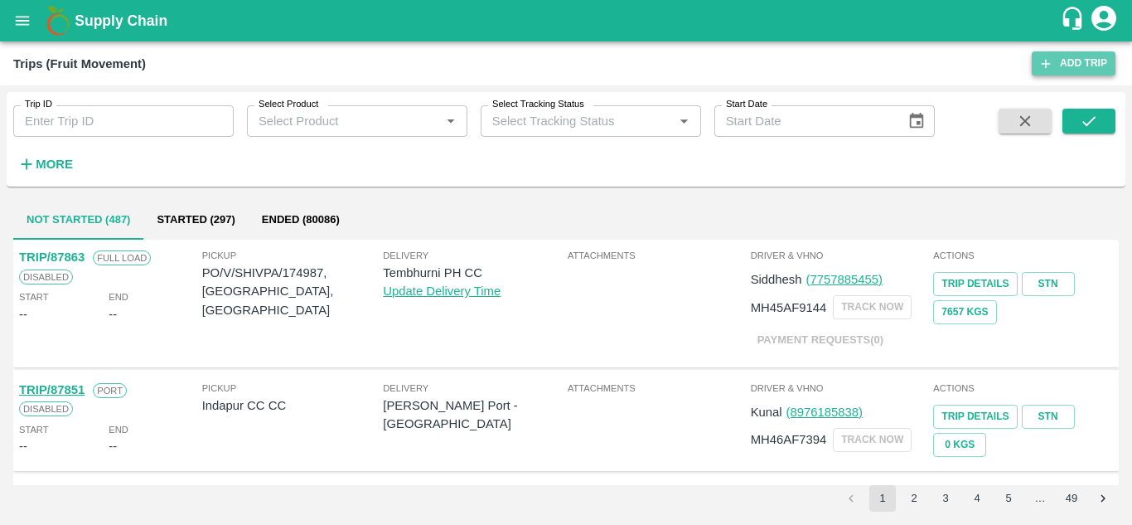
click at [1082, 59] on link "Add Trip" at bounding box center [1074, 63] width 84 height 24
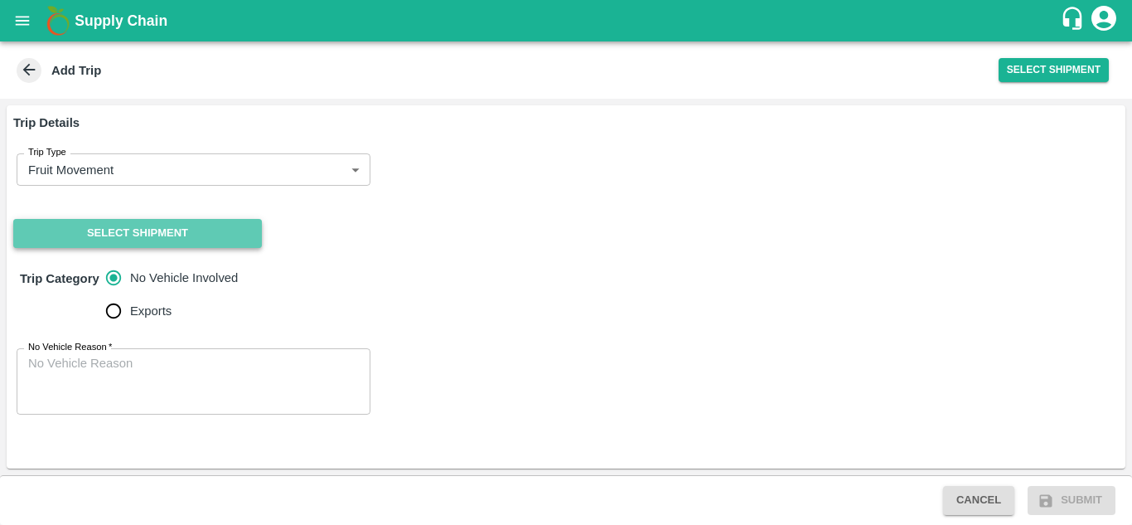
click at [220, 234] on button "Select Shipment" at bounding box center [137, 233] width 249 height 29
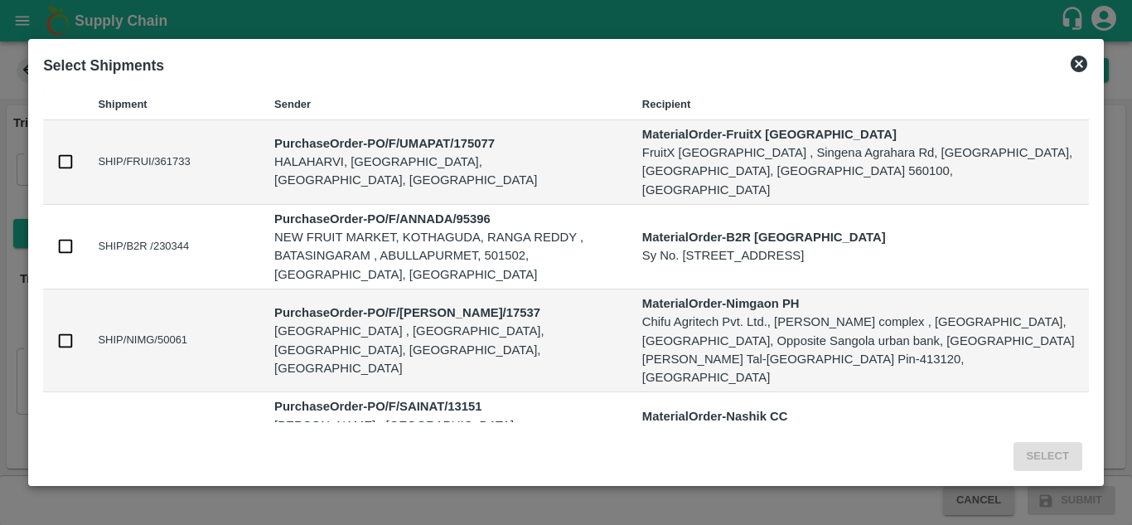
click at [87, 164] on td "SHIP/FRUI/361733" at bounding box center [173, 162] width 177 height 85
click at [65, 169] on input "checkbox" at bounding box center [65, 162] width 18 height 18
checkbox input "true"
click at [1086, 448] on span "Select" at bounding box center [1048, 456] width 82 height 29
click at [1071, 443] on button "Select" at bounding box center [1048, 456] width 69 height 29
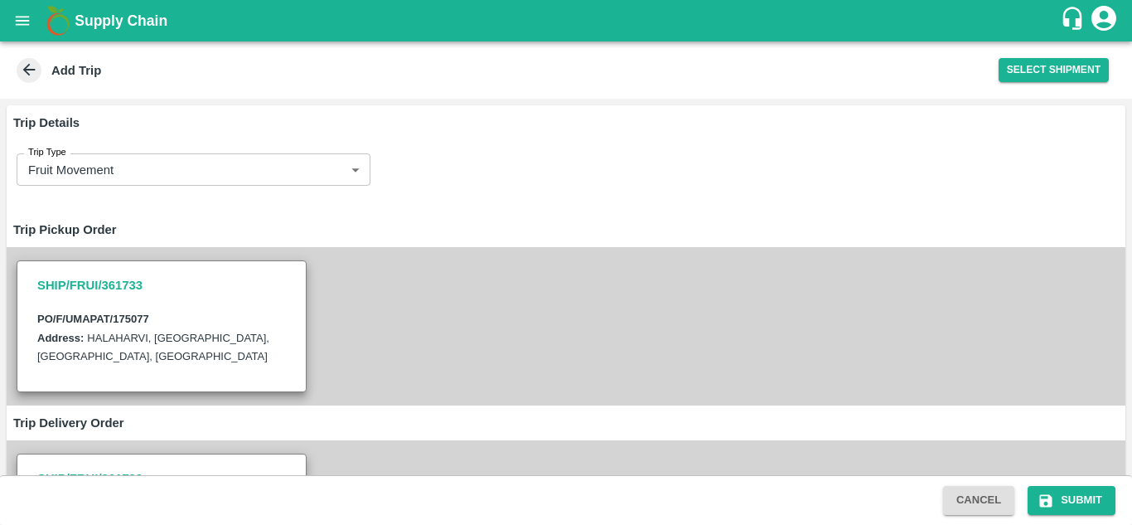
scroll to position [332, 0]
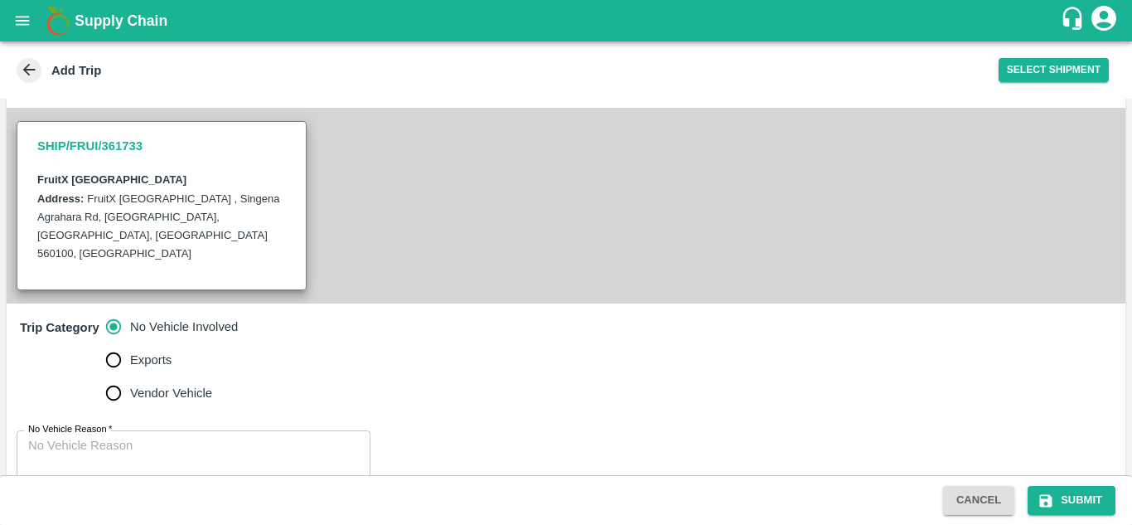
click at [143, 384] on span "Vendor Vehicle" at bounding box center [171, 393] width 82 height 18
click at [130, 376] on input "Vendor Vehicle" at bounding box center [113, 392] width 33 height 33
radio input "true"
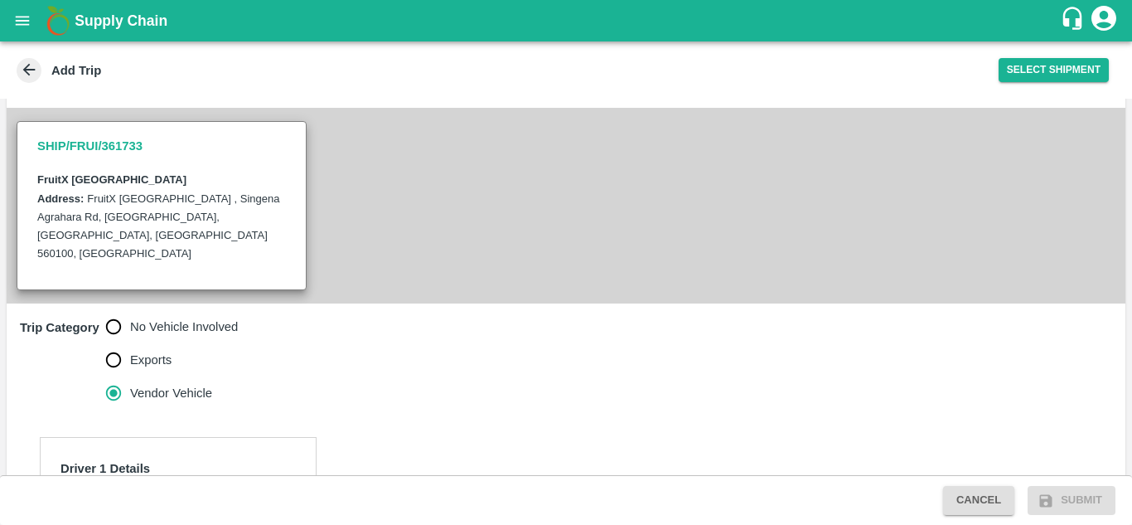
scroll to position [551, 0]
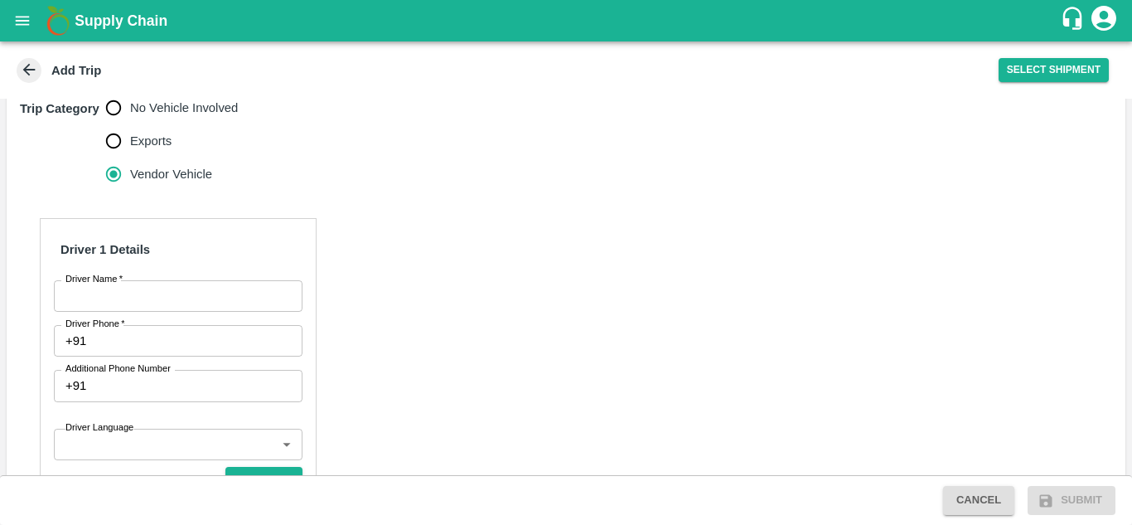
click at [258, 277] on div "Driver 1 Details Driver Name   * Driver Name Driver Phone   * +91 Driver Phone …" at bounding box center [178, 436] width 277 height 436
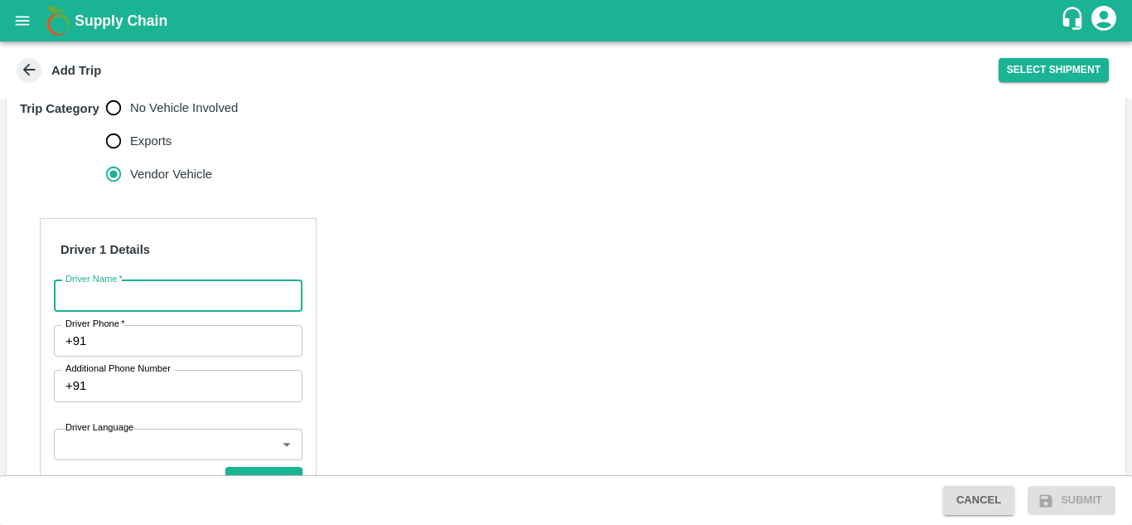
click at [255, 280] on input "Driver Name   *" at bounding box center [178, 296] width 249 height 32
type input "[PERSON_NAME]"
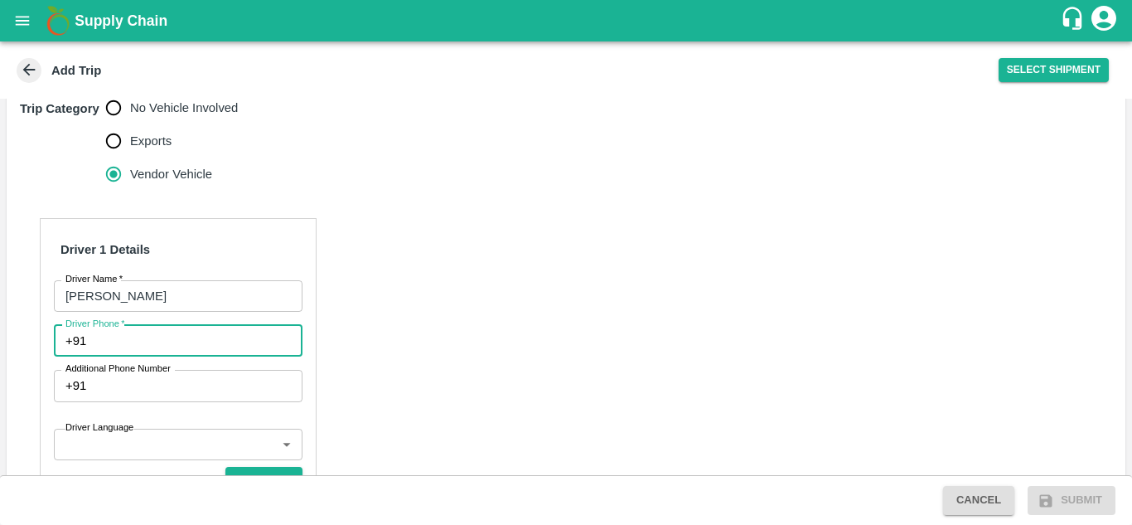
click at [106, 325] on input "Driver Phone   *" at bounding box center [197, 341] width 209 height 32
type input "9966559186"
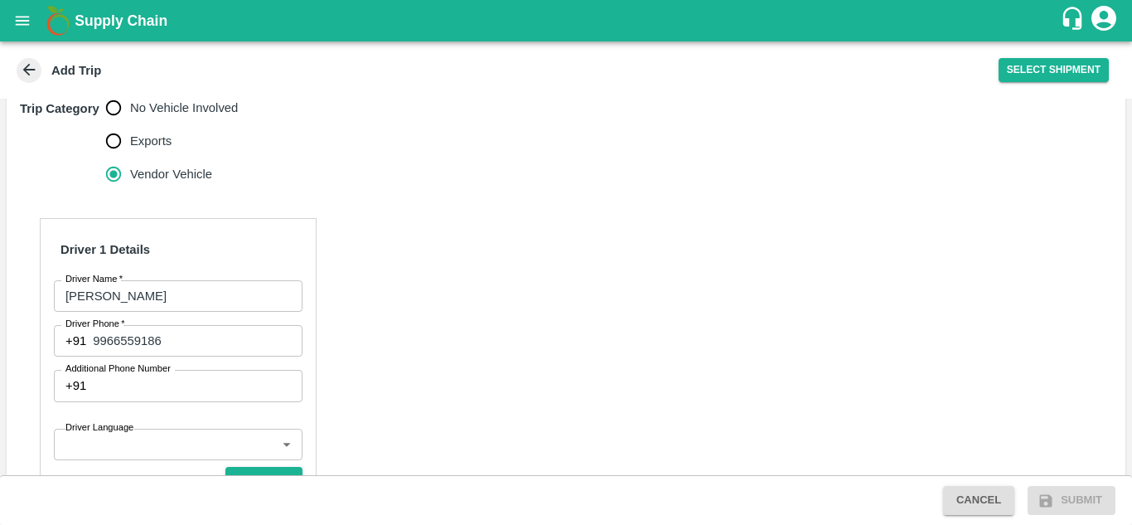
click at [578, 335] on div "Driver 1 Details Driver Name   * NARSIHA Driver Name Driver Phone   * +91 99665…" at bounding box center [566, 455] width 1119 height 515
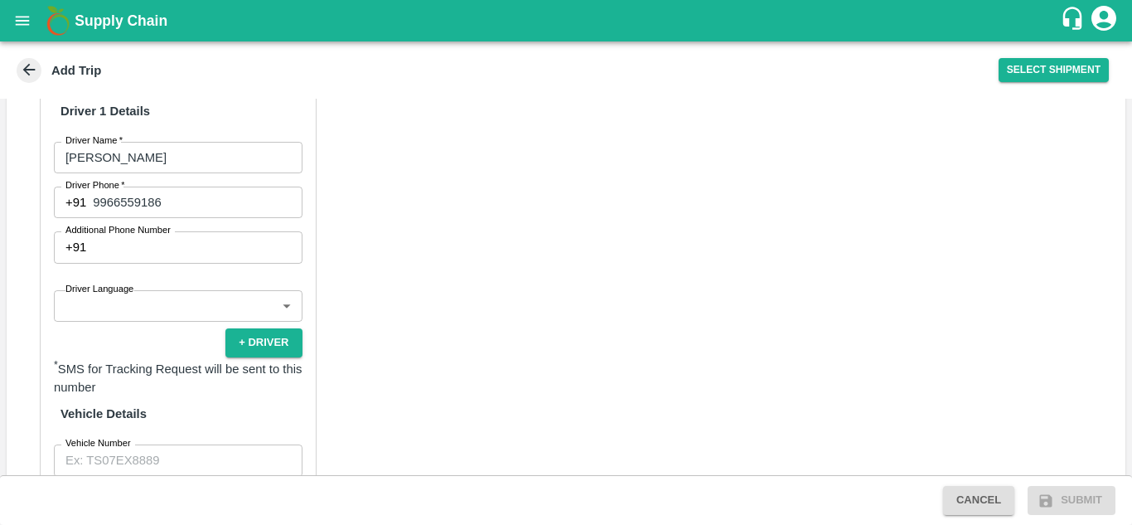
scroll to position [691, 0]
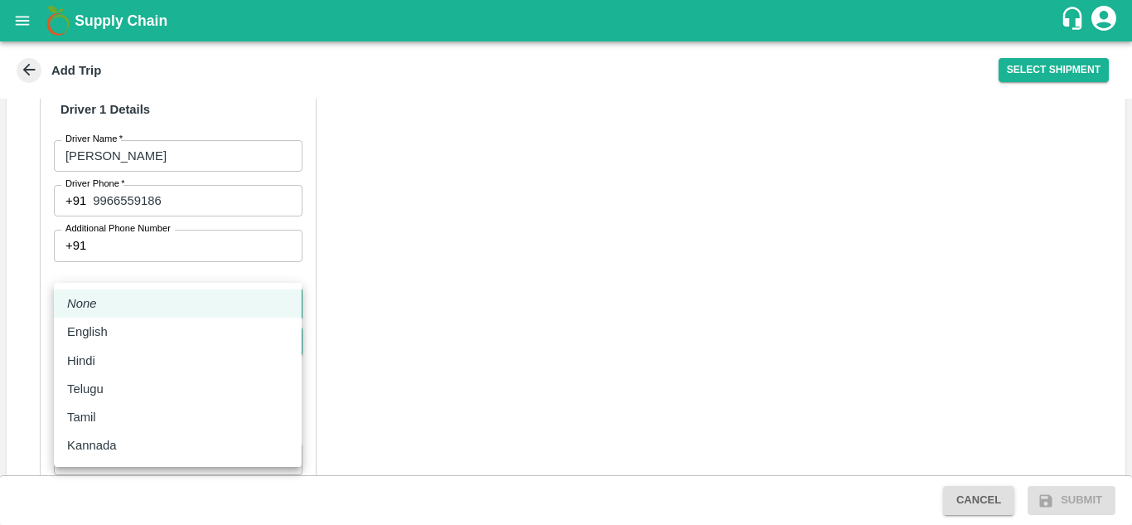
click at [260, 266] on body "Supply Chain Add Trip Select Shipment Trip Details Trip Type Fruit Movement 1 T…" at bounding box center [566, 262] width 1132 height 525
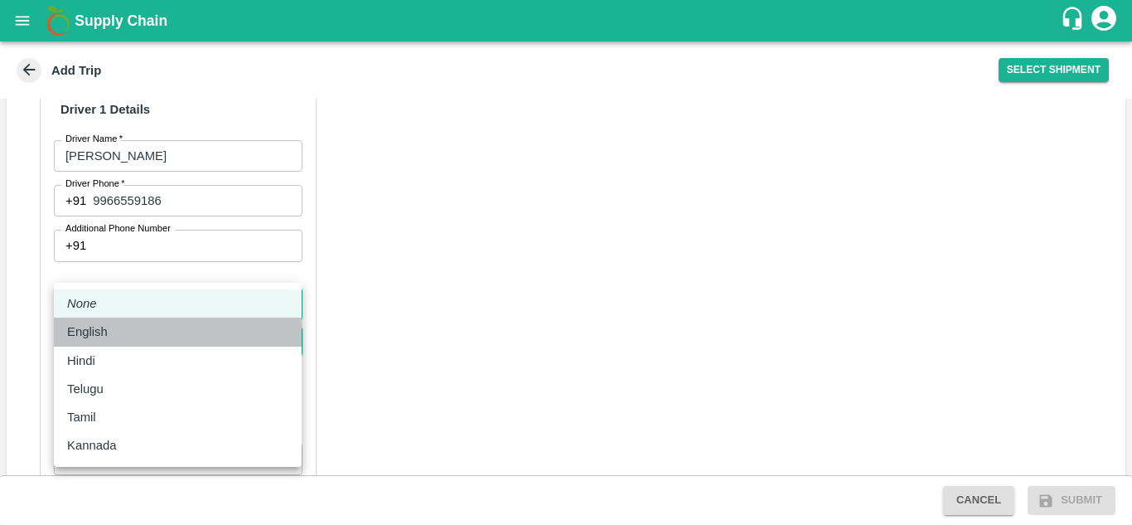
click at [144, 338] on div "English" at bounding box center [177, 331] width 221 height 18
type input "en"
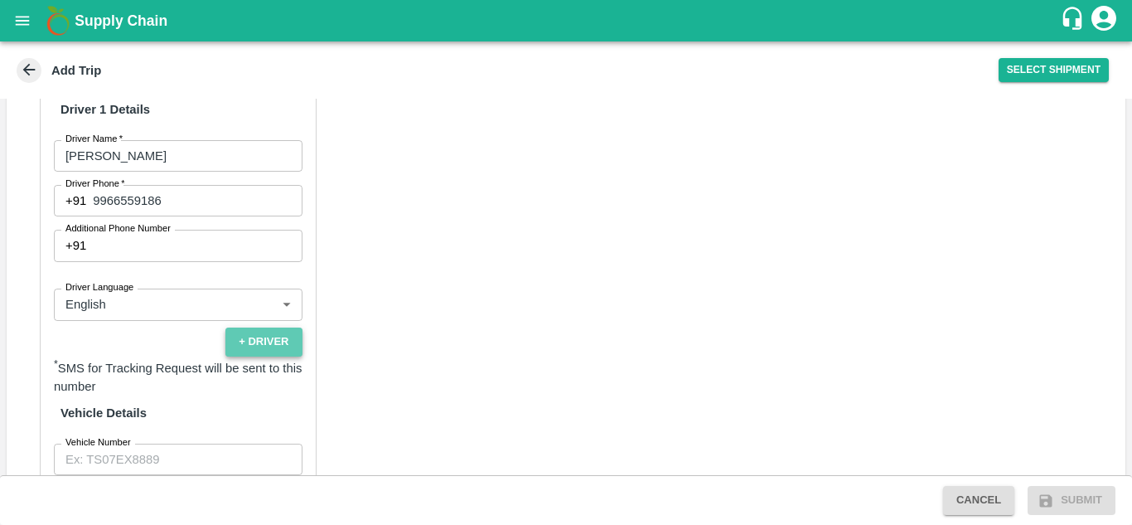
click at [255, 327] on button "+ Driver" at bounding box center [263, 341] width 76 height 29
click at [388, 321] on div "Driver 1 Details Driver Name   * NARSIHA Driver Name Driver Phone   * +91 99665…" at bounding box center [566, 316] width 1119 height 516
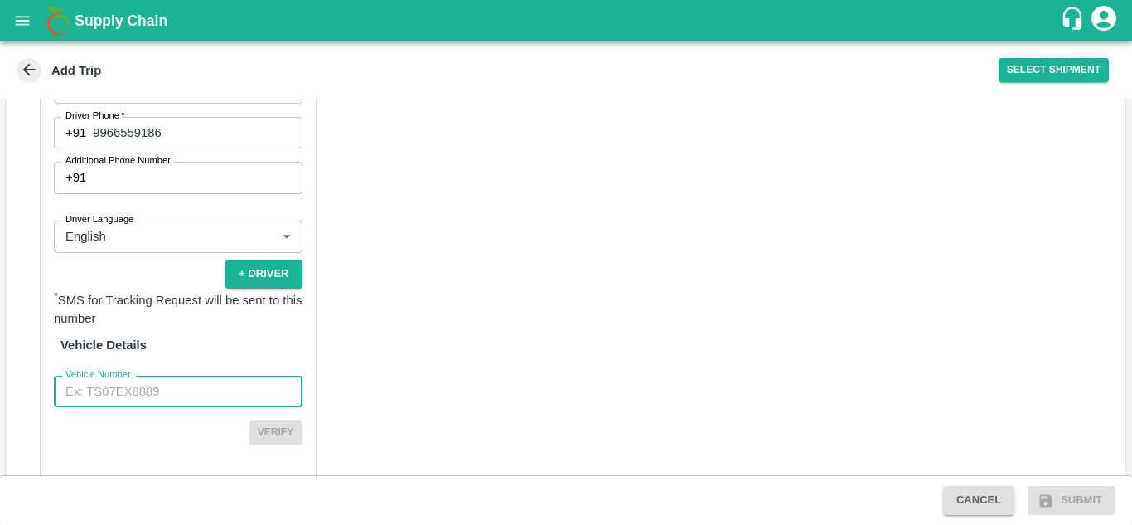
click at [190, 376] on input "Vehicle Number" at bounding box center [178, 392] width 249 height 32
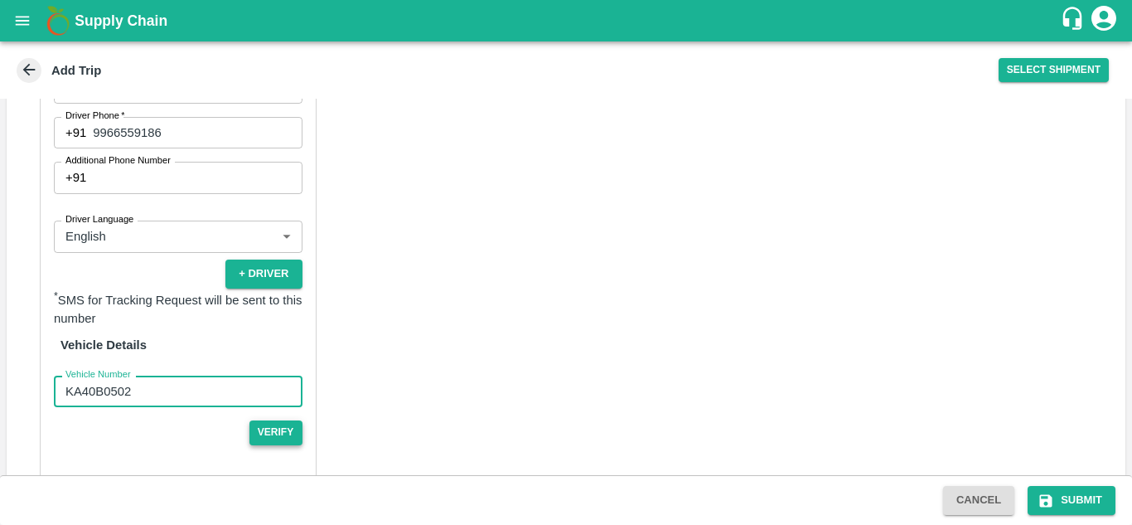
type input "KA40B0502"
click at [272, 420] on button "Verify" at bounding box center [276, 432] width 53 height 24
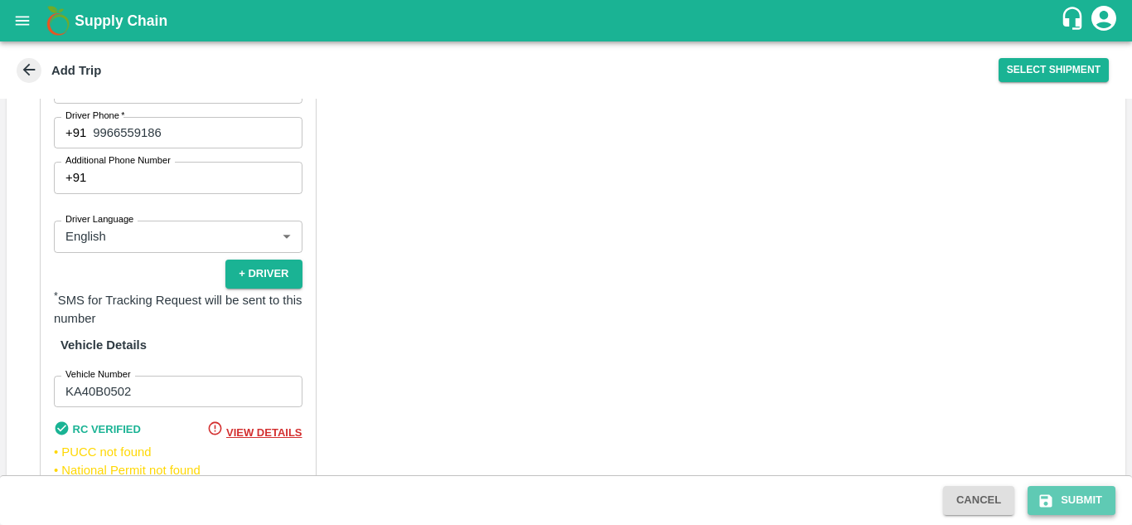
click at [1067, 499] on button "Submit" at bounding box center [1072, 500] width 88 height 29
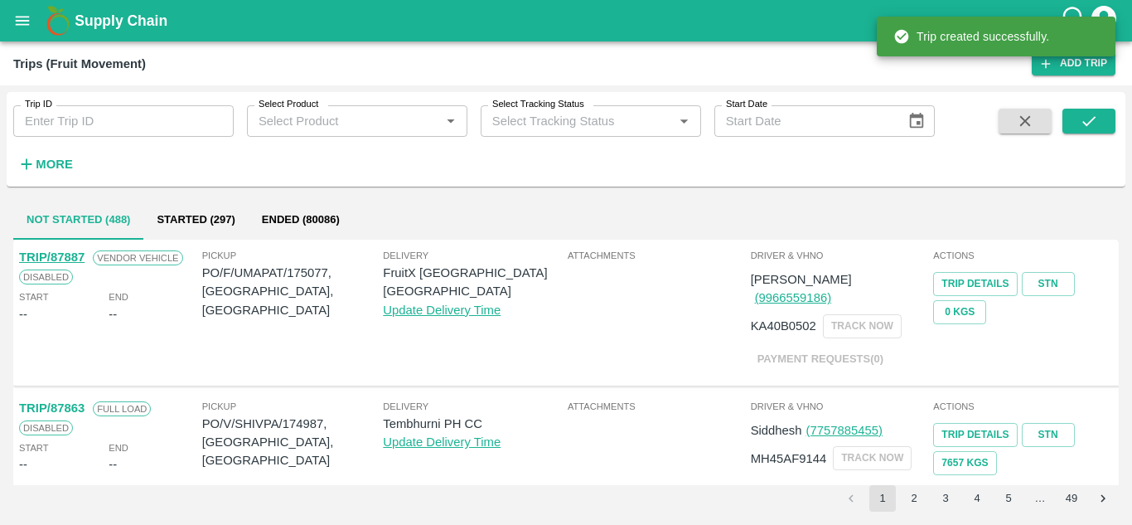
drag, startPoint x: 0, startPoint y: 33, endPoint x: 24, endPoint y: 32, distance: 24.1
click at [24, 32] on div "Supply Chain" at bounding box center [566, 20] width 1132 height 41
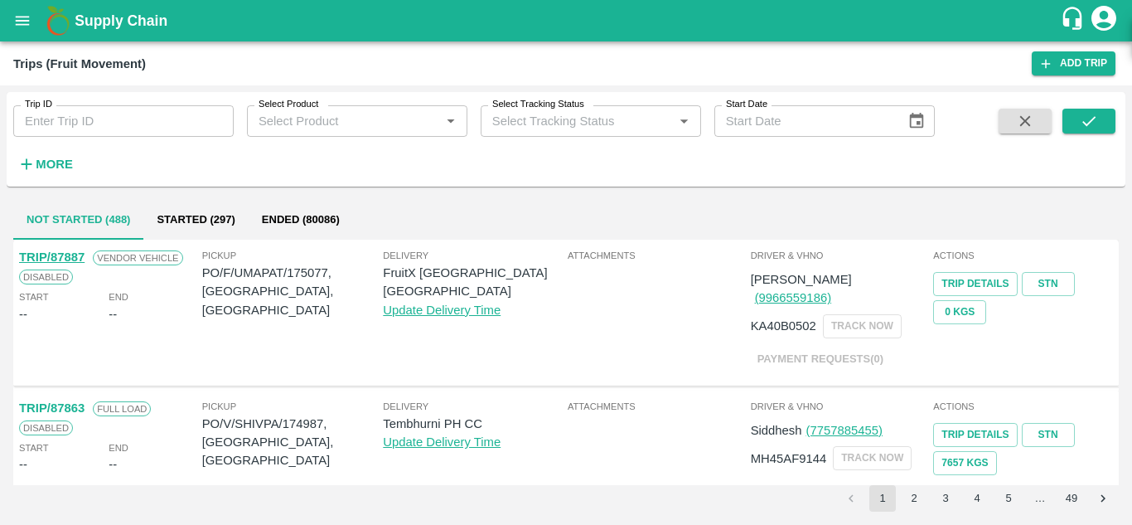
click at [24, 32] on button "open drawer" at bounding box center [22, 21] width 38 height 38
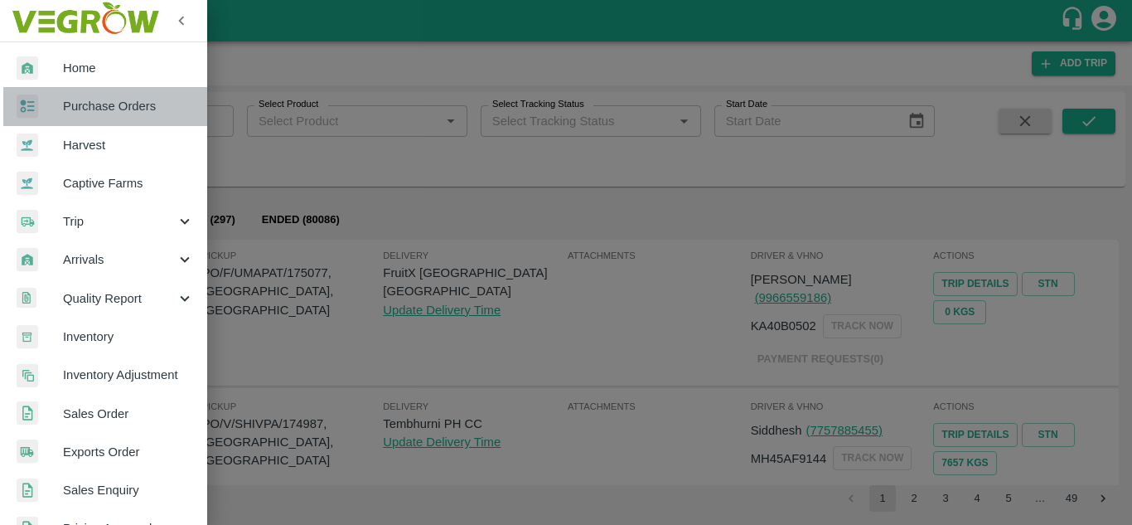
click at [147, 93] on link "Purchase Orders" at bounding box center [103, 106] width 207 height 38
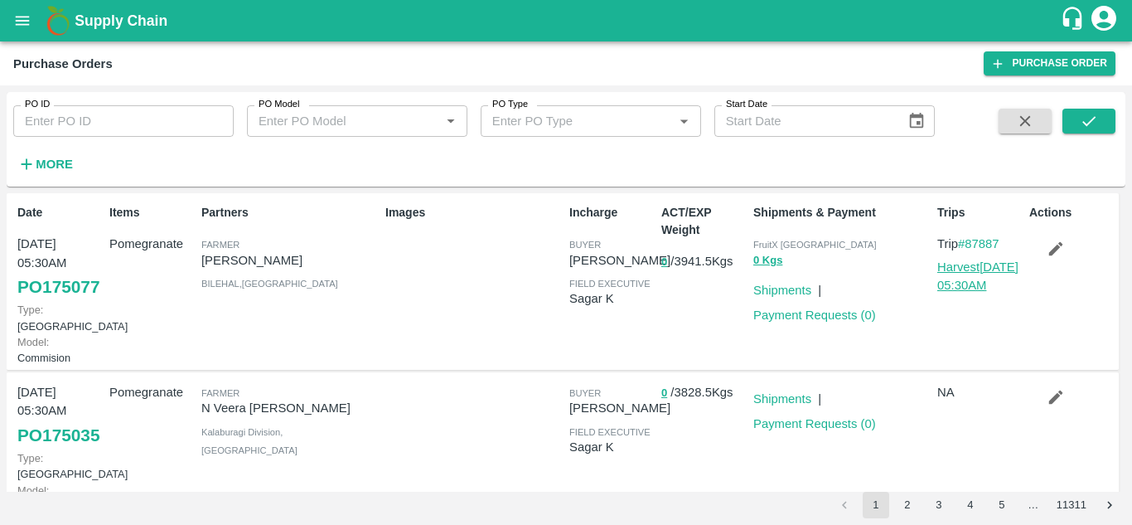
click at [953, 269] on link "Harvest 10 Sep, 05:30AM" at bounding box center [978, 276] width 81 height 32
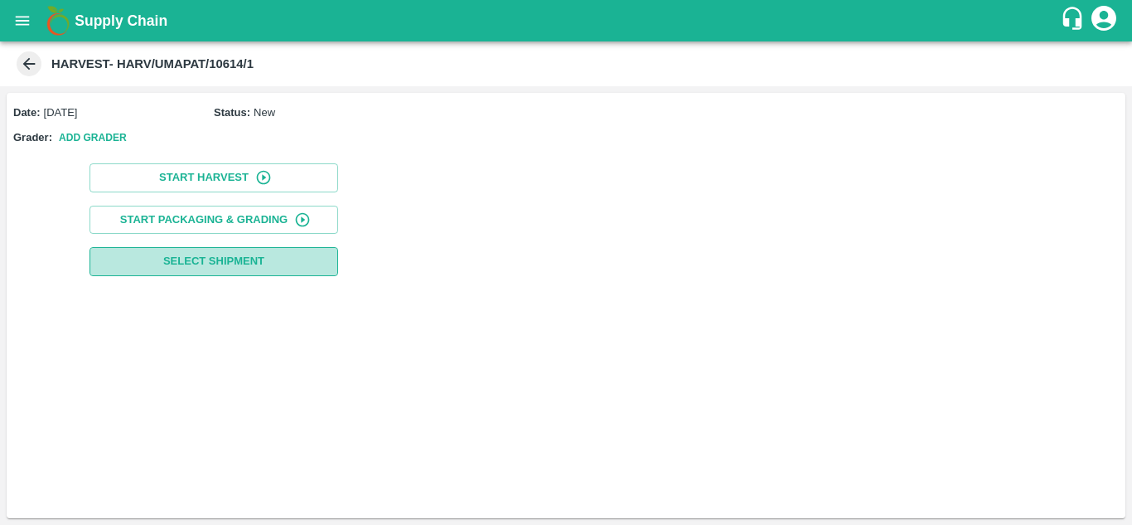
click at [228, 258] on span "Select Shipment" at bounding box center [213, 261] width 101 height 19
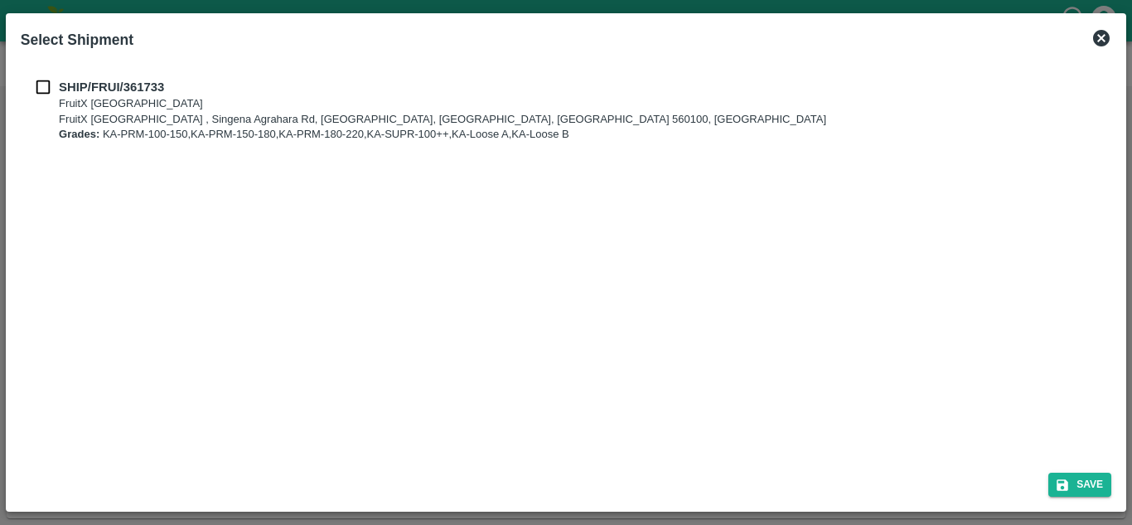
click at [33, 76] on div "SHIP/FRUI/361733 FruitX [GEOGRAPHIC_DATA] FruitX [GEOGRAPHIC_DATA] , [GEOGRAPHI…" at bounding box center [566, 110] width 1091 height 91
click at [40, 83] on input "checkbox" at bounding box center [43, 87] width 32 height 18
checkbox input "true"
click at [1080, 482] on button "Save" at bounding box center [1080, 485] width 63 height 24
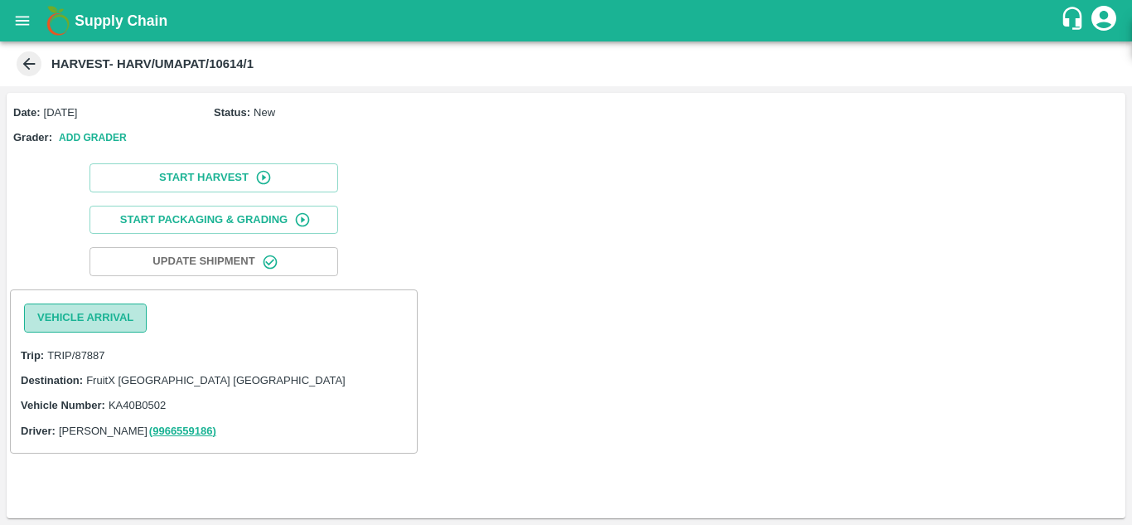
click at [117, 316] on button "Vehicle Arrival" at bounding box center [85, 317] width 123 height 29
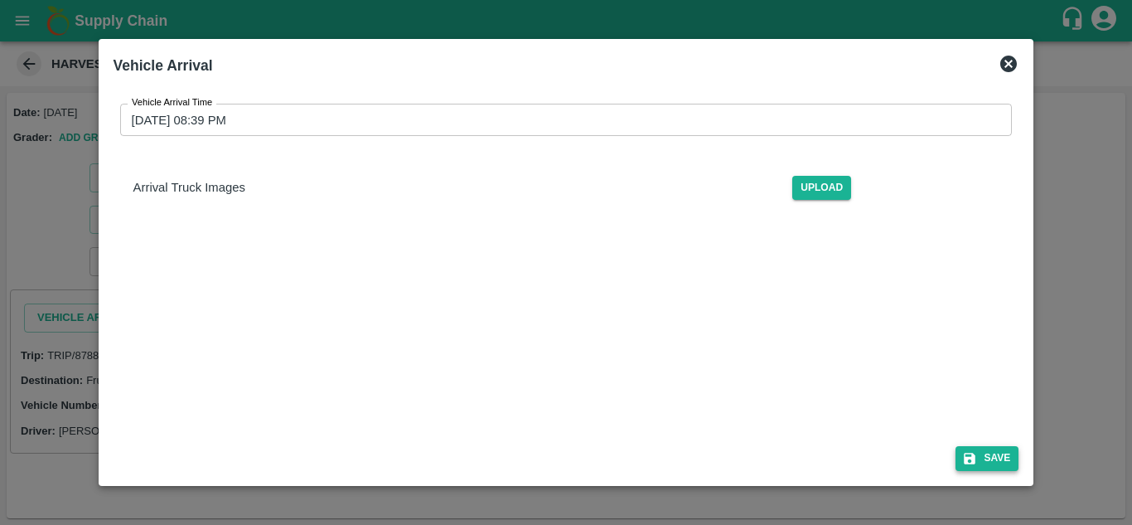
click at [996, 468] on button "Save" at bounding box center [987, 458] width 63 height 24
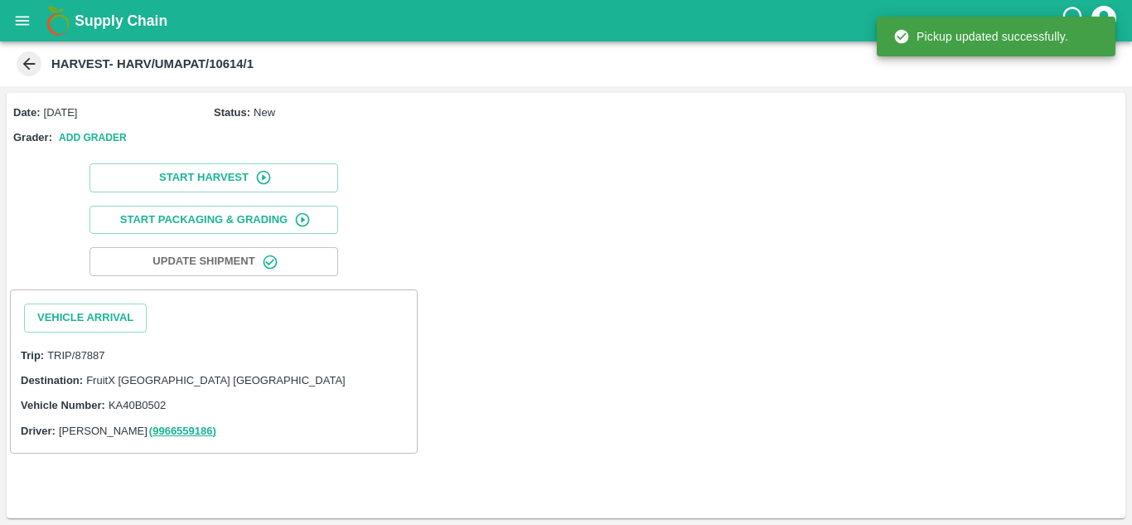
scroll to position [49, 0]
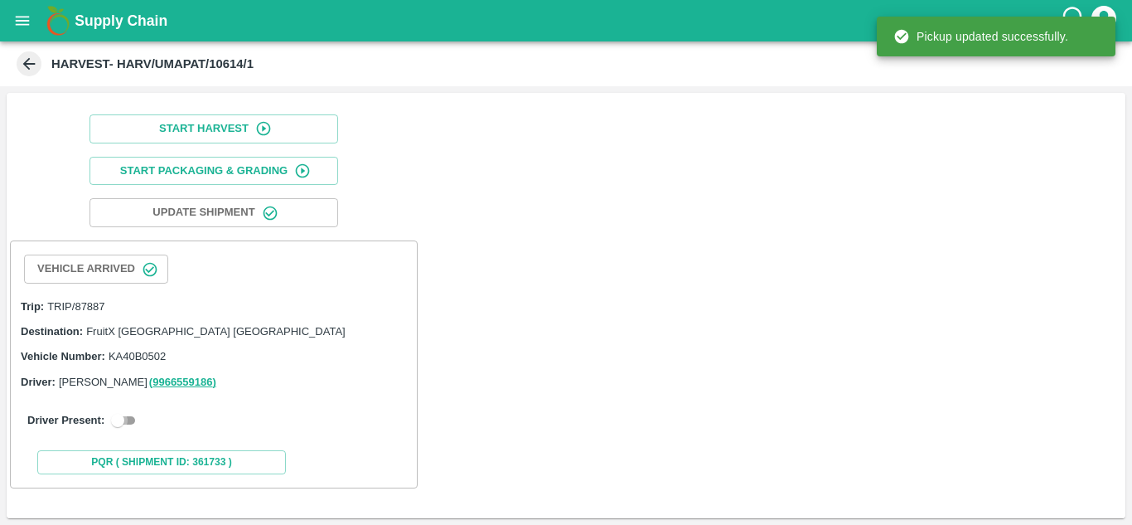
click at [115, 423] on input "checkbox" at bounding box center [118, 420] width 60 height 20
checkbox input "true"
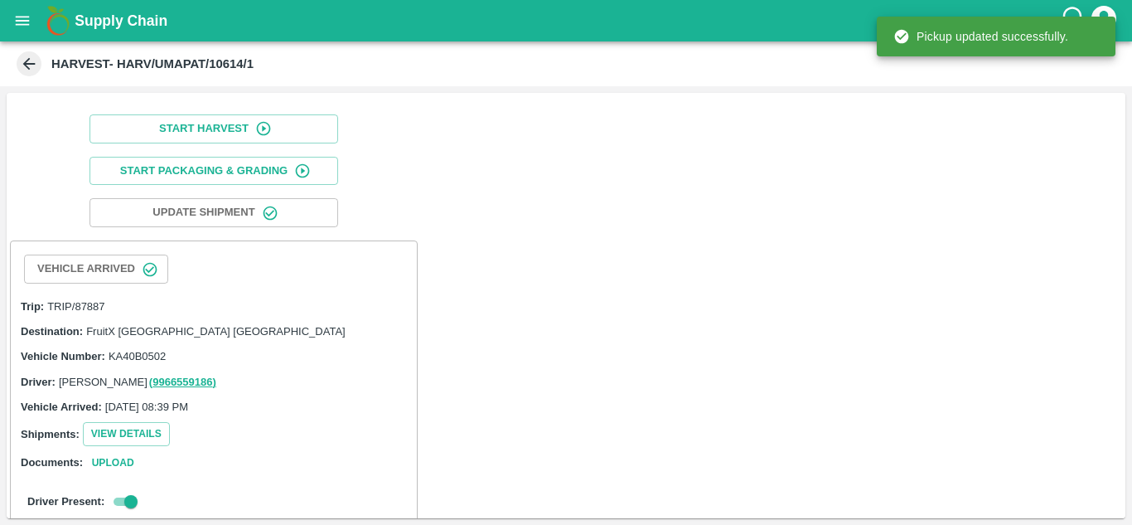
scroll to position [341, 0]
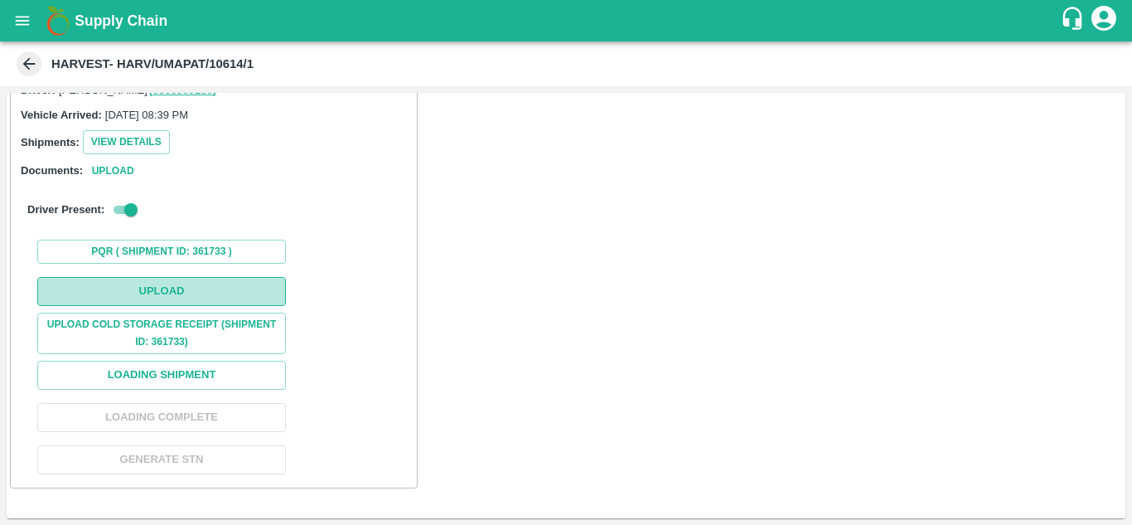
click at [183, 295] on button "Upload" at bounding box center [161, 291] width 249 height 29
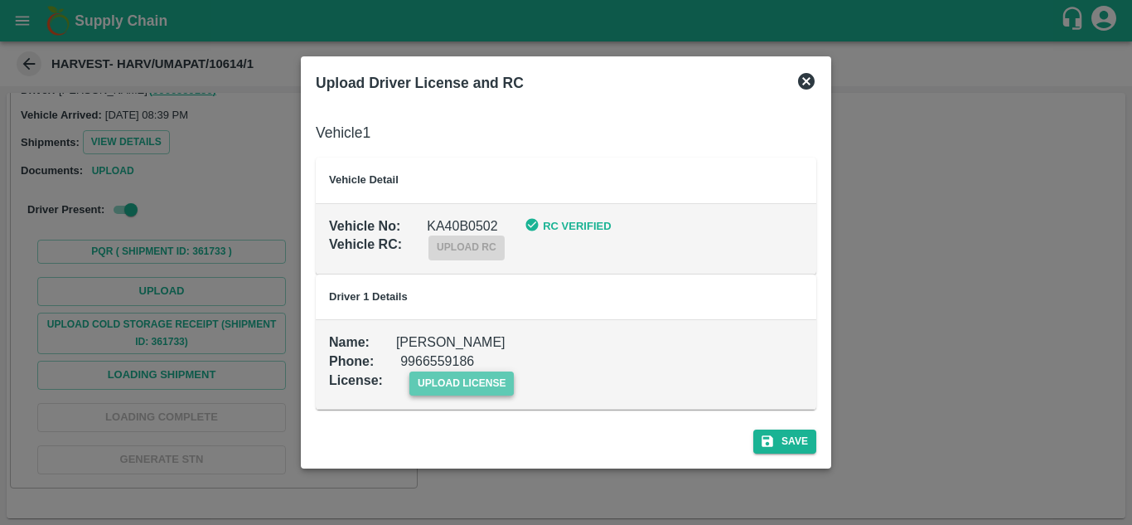
click at [452, 386] on span "upload license" at bounding box center [462, 383] width 105 height 24
click at [0, 0] on input "upload license" at bounding box center [0, 0] width 0 height 0
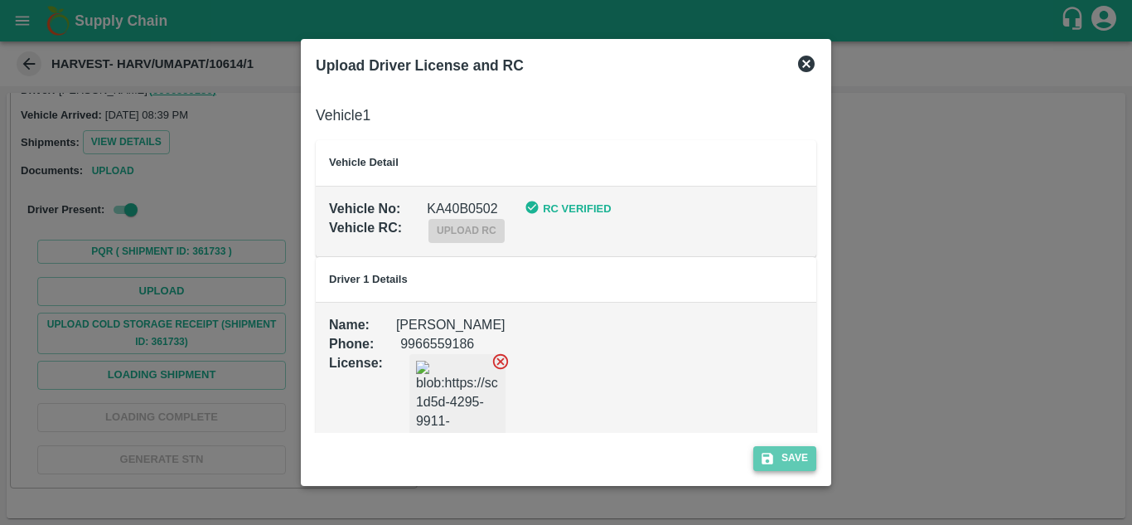
click at [789, 457] on button "Save" at bounding box center [785, 458] width 63 height 24
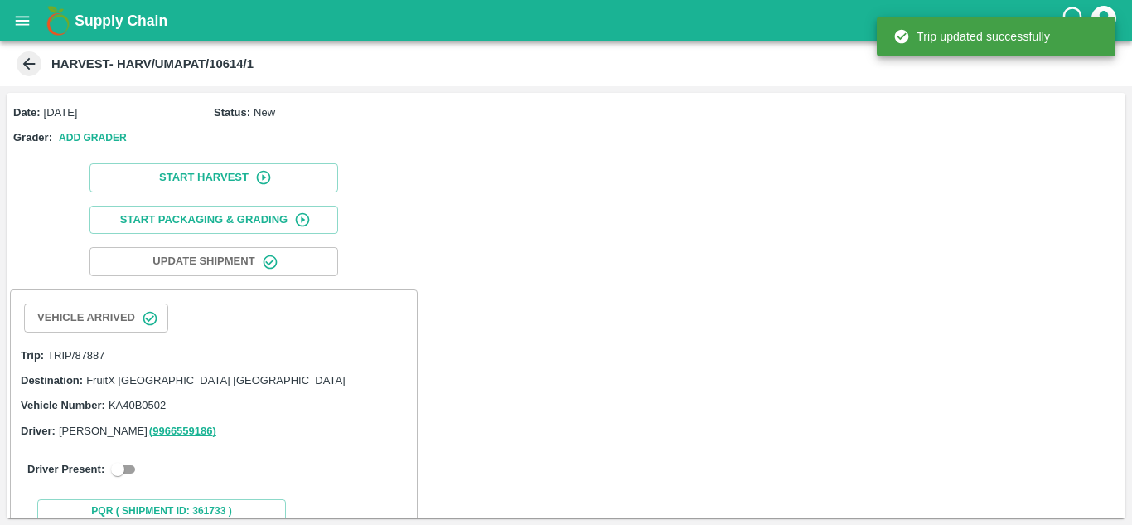
scroll to position [49, 0]
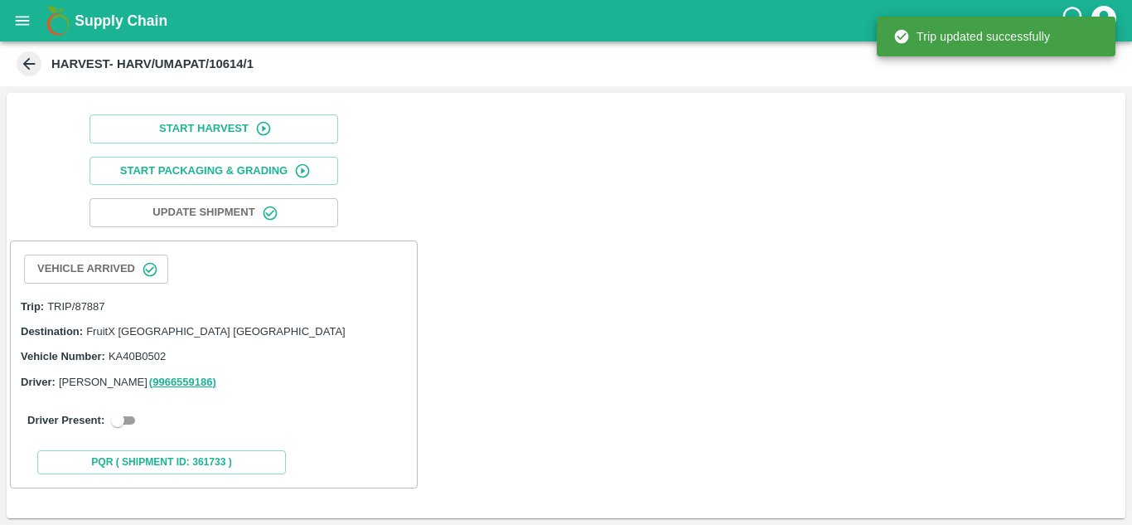
drag, startPoint x: 124, startPoint y: 422, endPoint x: 351, endPoint y: 440, distance: 227.1
click at [351, 440] on div "Driver Present:" at bounding box center [213, 420] width 393 height 46
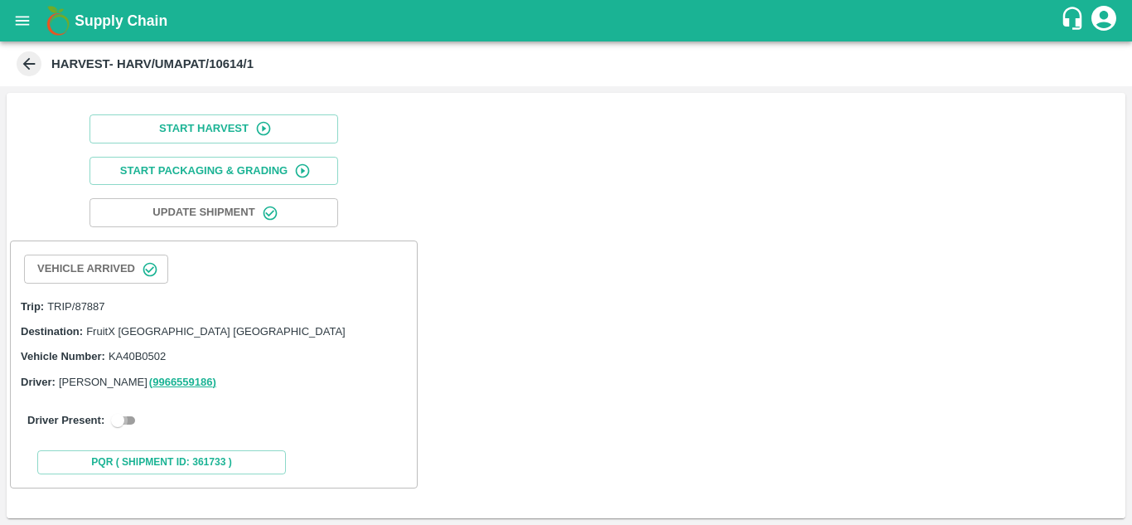
click at [122, 417] on input "checkbox" at bounding box center [118, 420] width 60 height 20
checkbox input "true"
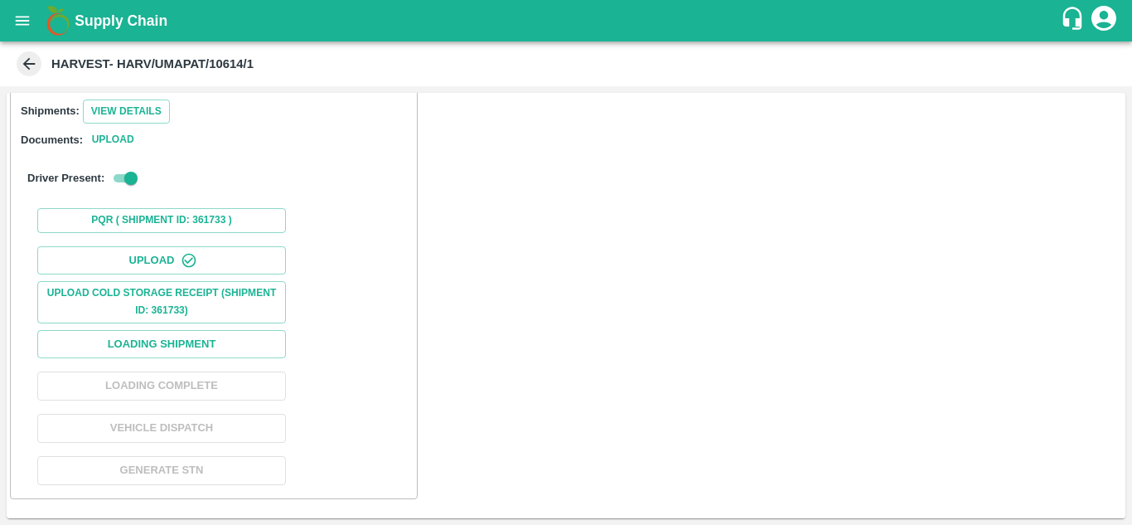
scroll to position [401, 0]
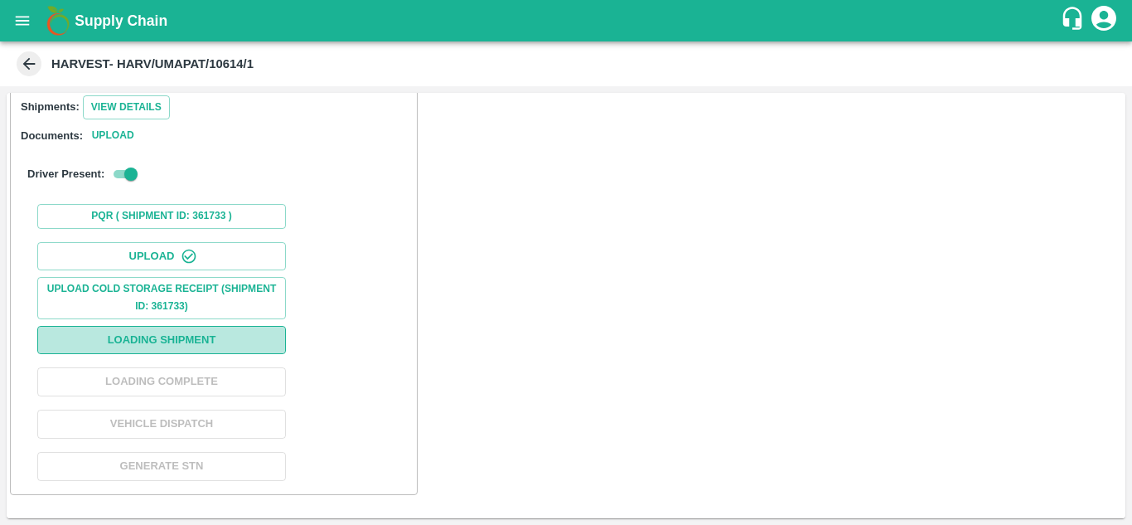
click at [254, 329] on button "Loading Shipment" at bounding box center [161, 340] width 249 height 29
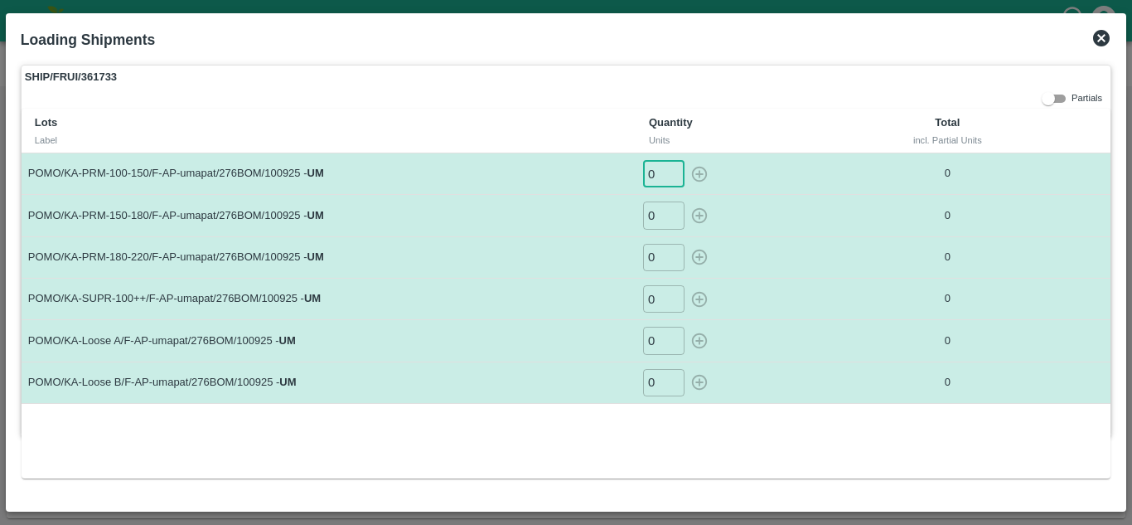
click at [661, 176] on input "0" at bounding box center [663, 173] width 41 height 27
click at [701, 174] on icon "button" at bounding box center [700, 174] width 16 height 16
type input "0"
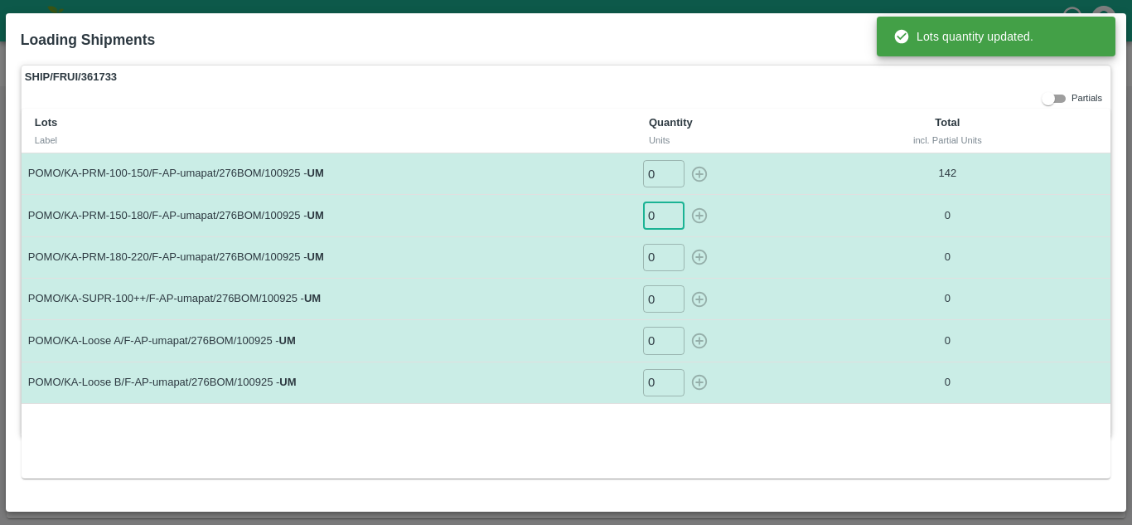
click at [659, 221] on input "0" at bounding box center [663, 214] width 41 height 27
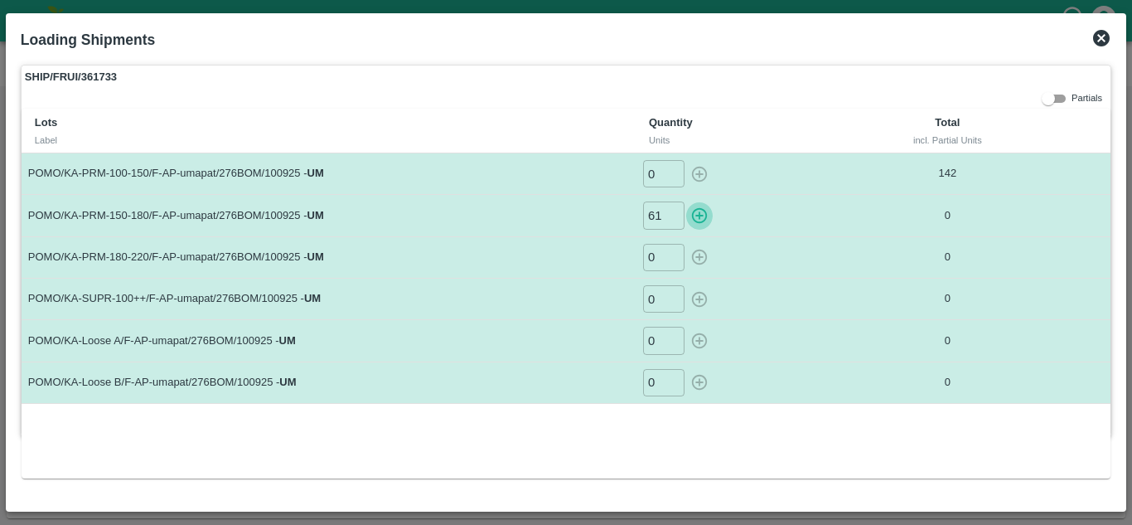
click at [695, 222] on icon "button" at bounding box center [700, 215] width 18 height 18
type input "0"
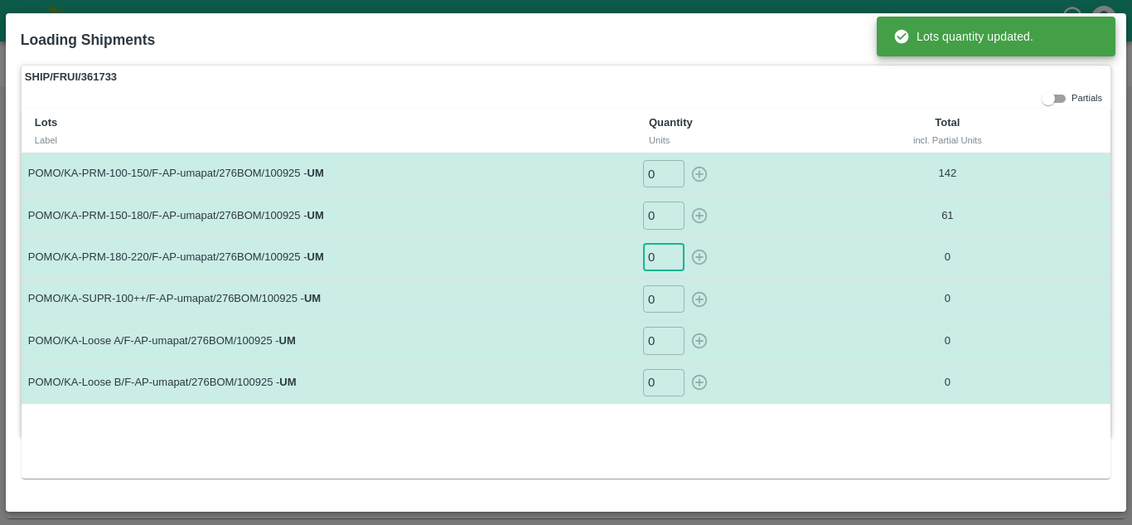
click at [665, 253] on input "0" at bounding box center [663, 257] width 41 height 27
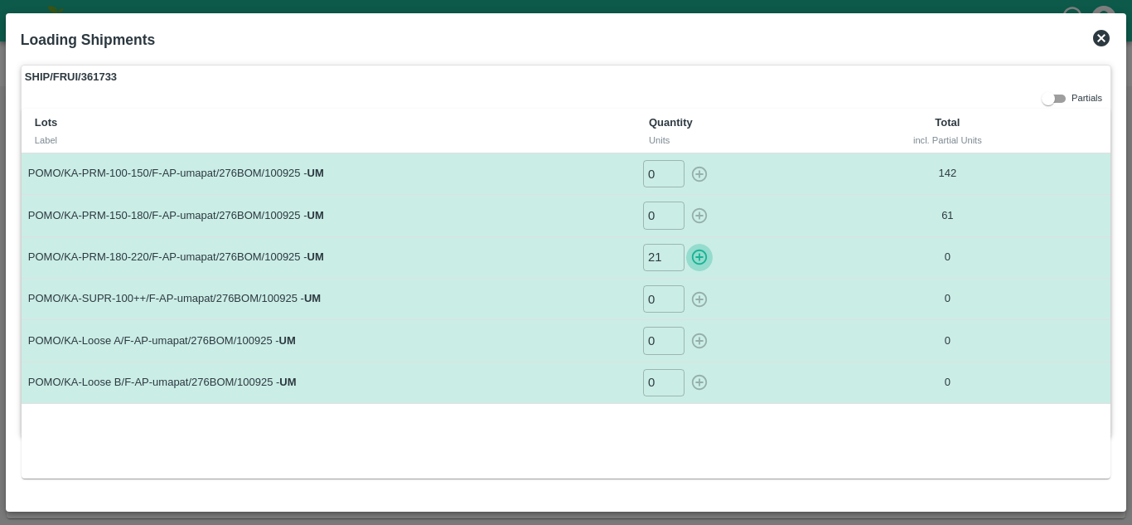
click at [702, 255] on icon "button" at bounding box center [700, 257] width 18 height 18
type input "0"
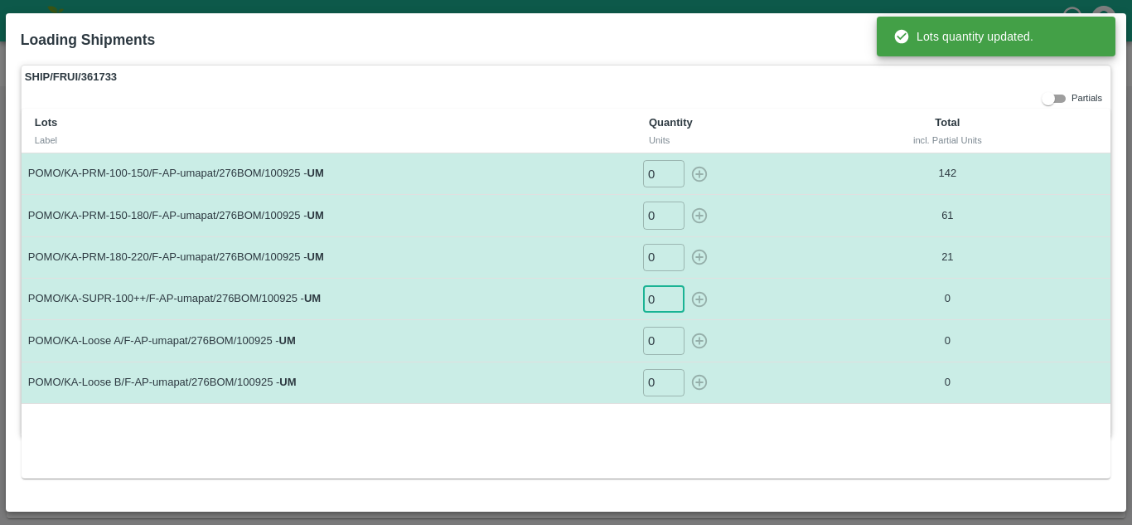
click at [662, 298] on input "0" at bounding box center [663, 298] width 41 height 27
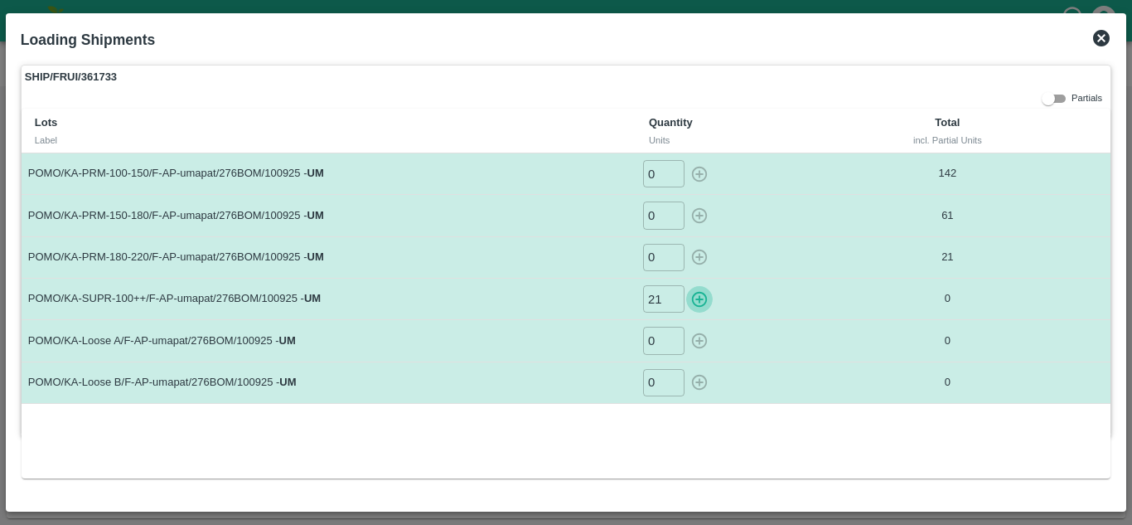
click at [697, 308] on icon "button" at bounding box center [700, 299] width 18 height 18
type input "0"
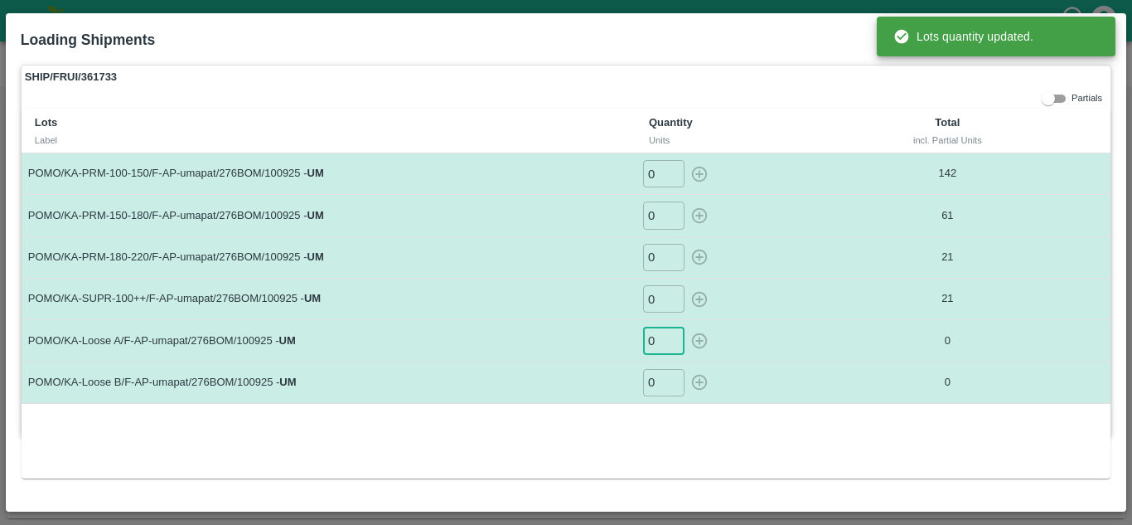
click at [654, 348] on input "0" at bounding box center [663, 340] width 41 height 27
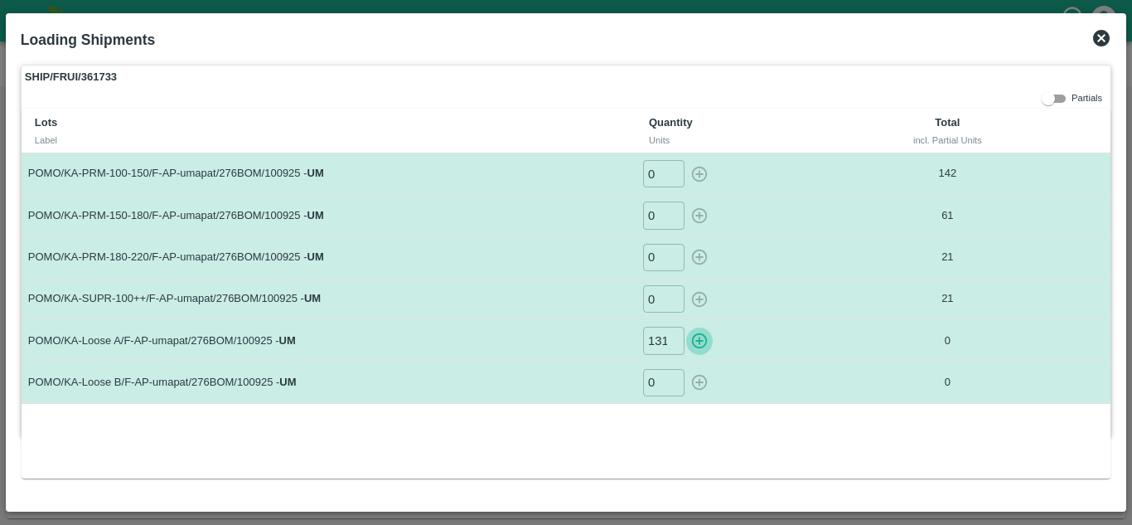
click at [696, 346] on icon "button" at bounding box center [700, 341] width 18 height 18
type input "0"
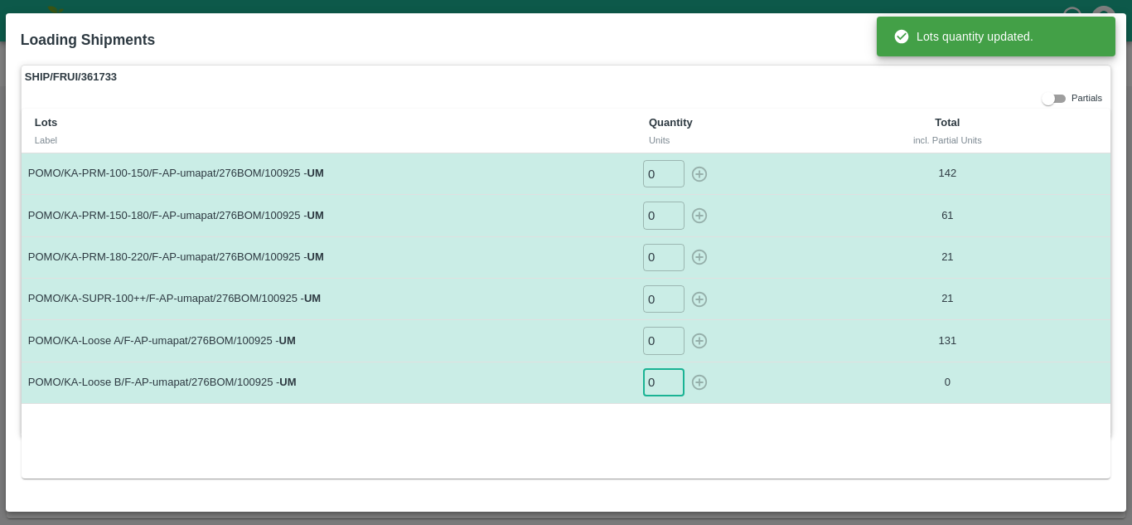
click at [659, 385] on input "0" at bounding box center [663, 382] width 41 height 27
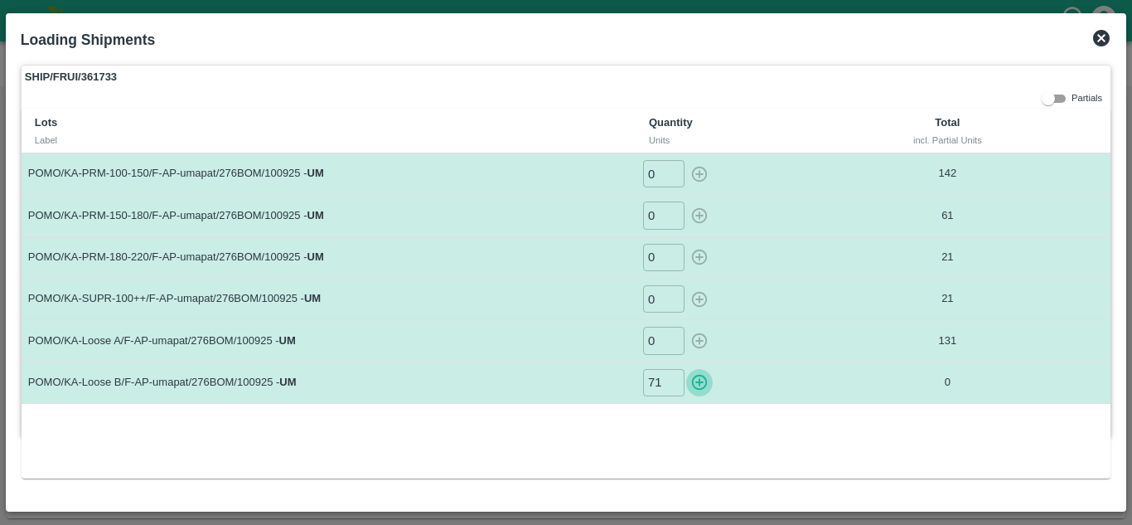
click at [698, 387] on icon "button" at bounding box center [700, 382] width 18 height 18
type input "0"
click at [746, 90] on div "SHIP/FRUI/361733 Partials Lots Label Quantity Units Total incl. Partial Units P…" at bounding box center [566, 250] width 1091 height 371
click at [1100, 33] on icon at bounding box center [1101, 38] width 17 height 17
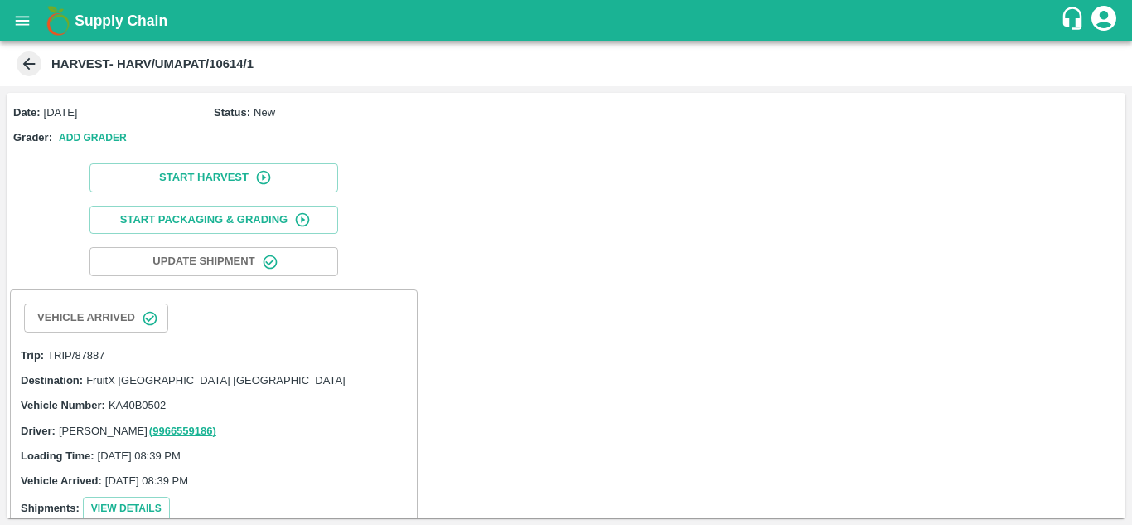
scroll to position [408, 0]
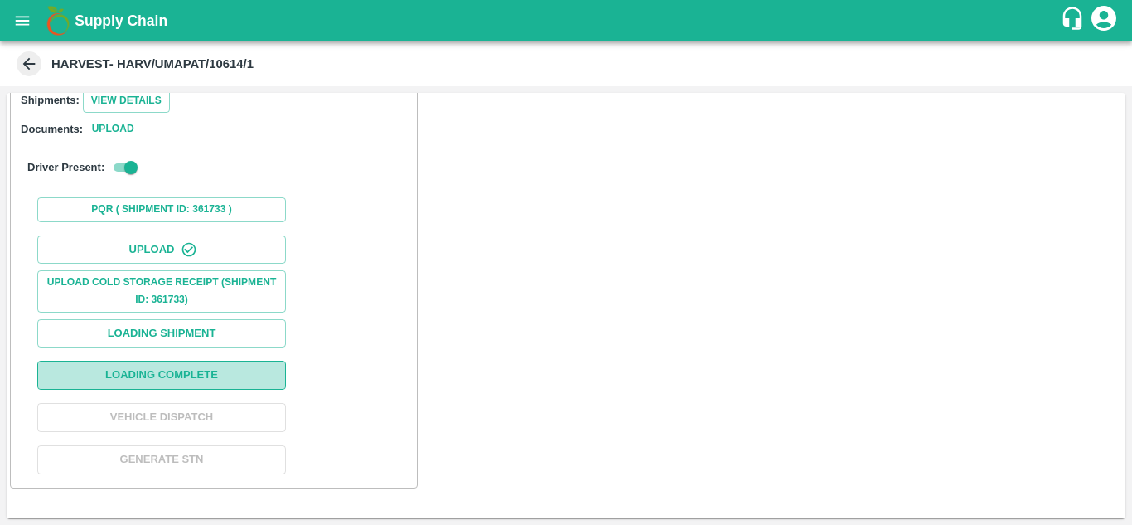
click at [211, 374] on button "Loading Complete" at bounding box center [161, 375] width 249 height 29
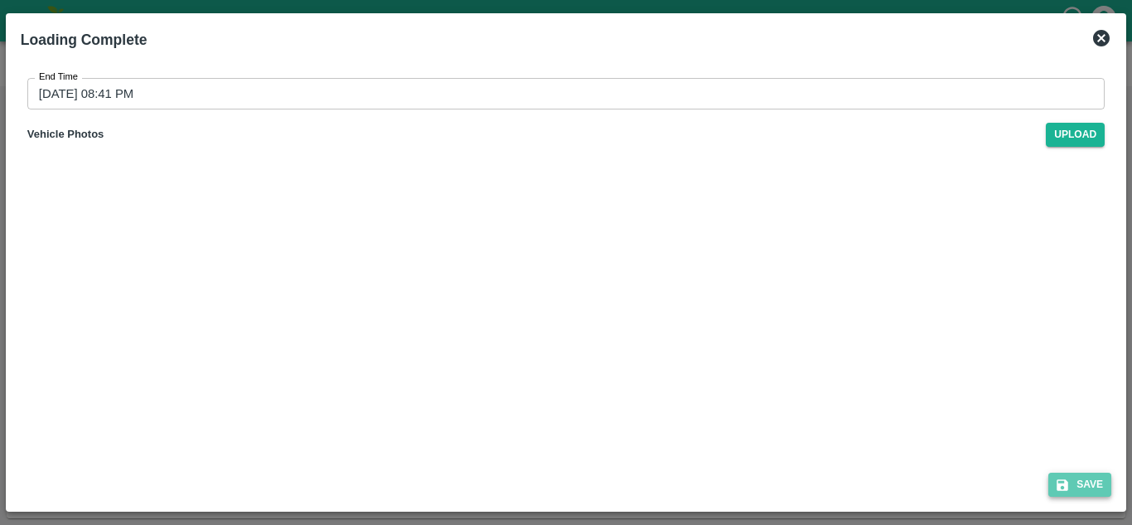
click at [1107, 491] on button "Save" at bounding box center [1080, 485] width 63 height 24
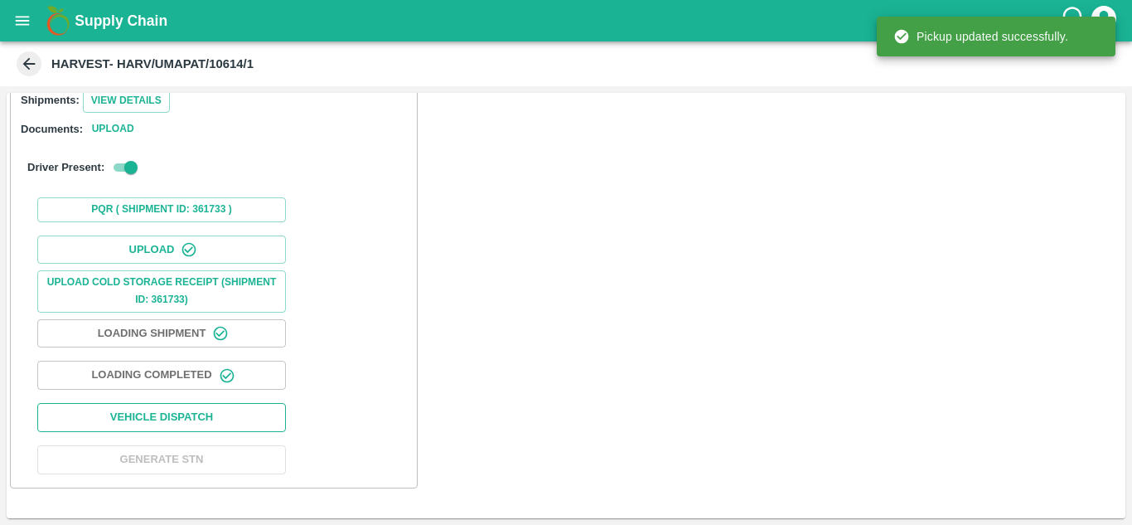
click at [249, 418] on button "Vehicle Dispatch" at bounding box center [161, 417] width 249 height 29
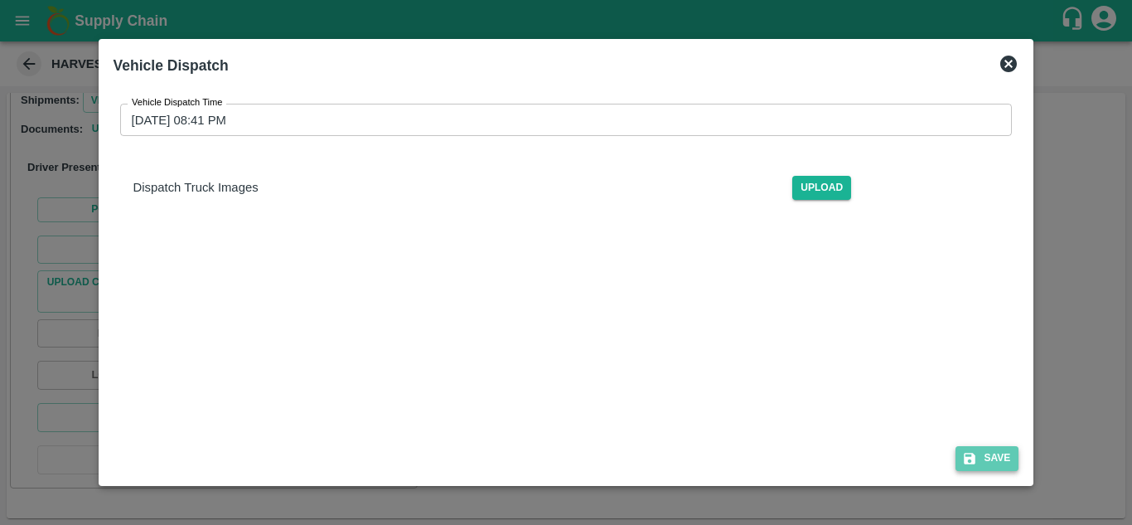
click at [1003, 456] on button "Save" at bounding box center [987, 458] width 63 height 24
